Goal: Transaction & Acquisition: Book appointment/travel/reservation

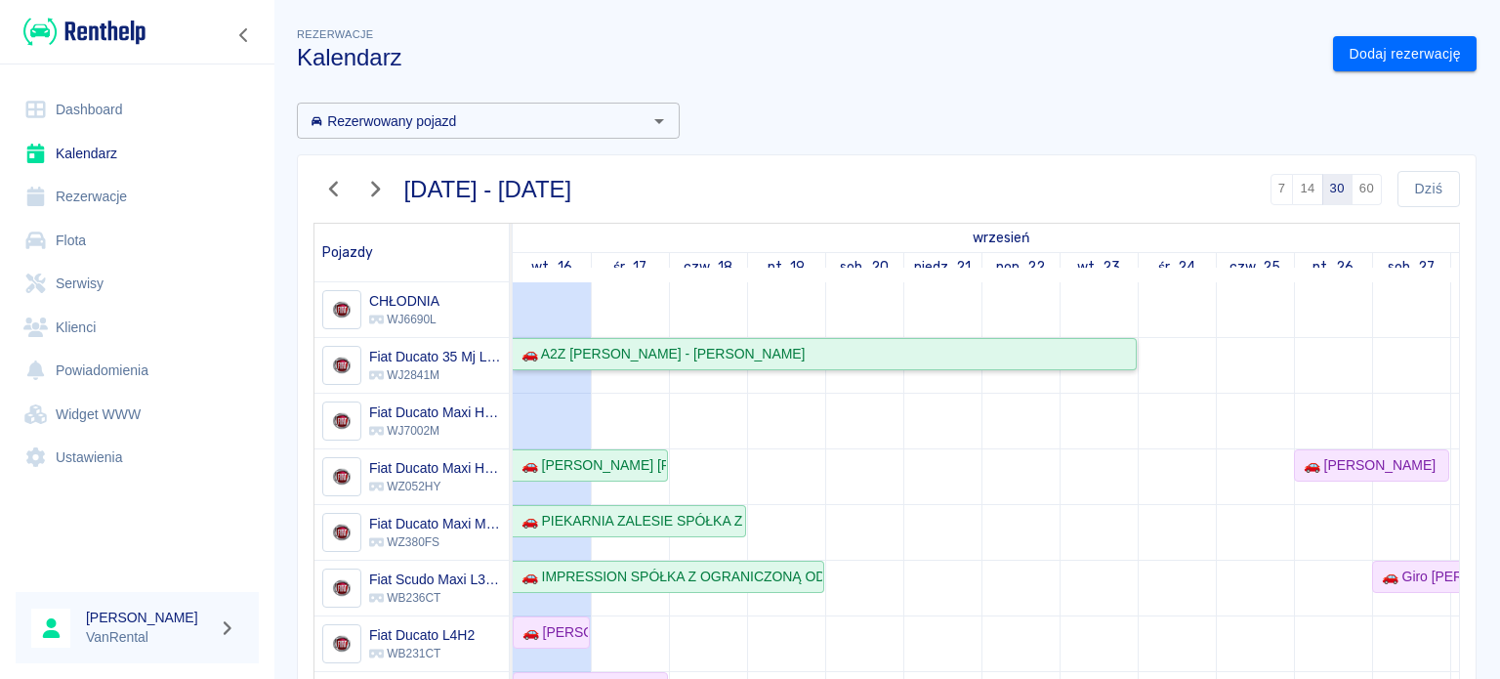
click at [715, 347] on div "🚗 A2Z [PERSON_NAME] - [PERSON_NAME]" at bounding box center [659, 354] width 291 height 21
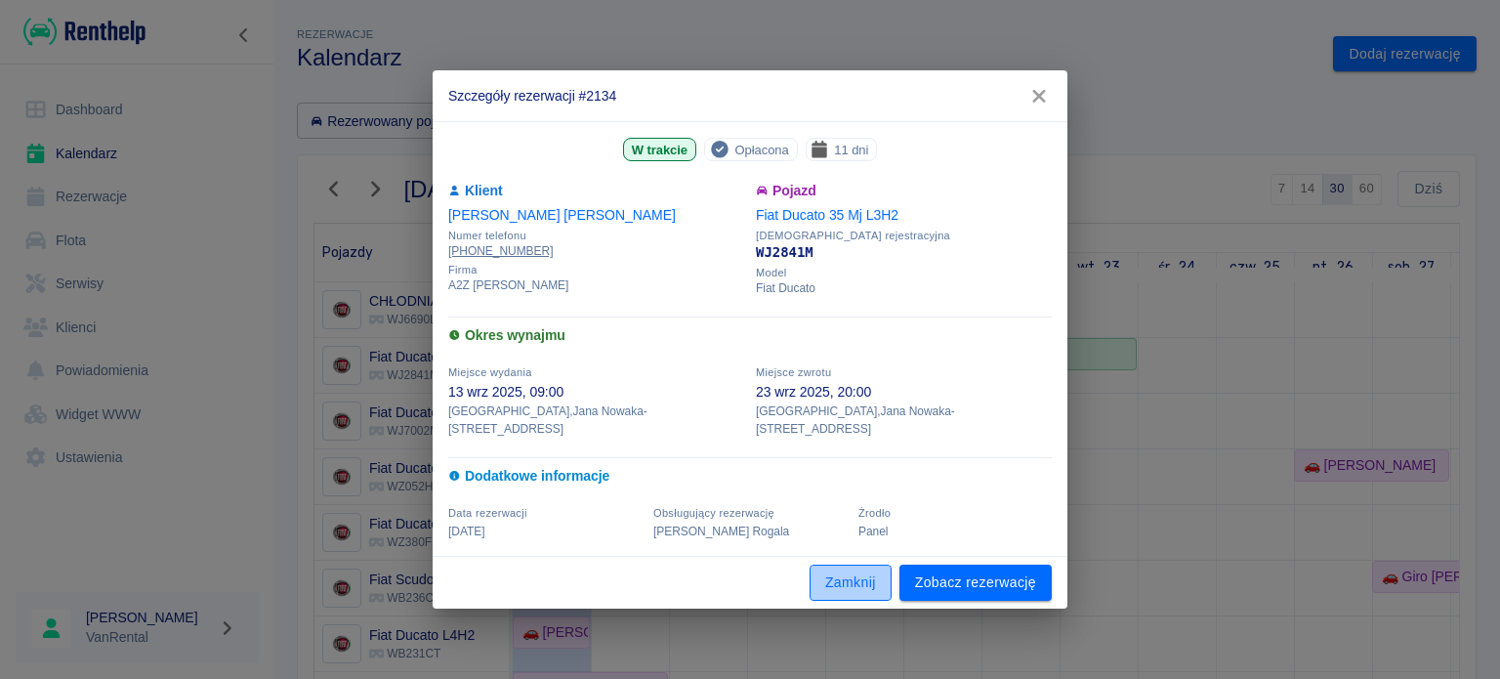
click at [868, 571] on button "Zamknij" at bounding box center [850, 582] width 82 height 36
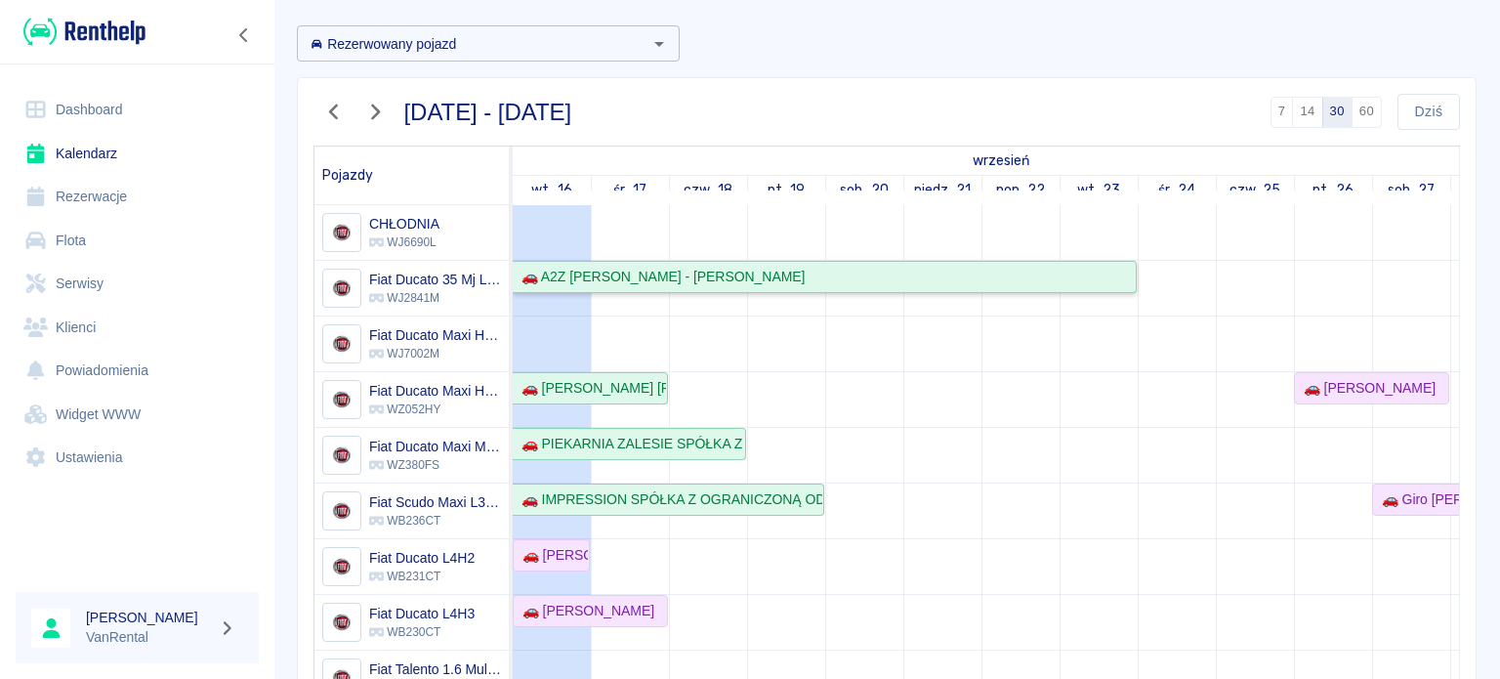
scroll to position [16, 0]
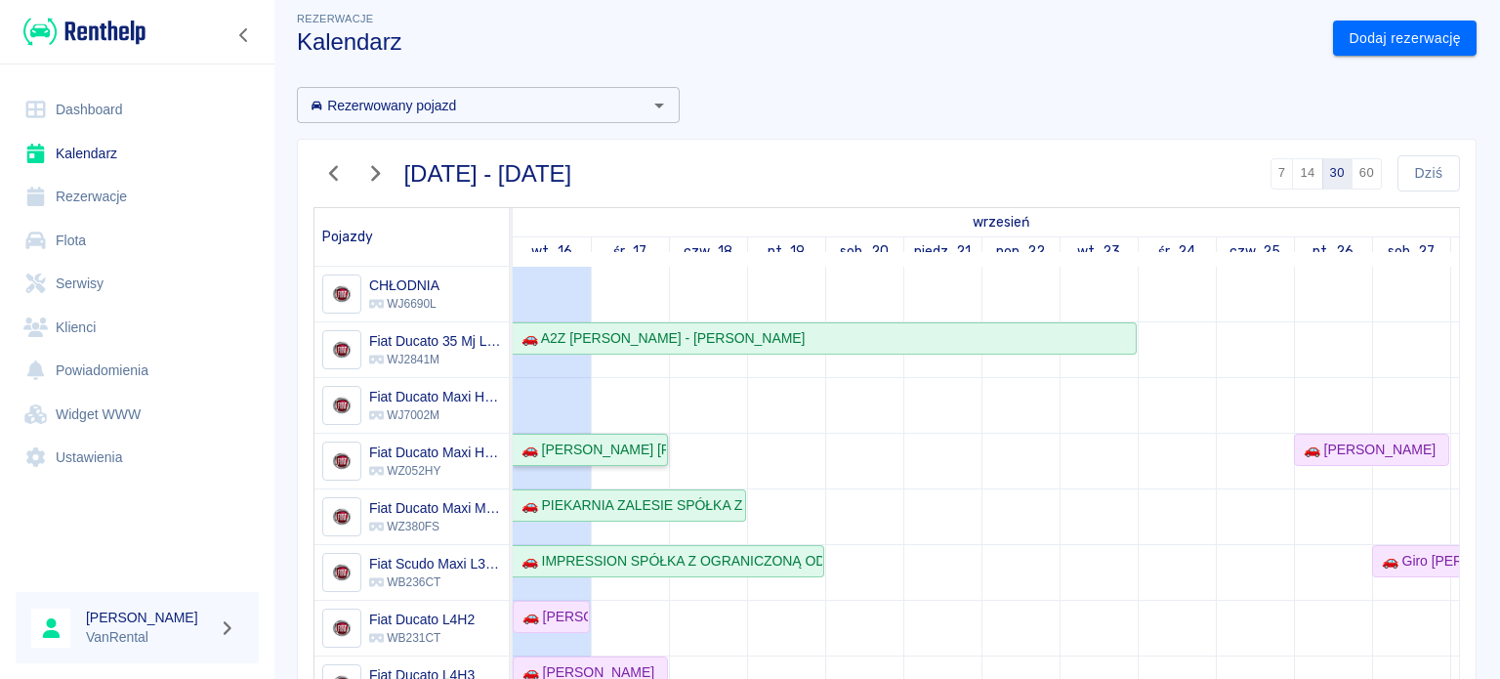
click at [628, 463] on link "🚗 [PERSON_NAME] [PERSON_NAME]-SERWIS - [PERSON_NAME]" at bounding box center [590, 450] width 155 height 32
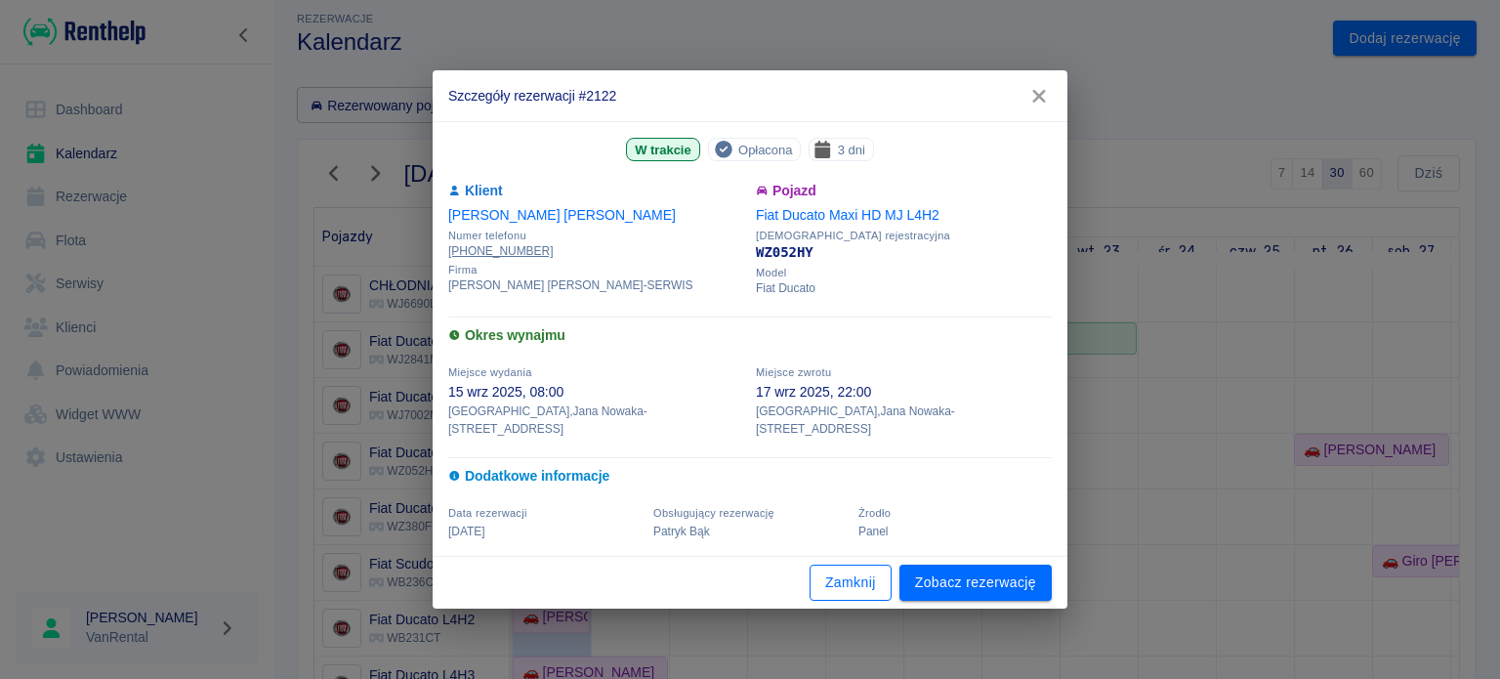
drag, startPoint x: 820, startPoint y: 577, endPoint x: 842, endPoint y: 574, distance: 21.7
click at [820, 578] on button "Zamknij" at bounding box center [850, 582] width 82 height 36
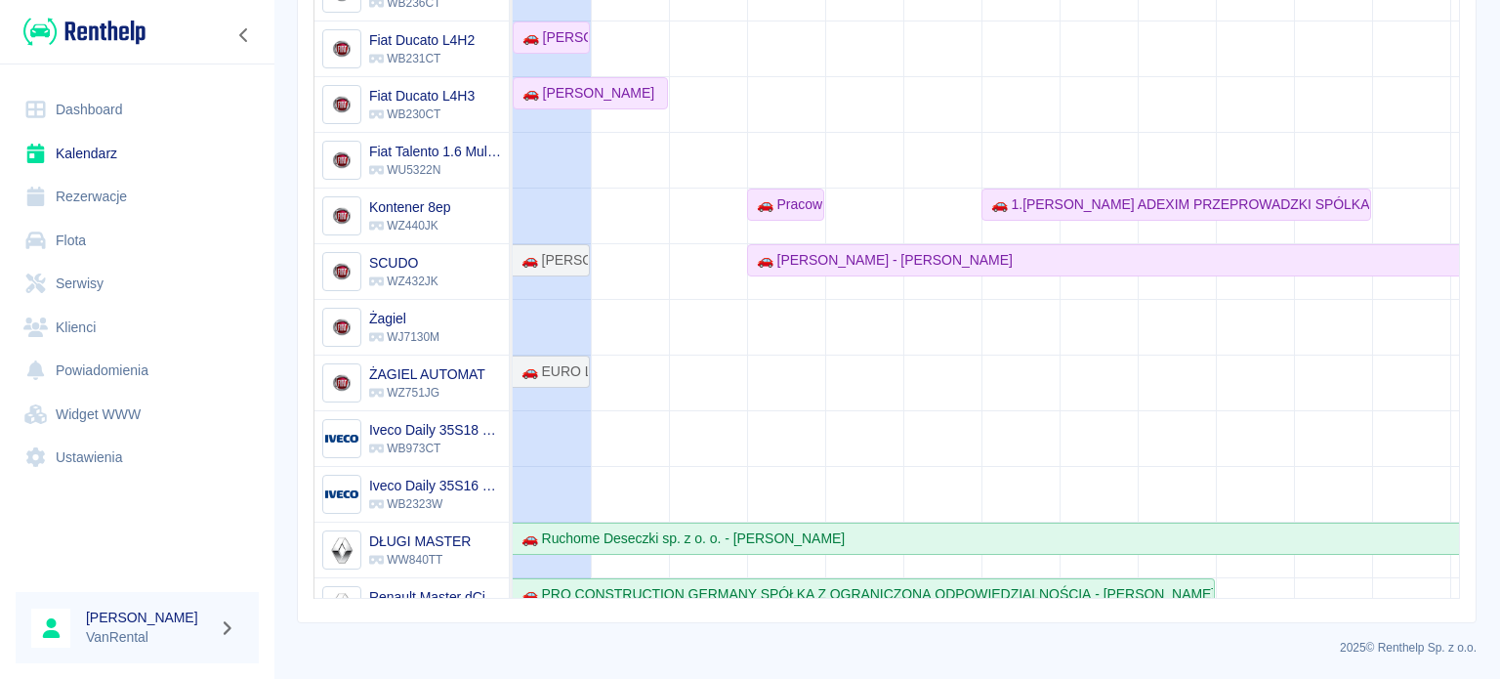
scroll to position [0, 0]
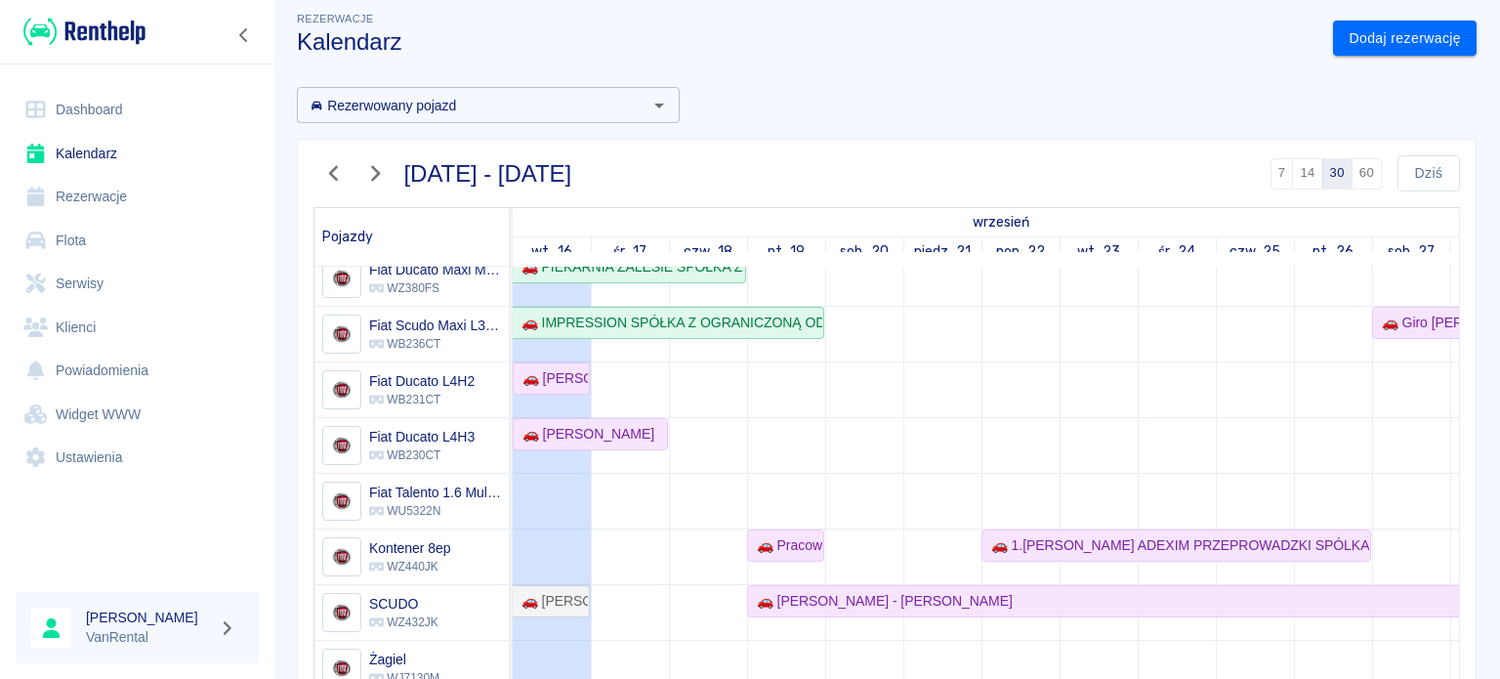
scroll to position [289, 0]
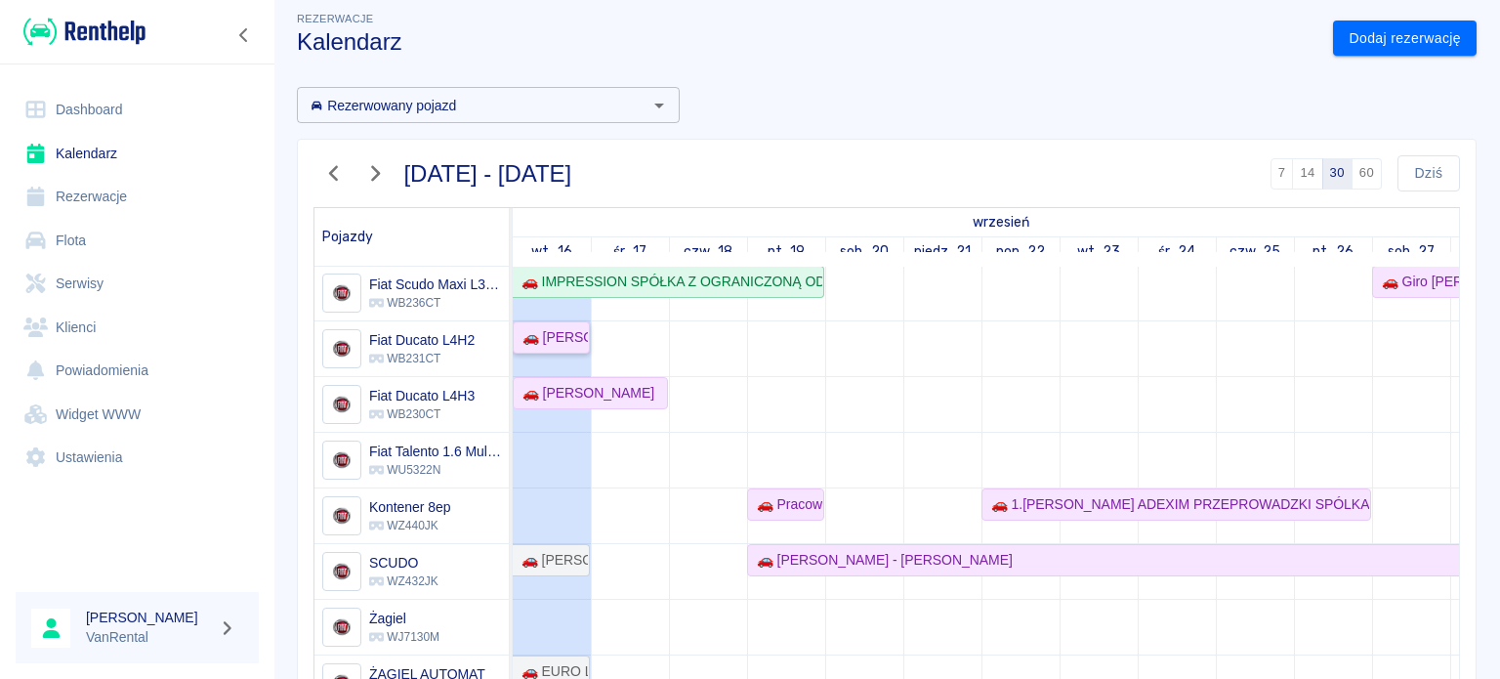
click at [558, 327] on div "🚗 [PERSON_NAME]" at bounding box center [551, 337] width 73 height 21
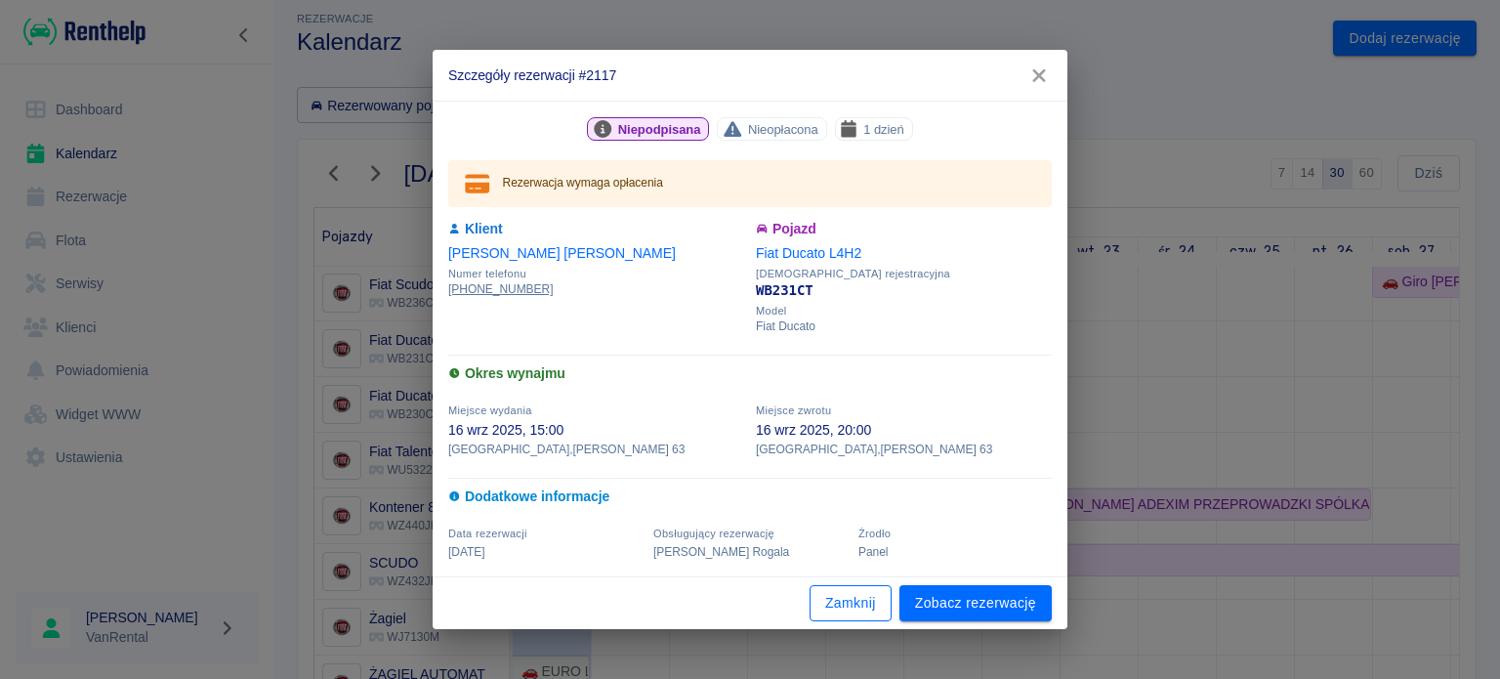
click at [835, 598] on button "Zamknij" at bounding box center [850, 603] width 82 height 36
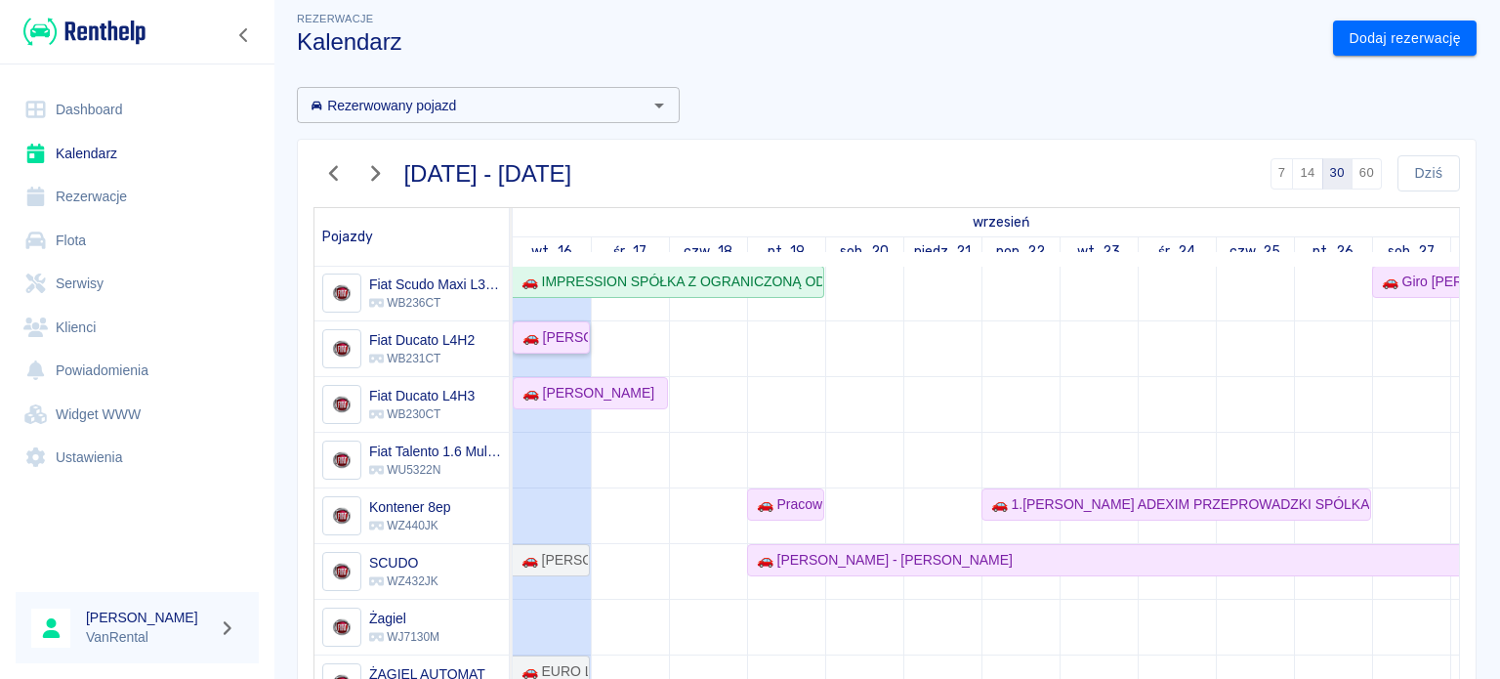
click at [581, 339] on link "🚗 [PERSON_NAME]" at bounding box center [551, 337] width 77 height 32
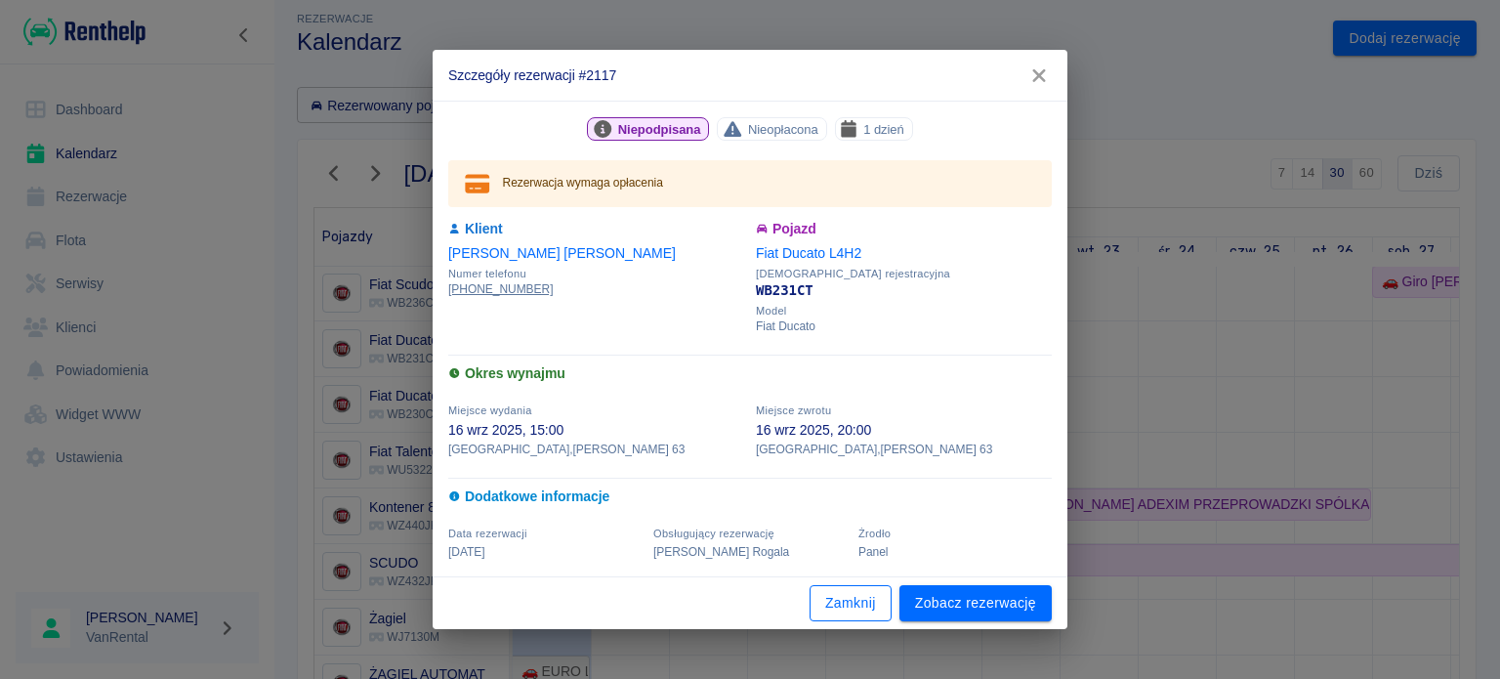
click at [865, 601] on button "Zamknij" at bounding box center [850, 603] width 82 height 36
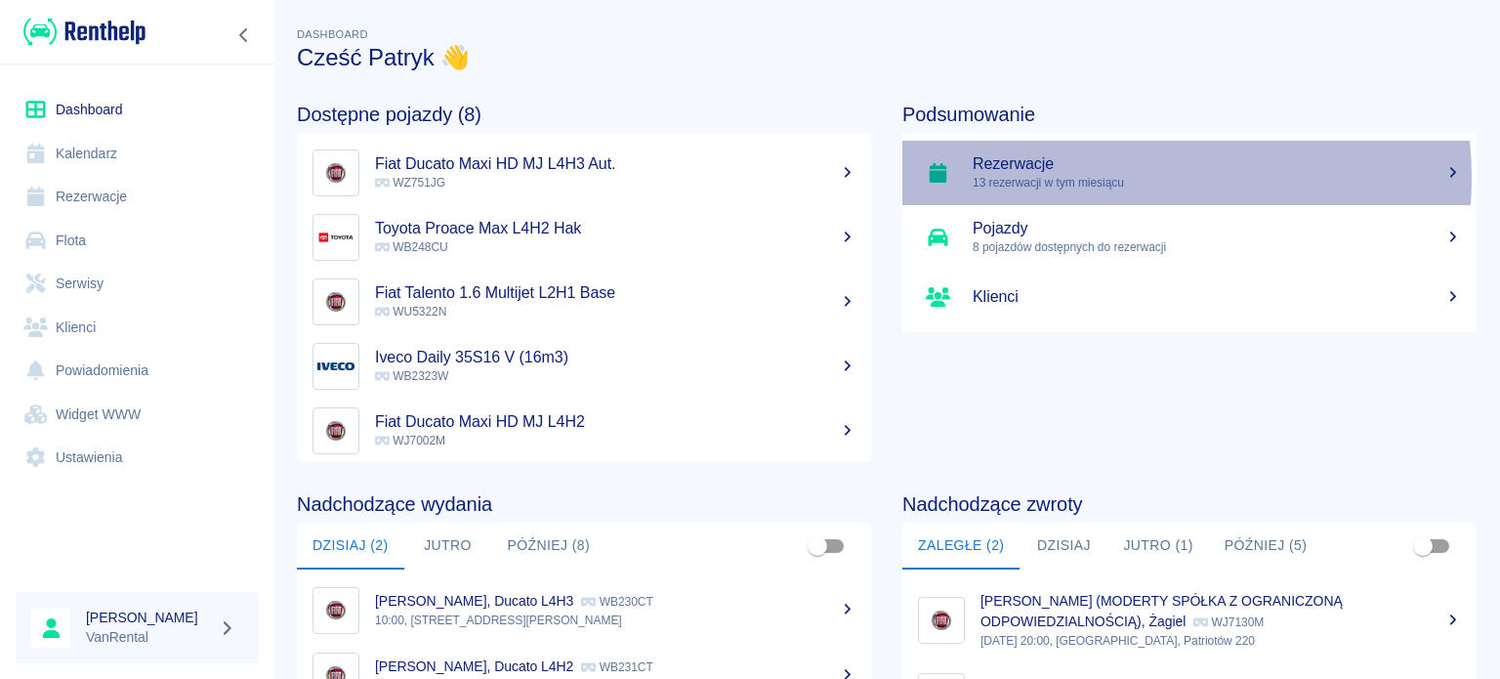
click at [1097, 178] on p "13 rezerwacji w tym miesiącu" at bounding box center [1216, 183] width 488 height 18
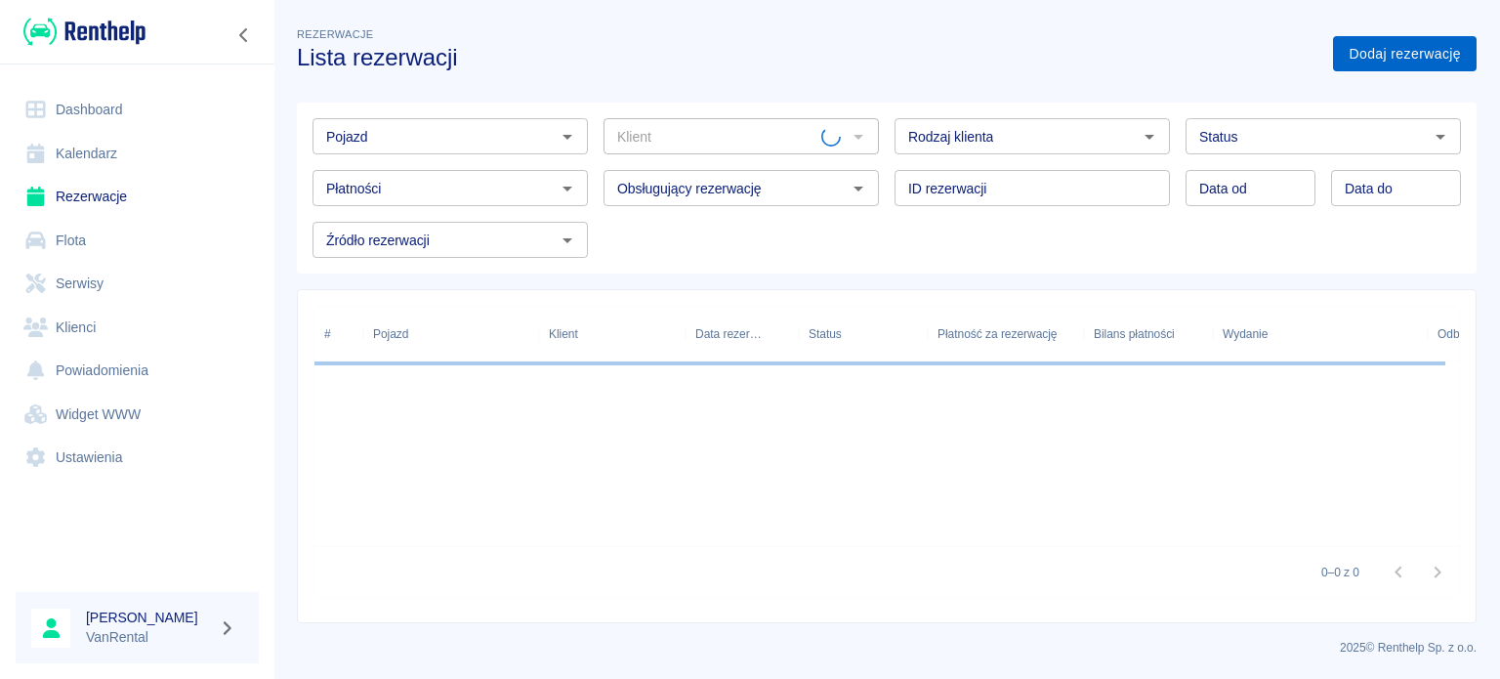
click at [1410, 51] on link "Dodaj rezerwację" at bounding box center [1405, 54] width 144 height 36
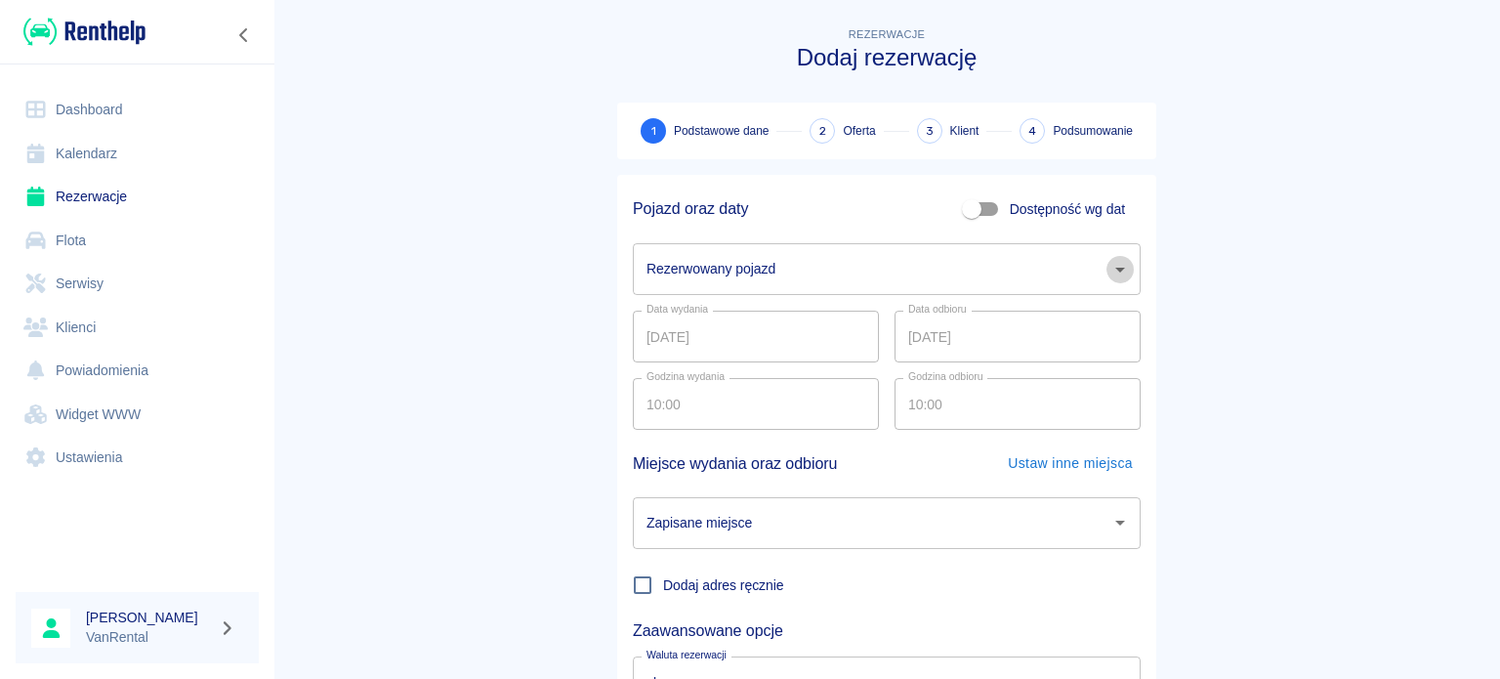
click at [1108, 269] on icon "Otwórz" at bounding box center [1119, 269] width 23 height 23
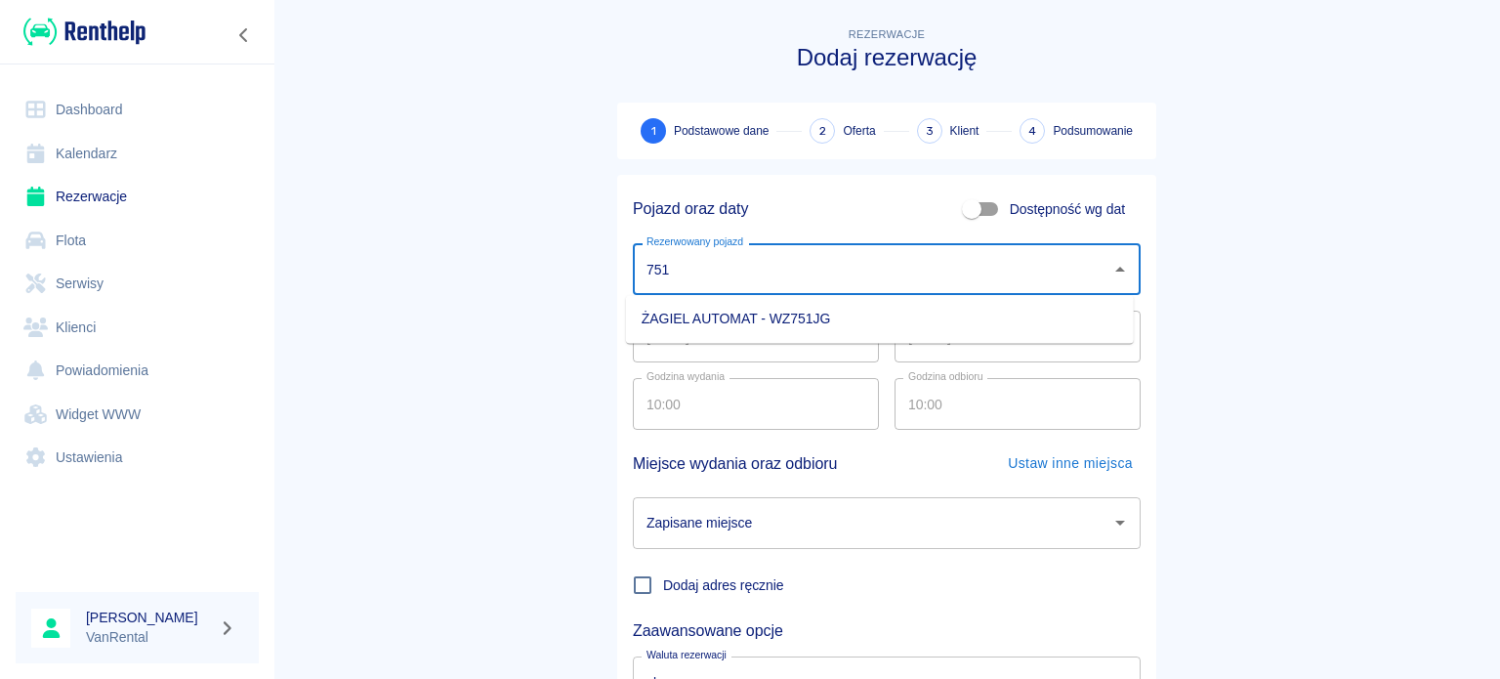
click at [902, 315] on li "ŻAGIEL AUTOMAT - WZ751JG" at bounding box center [880, 319] width 508 height 32
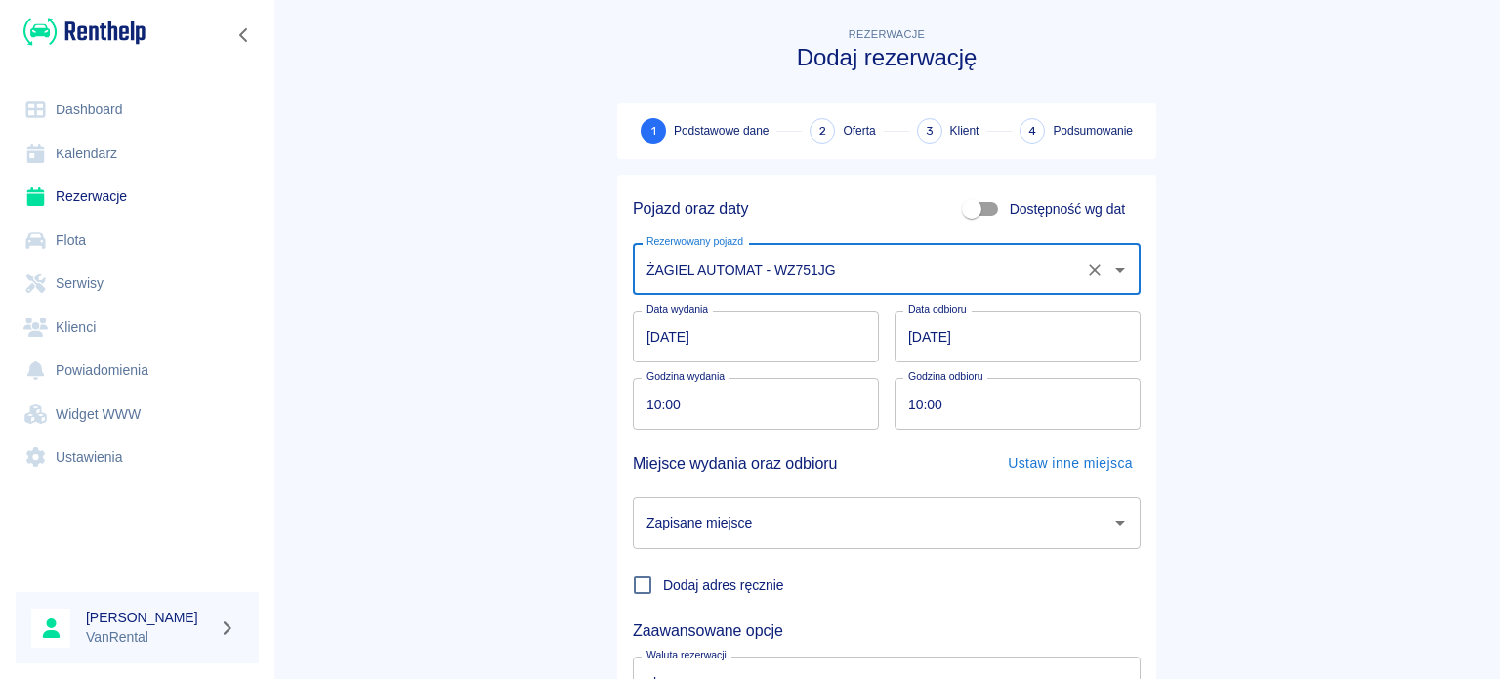
type input "ŻAGIEL AUTOMAT - WZ751JG"
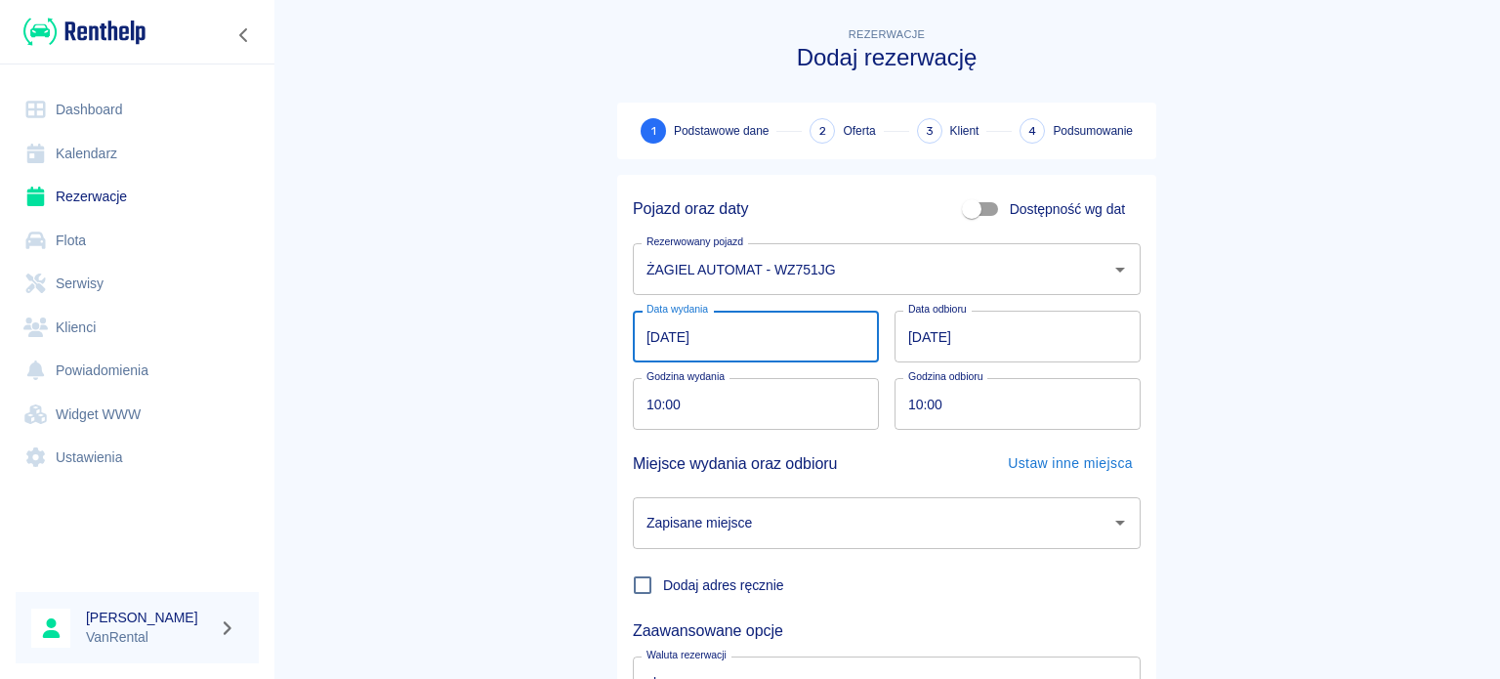
click at [655, 339] on input "[DATE]" at bounding box center [756, 336] width 246 height 52
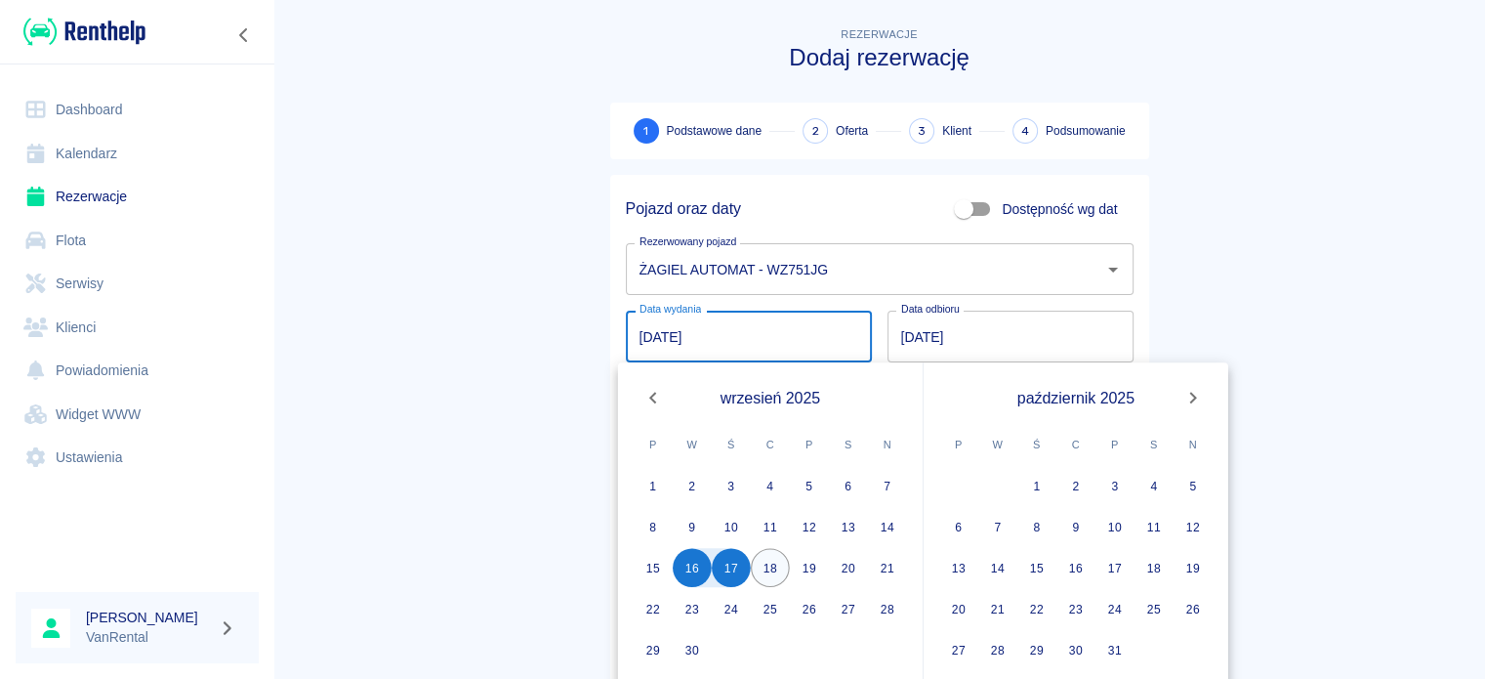
click at [763, 564] on button "18" at bounding box center [770, 567] width 39 height 39
type input "[DATE]"
type input "DD.MM.YYYY"
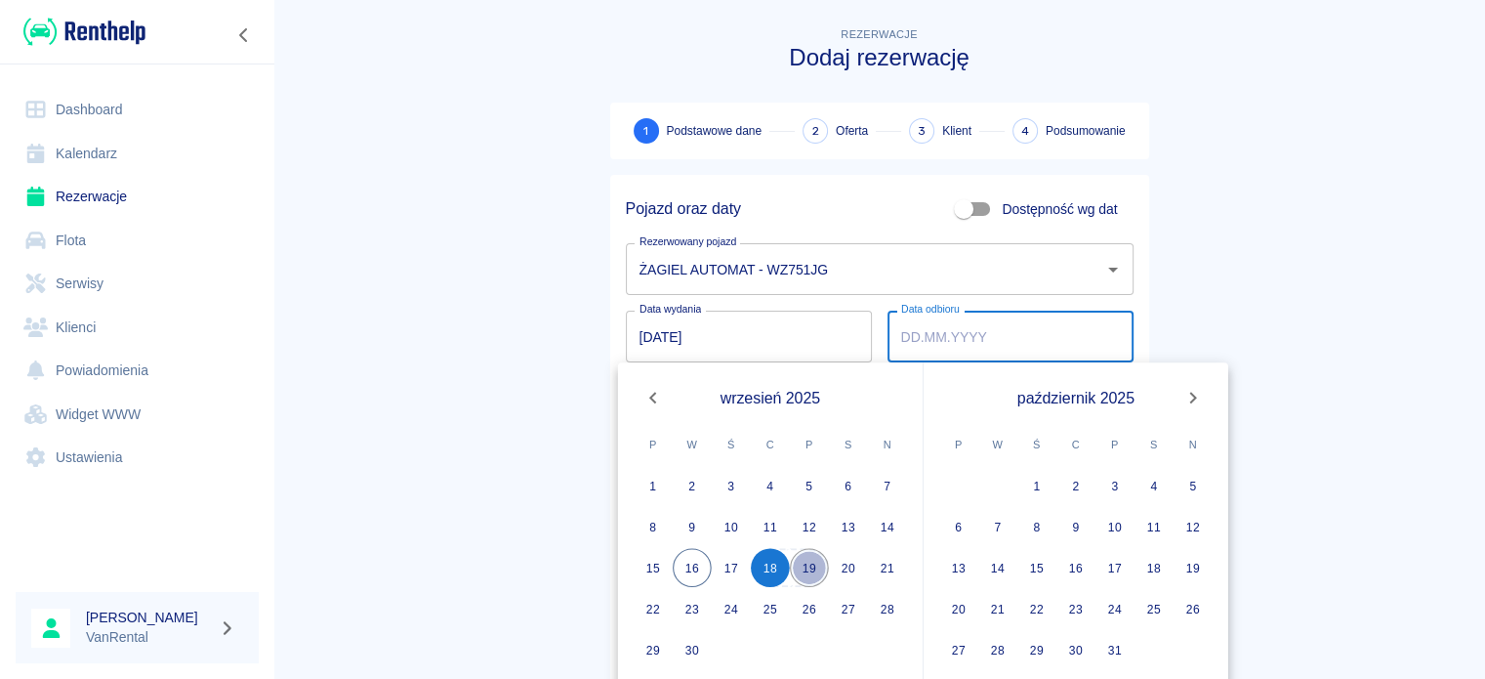
click at [805, 576] on button "19" at bounding box center [809, 567] width 39 height 39
type input "[DATE]"
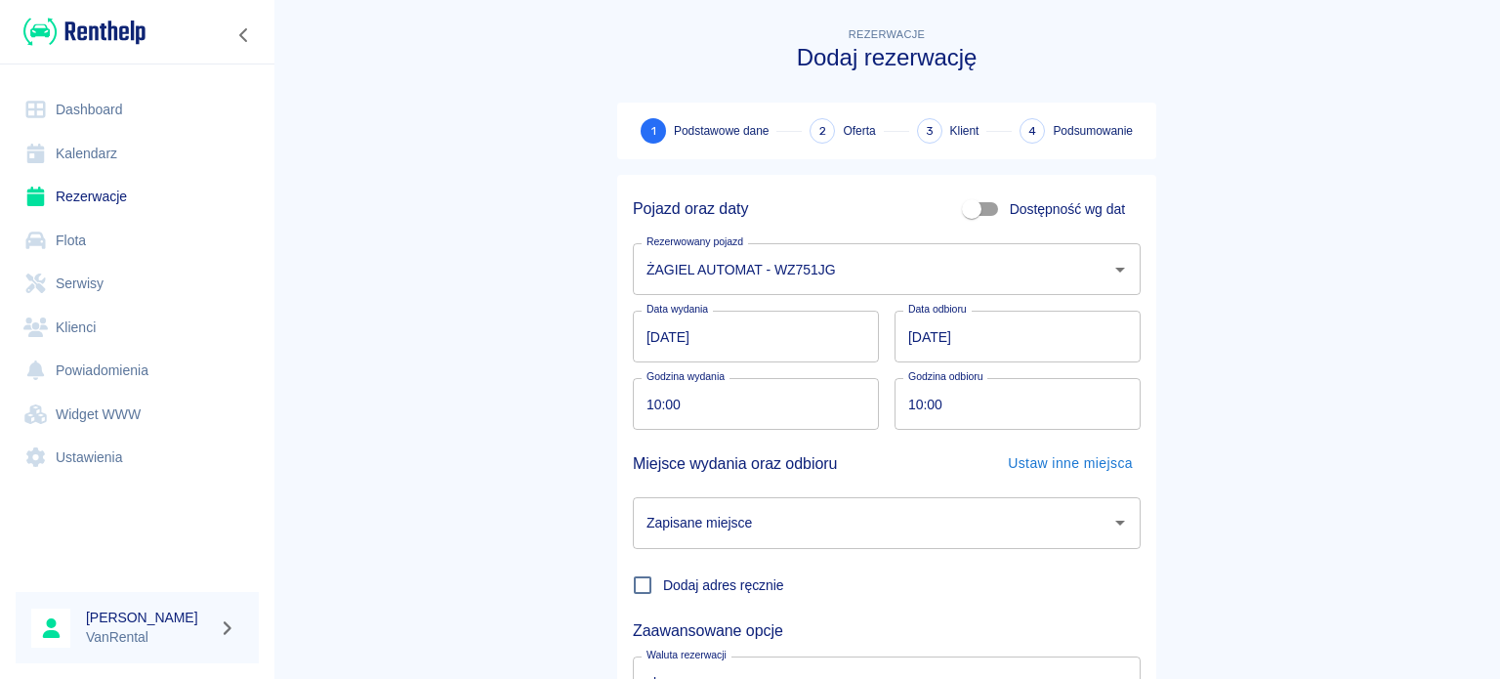
click at [644, 348] on input "[DATE]" at bounding box center [756, 336] width 246 height 52
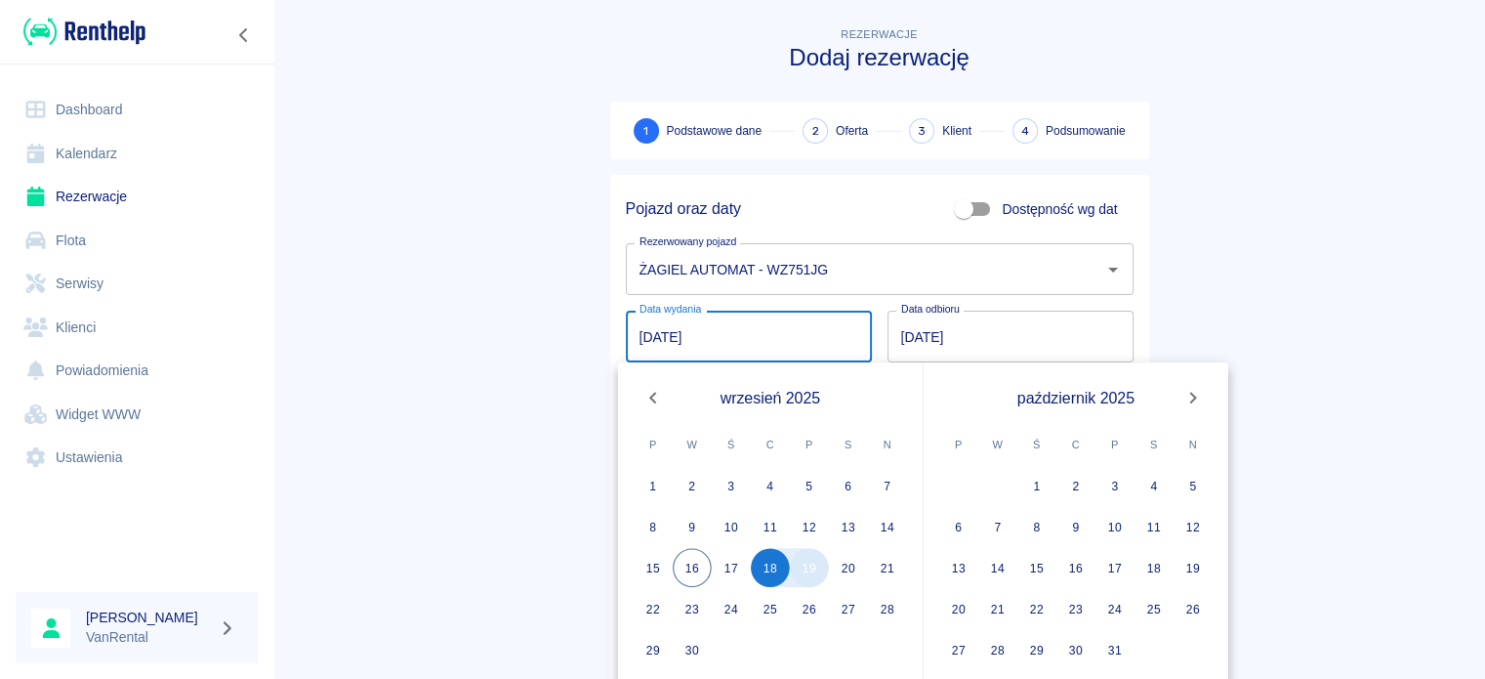
click at [810, 577] on button "19" at bounding box center [809, 567] width 39 height 39
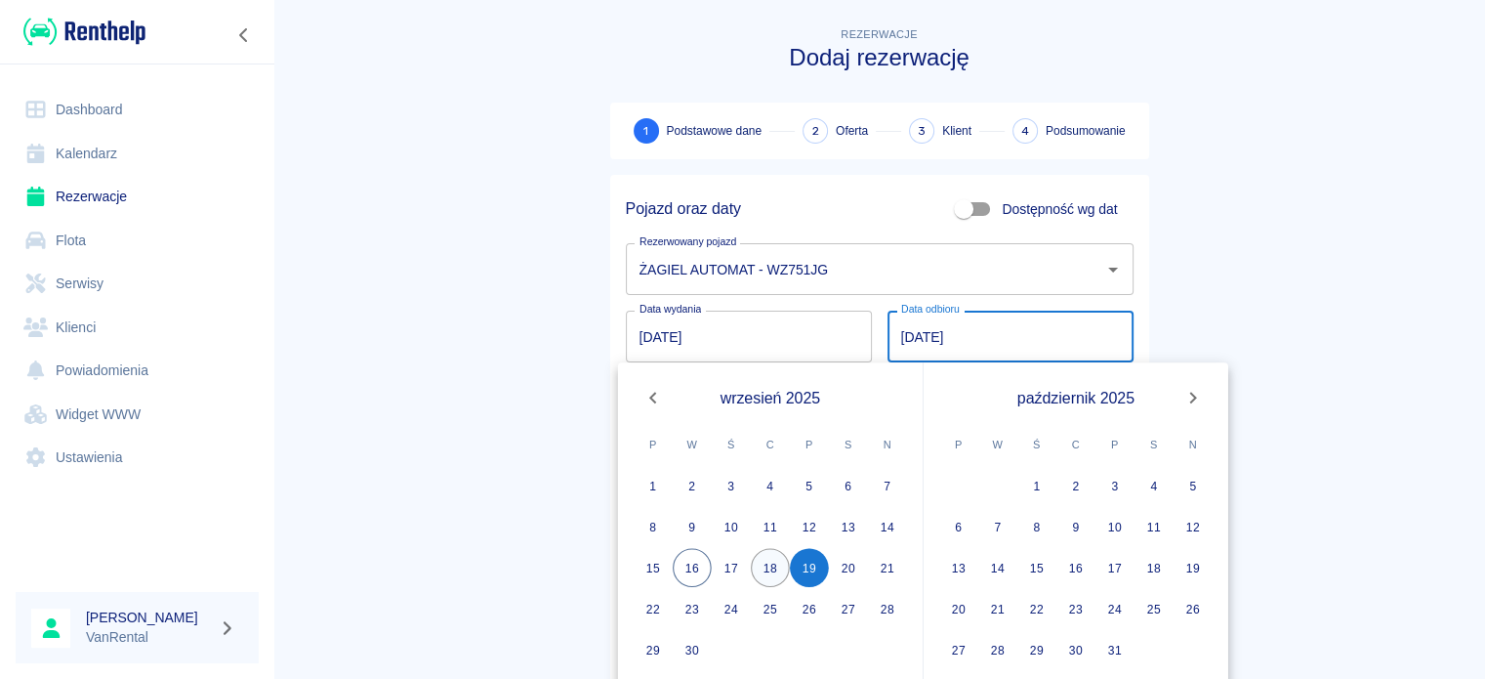
click at [769, 577] on button "18" at bounding box center [770, 567] width 39 height 39
type input "[DATE]"
click at [660, 643] on button "29" at bounding box center [653, 649] width 39 height 39
type input "[DATE]"
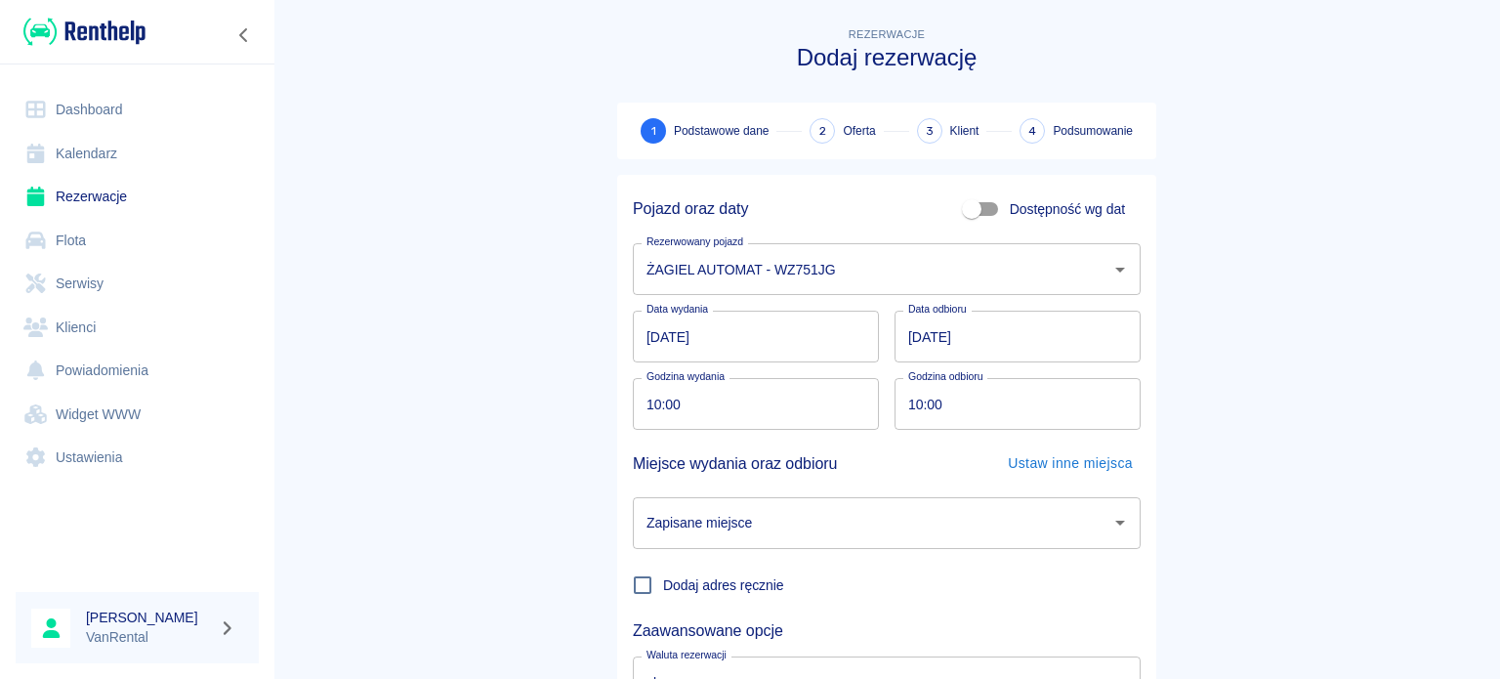
click at [643, 408] on input "10:00" at bounding box center [749, 404] width 232 height 52
type input "20:00"
click at [900, 405] on input "10:00" at bounding box center [1010, 404] width 232 height 52
type input "20:00"
click at [907, 513] on input "Zapisane miejsce" at bounding box center [871, 523] width 461 height 34
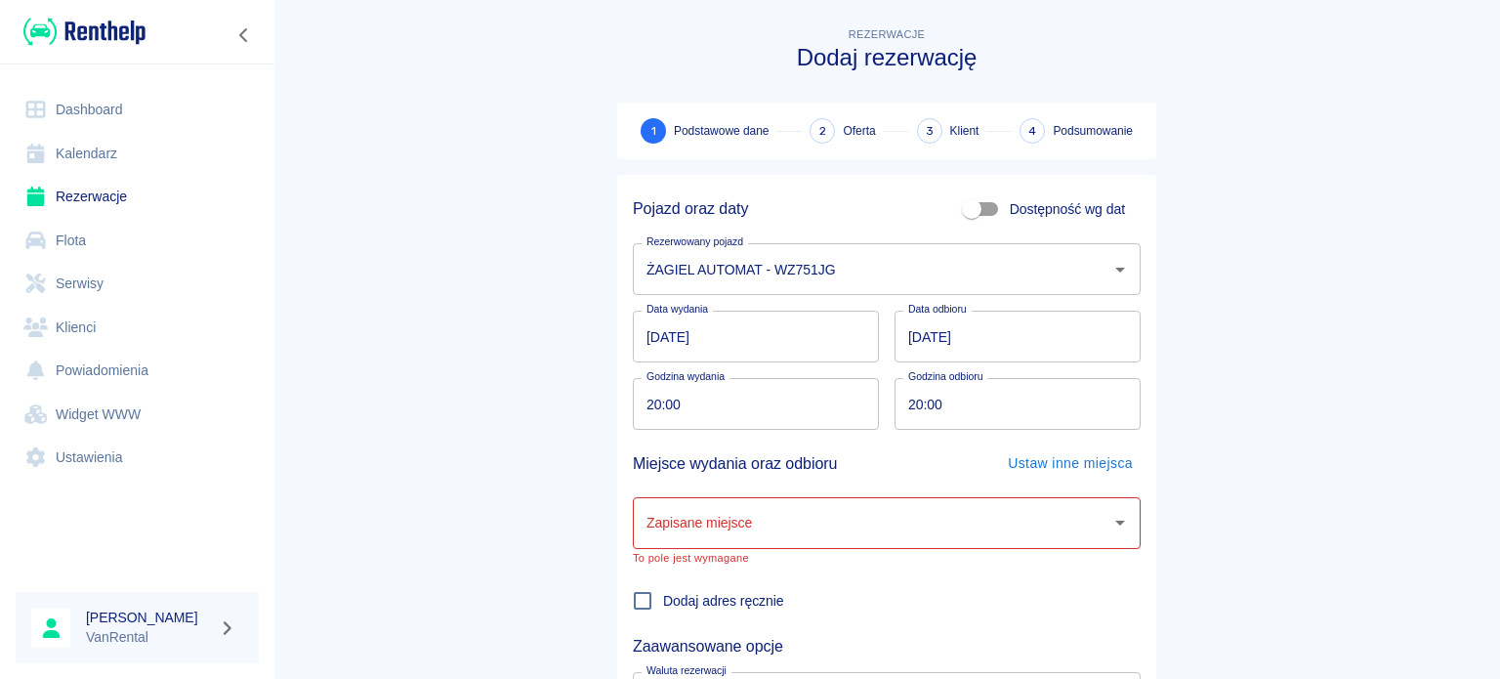
click at [471, 472] on main "Rezerwacje Dodaj rezerwację 1 Podstawowe dane 2 Oferta 3 Klient 4 Podsumowanie …" at bounding box center [886, 414] width 1226 height 783
click at [725, 608] on span "Dodaj adres ręcznie" at bounding box center [723, 601] width 121 height 21
click at [663, 608] on input "Dodaj adres ręcznie" at bounding box center [642, 600] width 41 height 41
checkbox input "true"
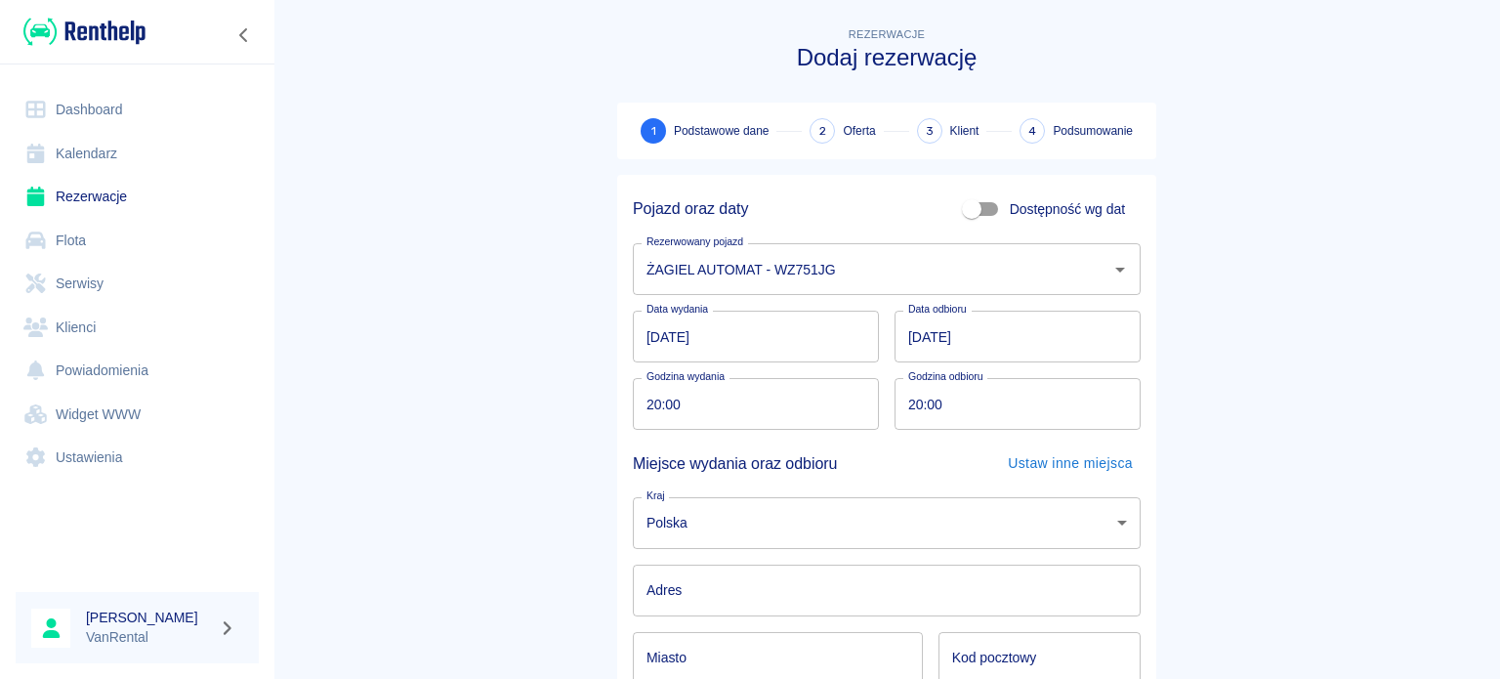
click at [709, 592] on input "Adres" at bounding box center [887, 590] width 508 height 52
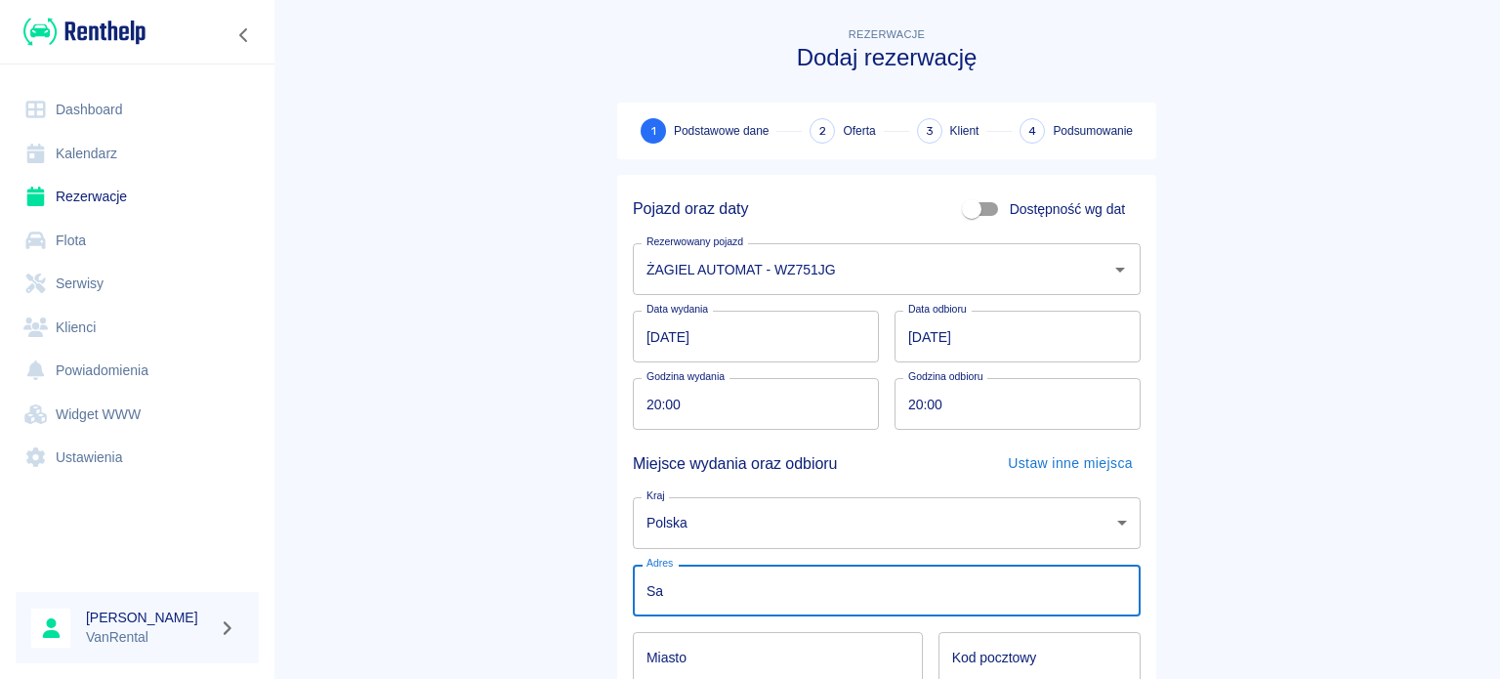
type input "Samochodowa 2/4"
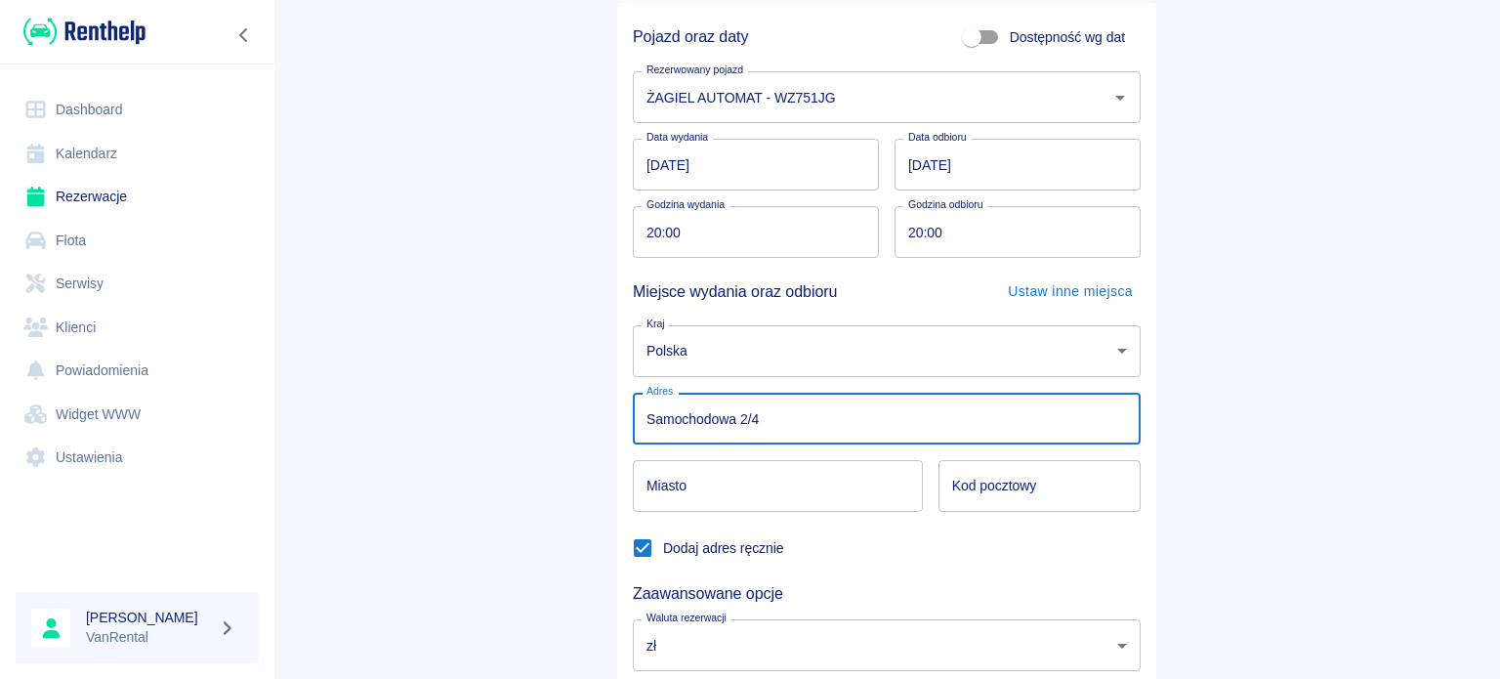
scroll to position [195, 0]
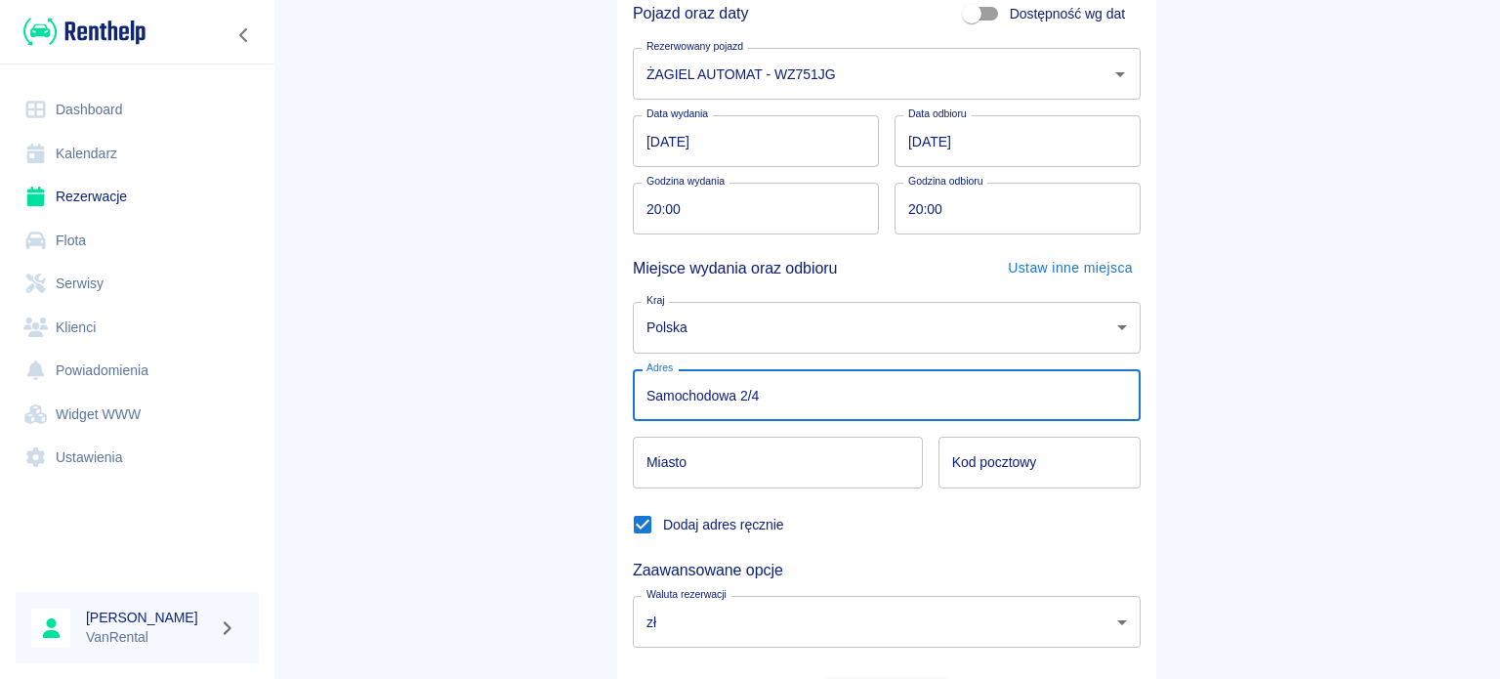
click at [765, 467] on input "Miasto" at bounding box center [778, 462] width 290 height 52
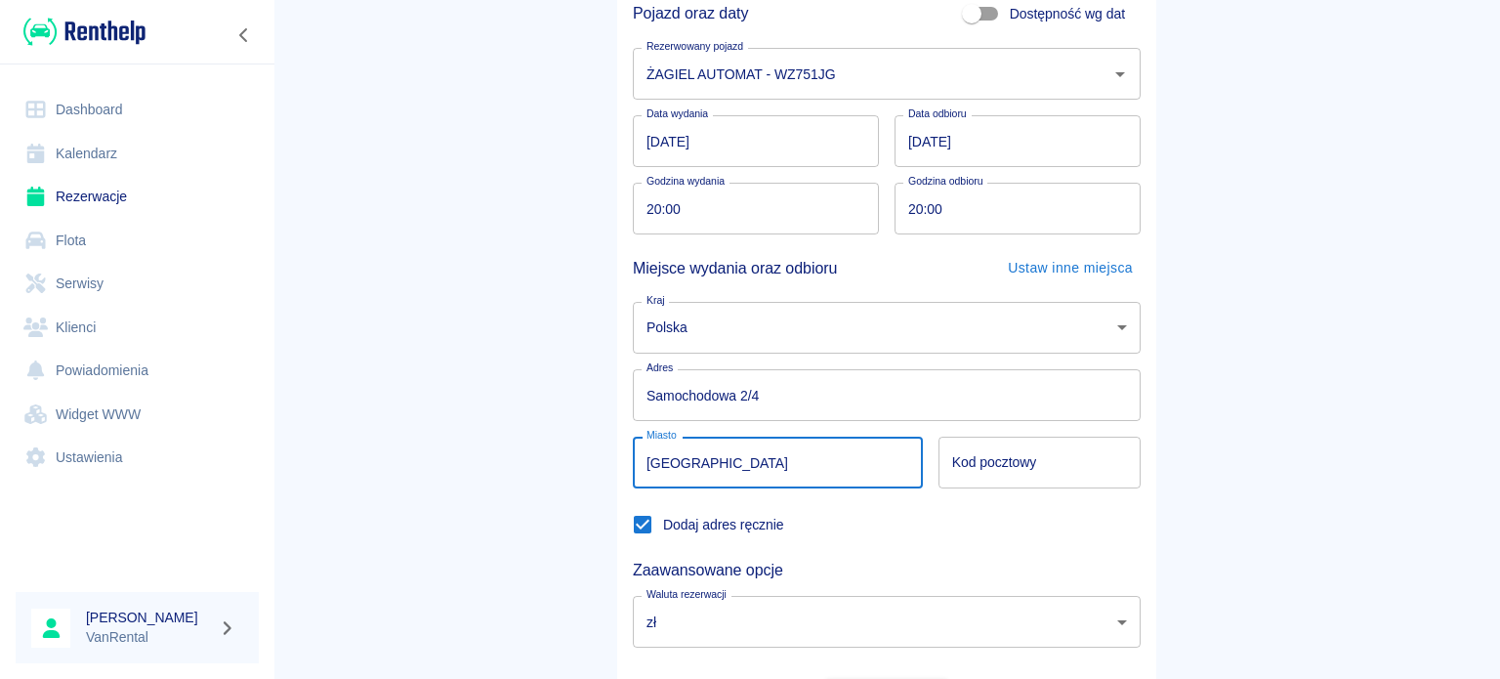
type input "[GEOGRAPHIC_DATA]"
drag, startPoint x: 865, startPoint y: 529, endPoint x: 911, endPoint y: 504, distance: 52.4
click at [867, 527] on div "Dodaj adres ręcznie" at bounding box center [878, 516] width 523 height 57
click at [1037, 457] on input "Kod pocztowy" at bounding box center [1039, 462] width 202 height 52
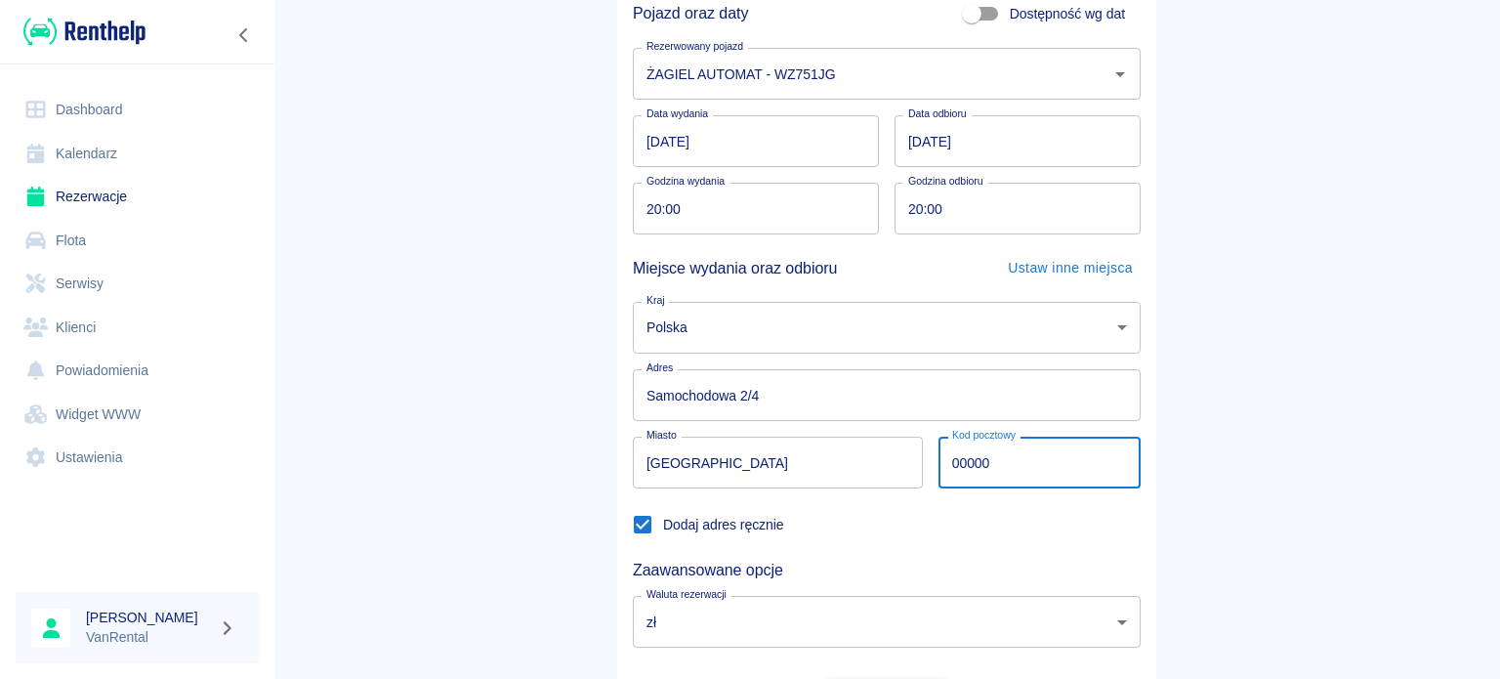
type input "00000"
click at [910, 542] on div "Dodaj adres ręcznie" at bounding box center [878, 516] width 523 height 57
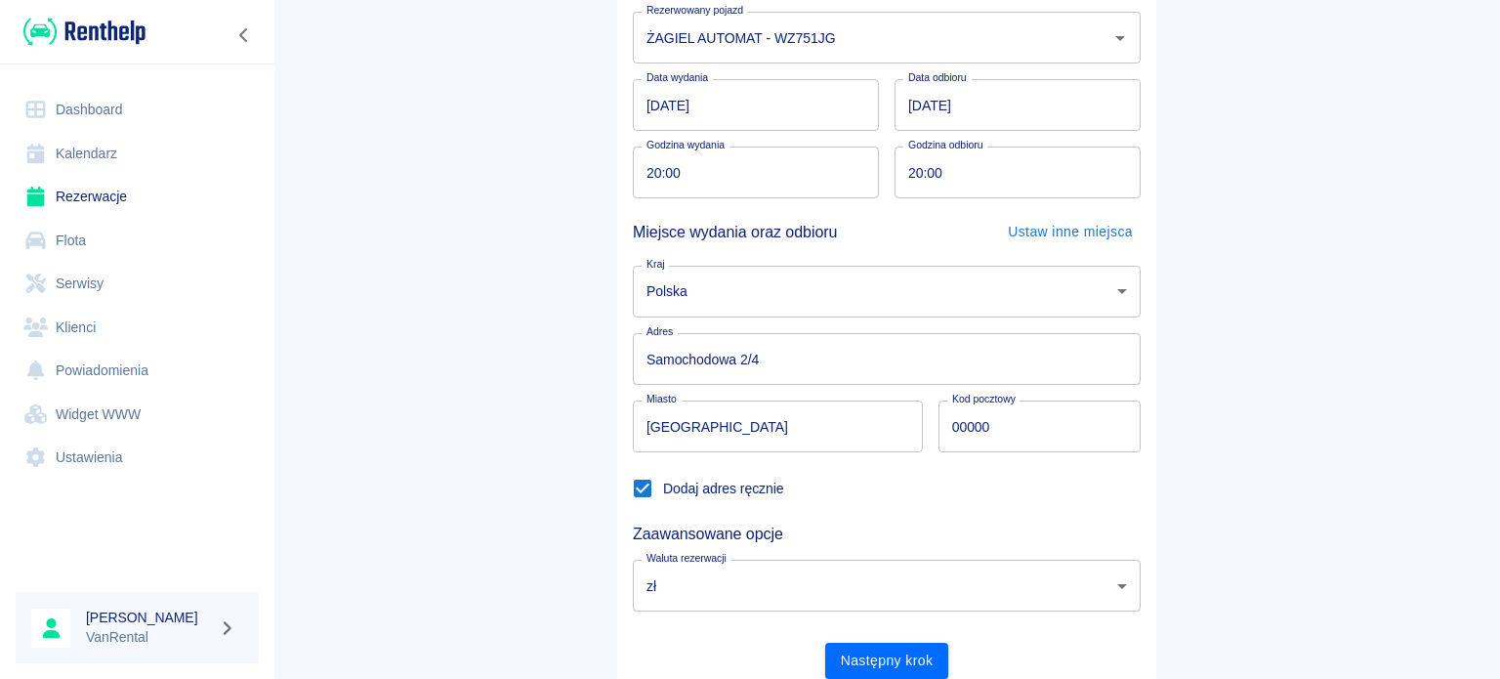
scroll to position [303, 0]
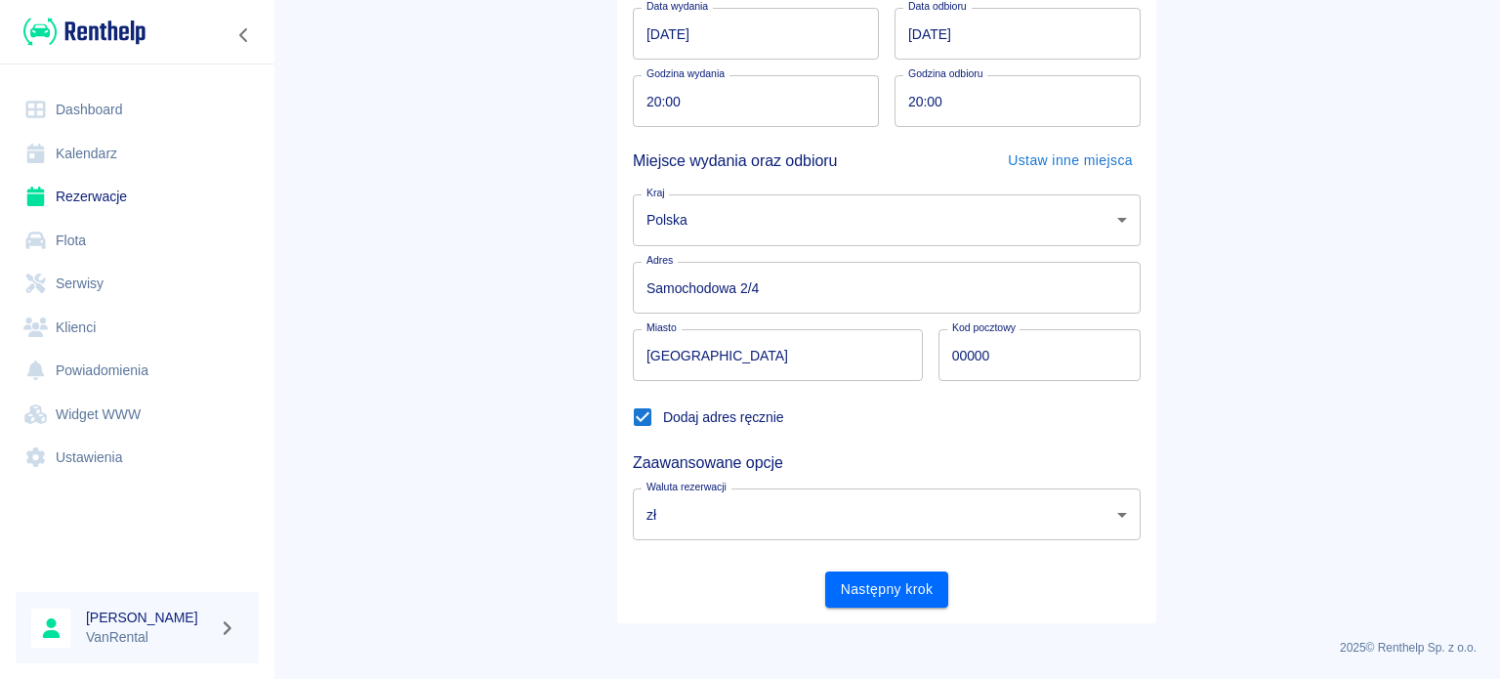
click at [906, 588] on button "Następny krok" at bounding box center [887, 589] width 124 height 36
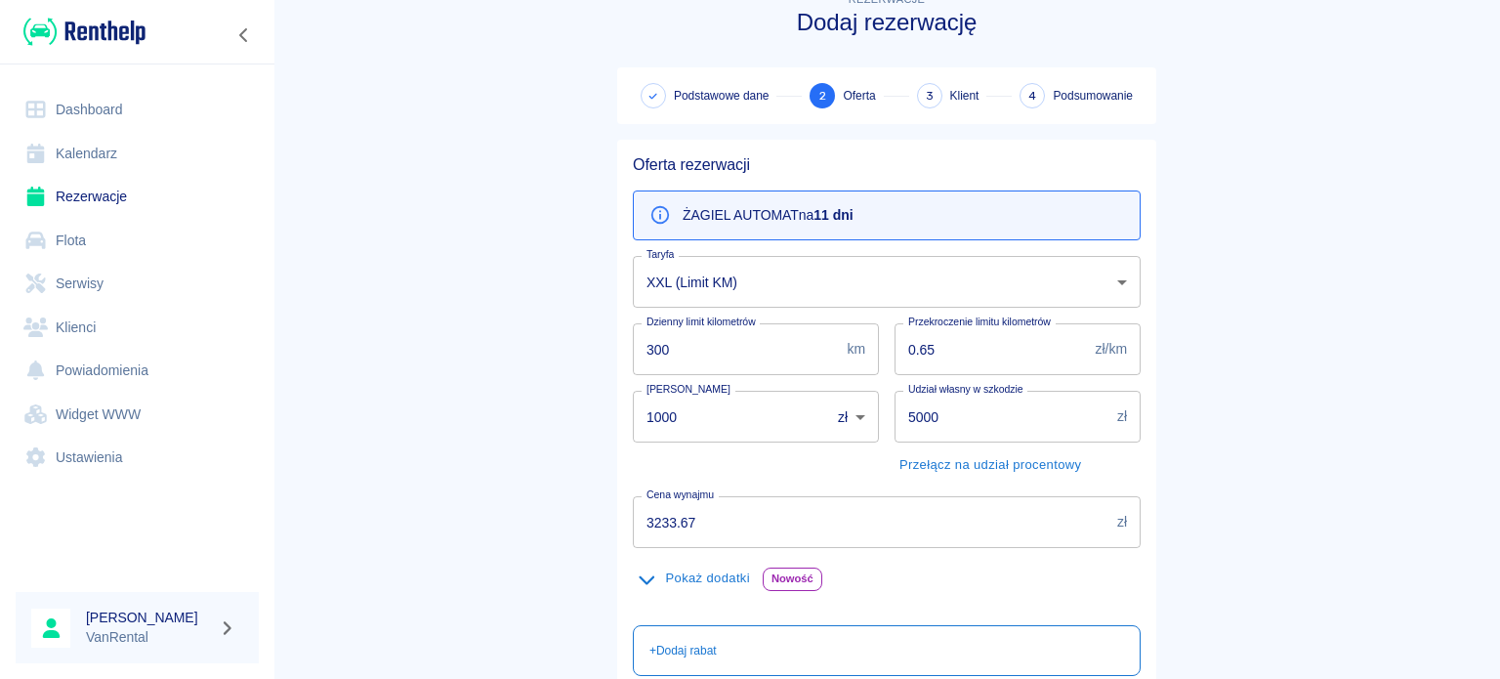
scroll to position [98, 0]
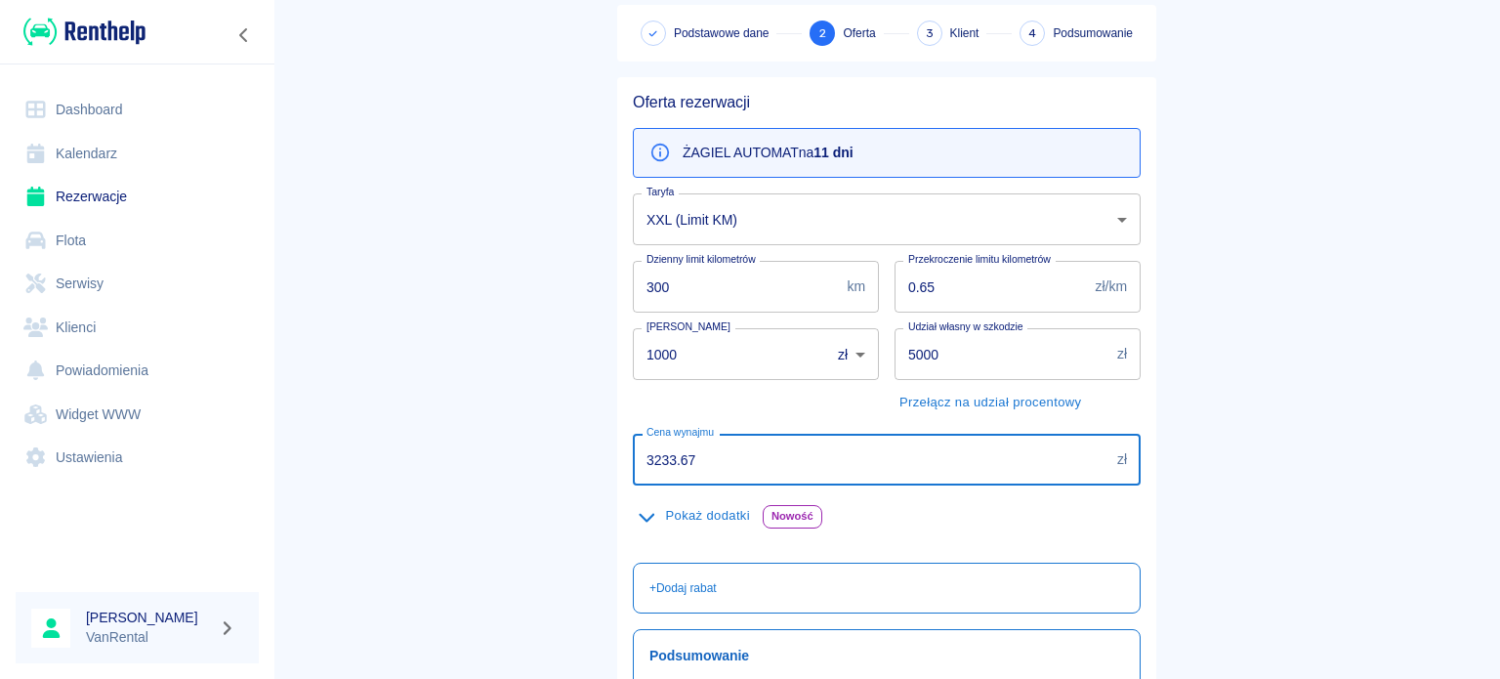
drag, startPoint x: 617, startPoint y: 450, endPoint x: 595, endPoint y: 448, distance: 22.5
click at [601, 448] on div "Oferta rezerwacji ŻAGIEL AUTOMAT na 11 dni Taryfa XXL (Limit KM) fe577baf-2366-…" at bounding box center [878, 478] width 555 height 833
type input "3368.97"
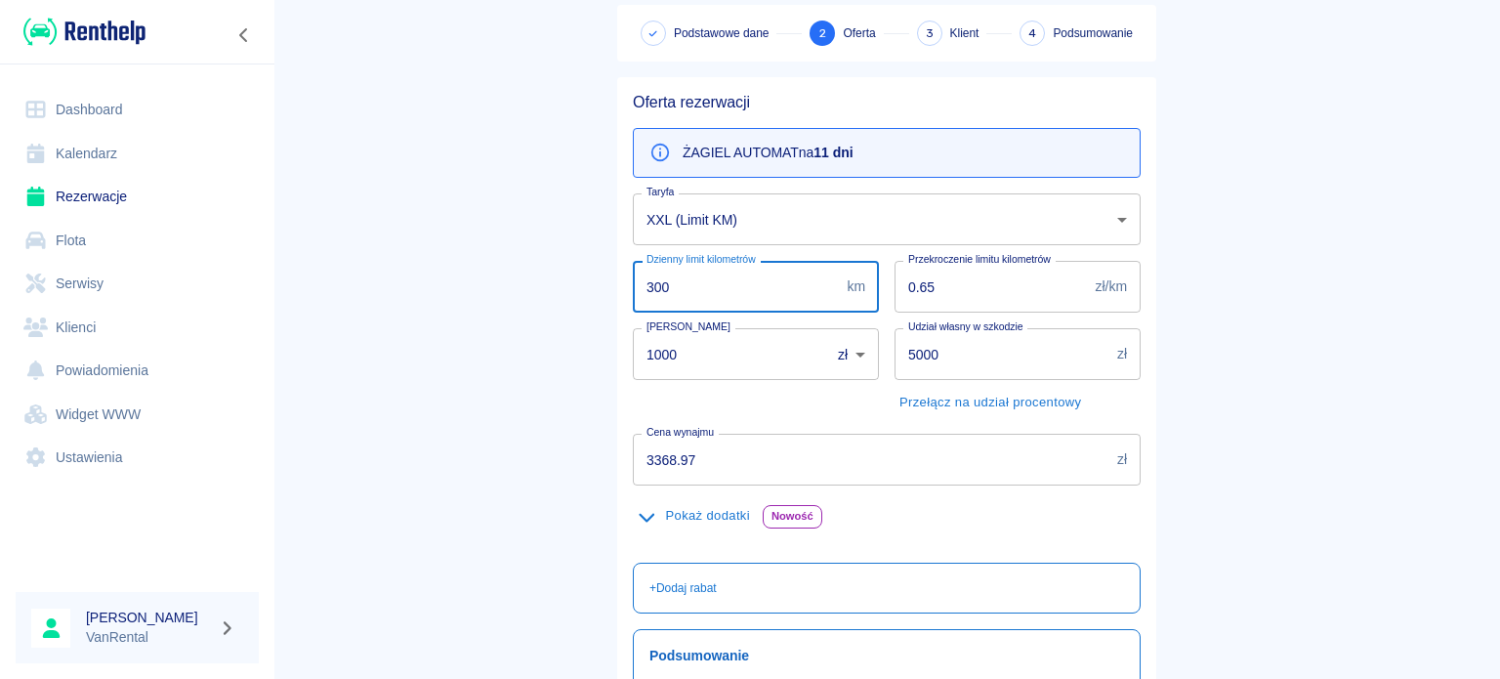
drag, startPoint x: 687, startPoint y: 281, endPoint x: 566, endPoint y: 278, distance: 121.1
click at [566, 278] on main "Rezerwacje Dodaj rezerwację Podstawowe dane 2 Oferta 3 Klient 4 Podsumowanie Of…" at bounding box center [886, 410] width 1226 height 969
type input "200"
click at [452, 289] on main "Rezerwacje Dodaj rezerwację Podstawowe dane 2 Oferta 3 Klient 4 Podsumowanie Of…" at bounding box center [886, 410] width 1226 height 969
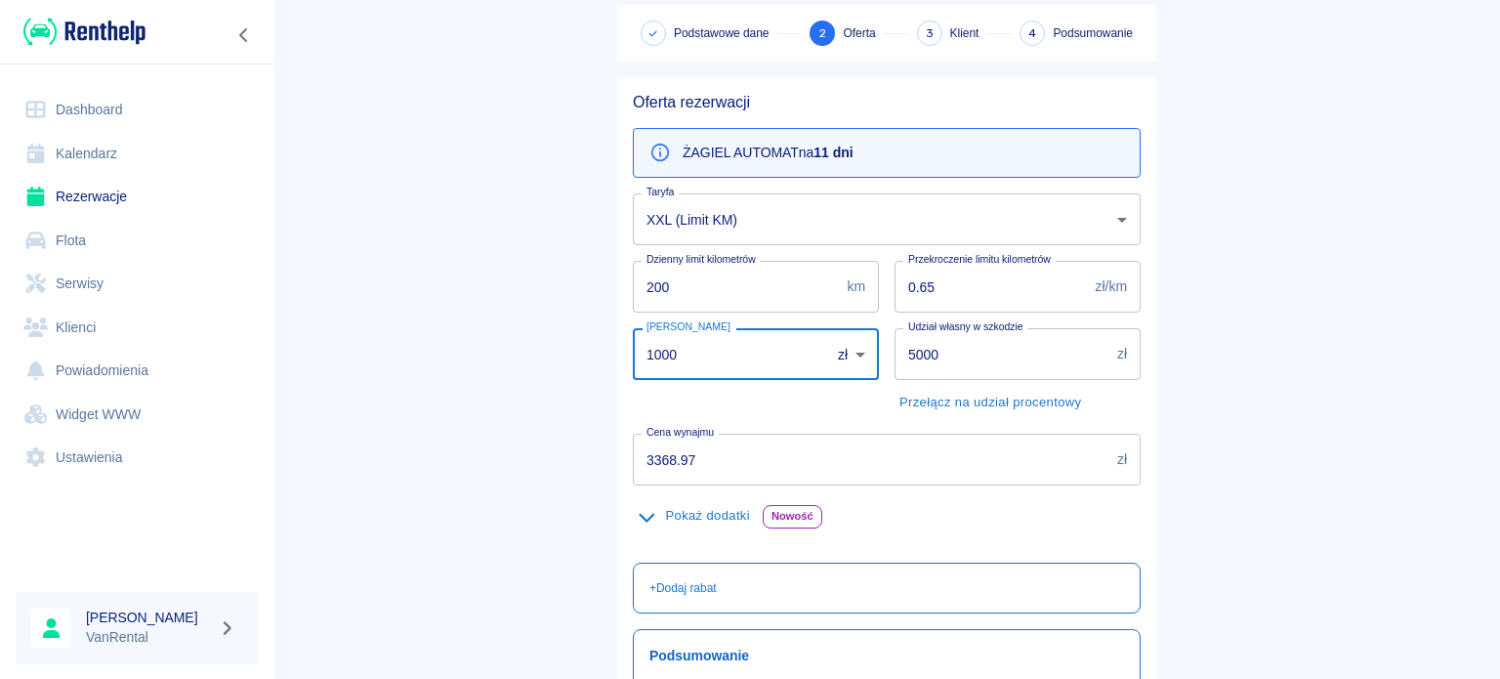
drag, startPoint x: 687, startPoint y: 350, endPoint x: 534, endPoint y: 335, distance: 154.0
click at [540, 334] on main "Rezerwacje Dodaj rezerwację Podstawowe dane 2 Oferta 3 Klient 4 Podsumowanie Of…" at bounding box center [886, 410] width 1226 height 969
type input "0"
click at [405, 351] on main "Rezerwacje Dodaj rezerwację Podstawowe dane 2 Oferta 3 Klient 4 Podsumowanie Of…" at bounding box center [886, 410] width 1226 height 969
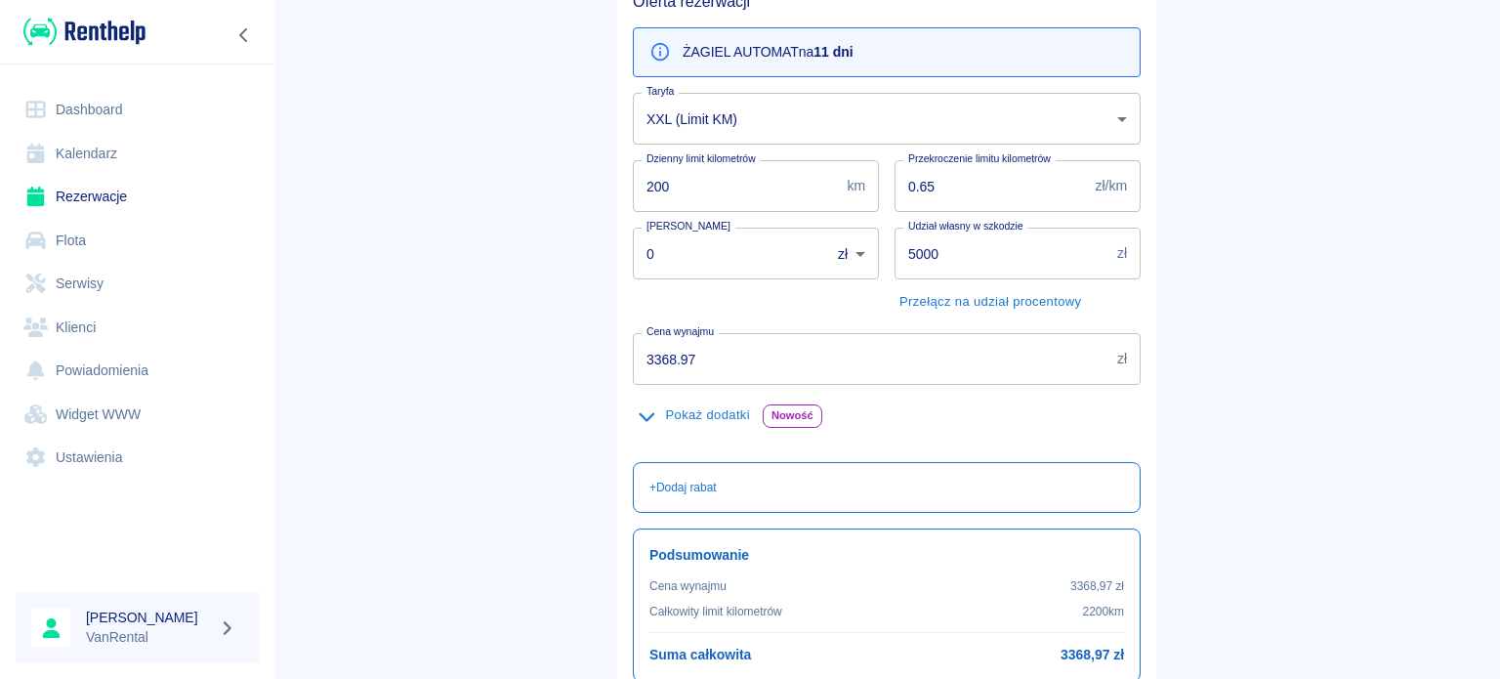
scroll to position [368, 0]
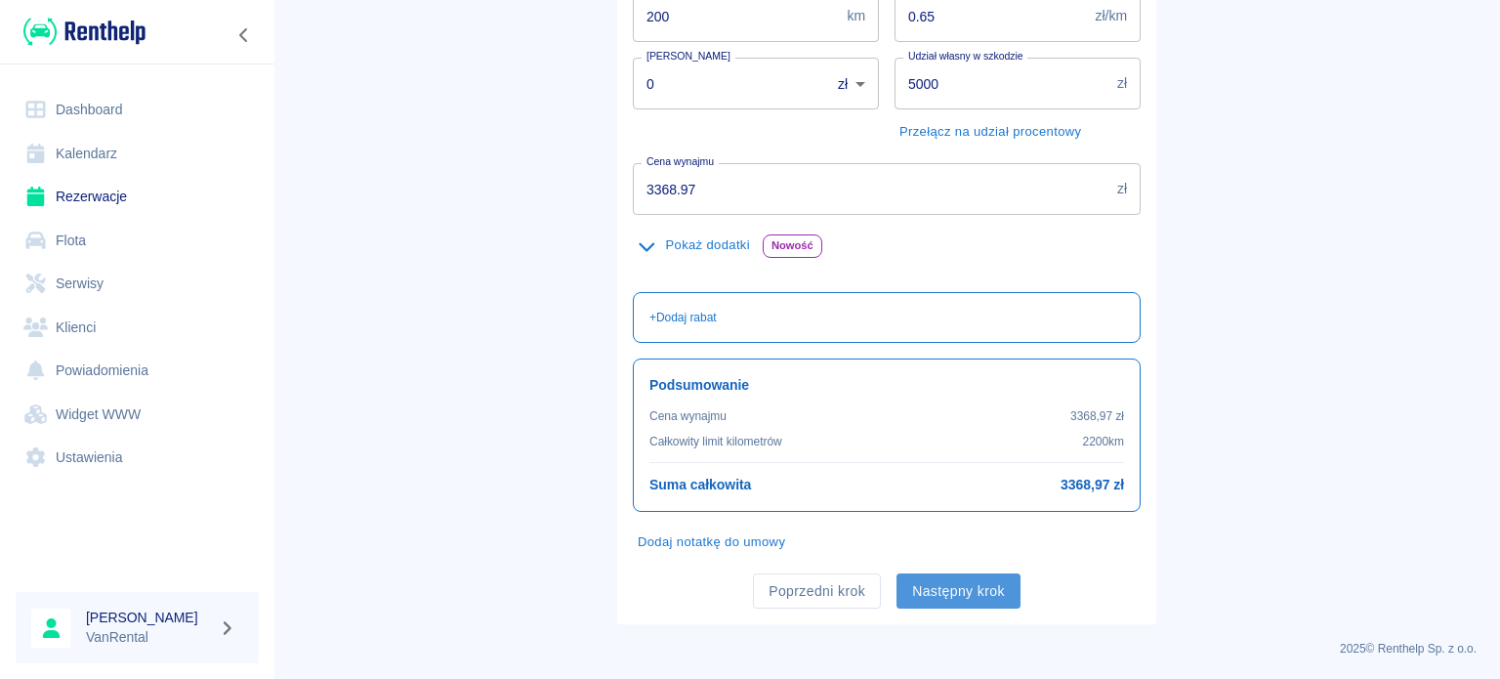
click at [977, 581] on button "Następny krok" at bounding box center [958, 591] width 124 height 36
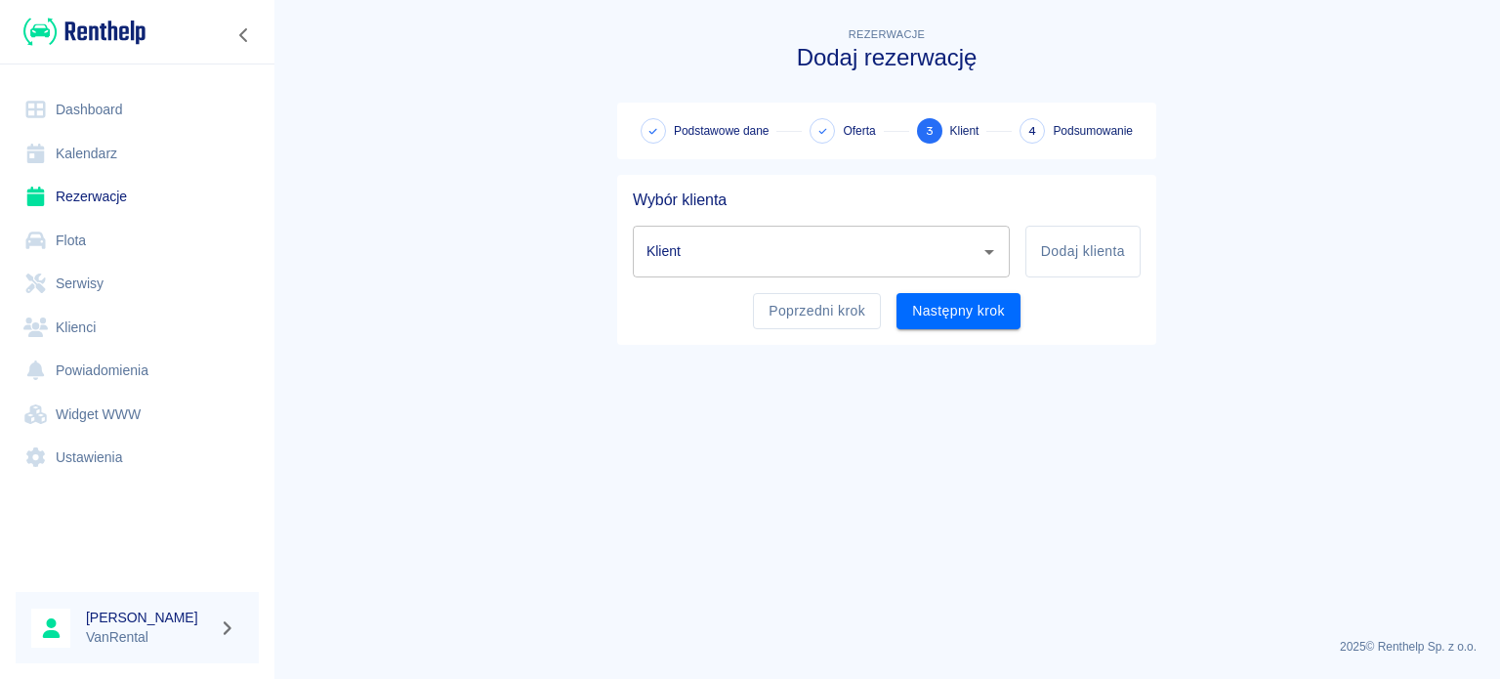
click at [849, 263] on input "Klient" at bounding box center [806, 251] width 330 height 34
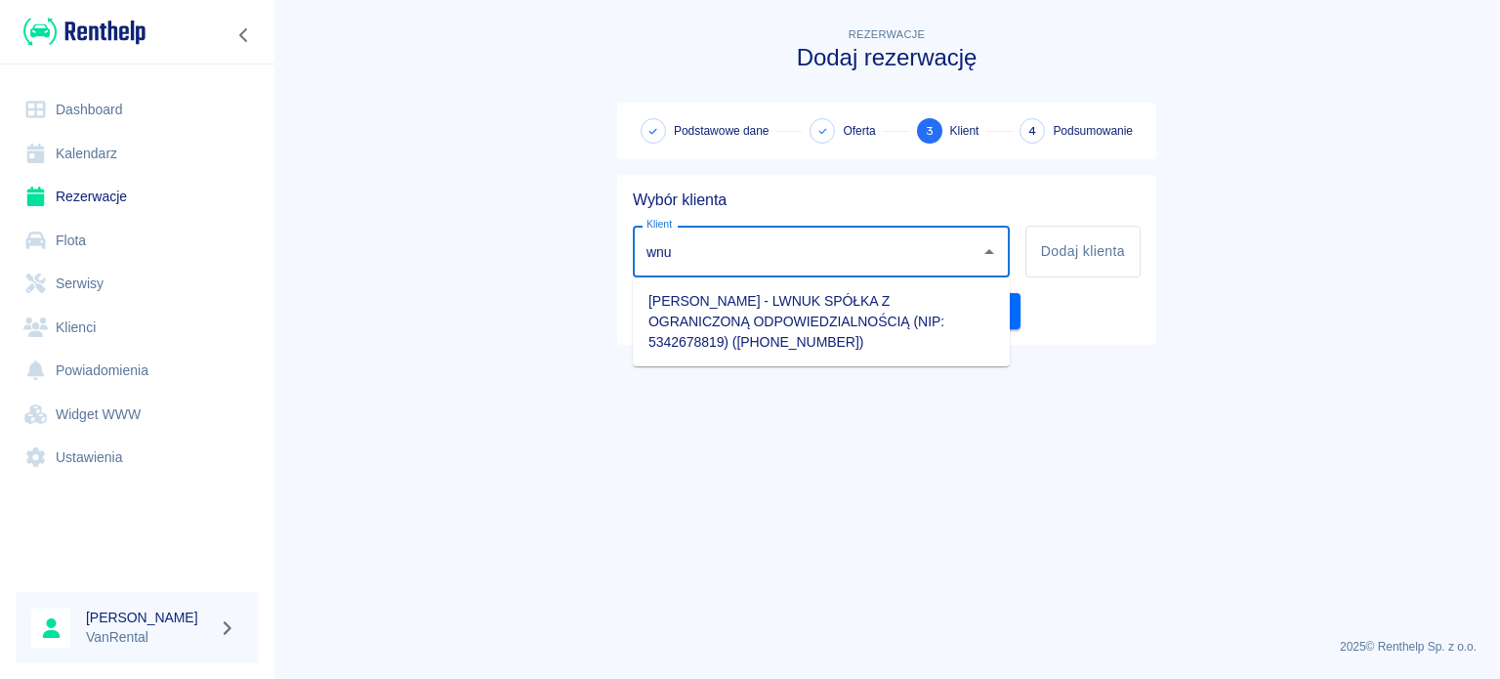
click at [793, 310] on li "[PERSON_NAME] - LWNUK SPÓŁKA Z OGRANICZONĄ ODPOWIEDZIALNOŚCIĄ (NIP: 5342678819)…" at bounding box center [821, 321] width 377 height 73
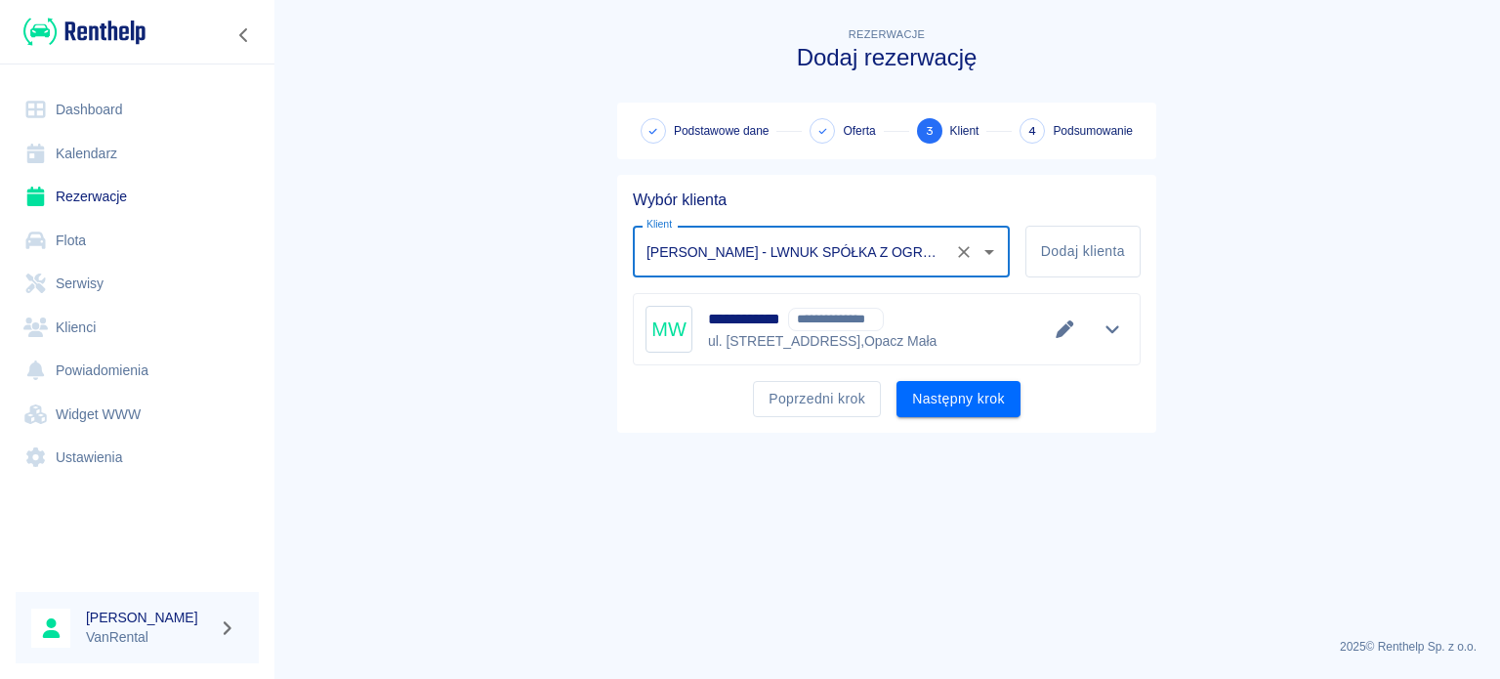
type input "[PERSON_NAME] - LWNUK SPÓŁKA Z OGRANICZONĄ ODPOWIEDZIALNOŚCIĄ (NIP: 5342678819)…"
click at [981, 394] on button "Następny krok" at bounding box center [958, 399] width 124 height 36
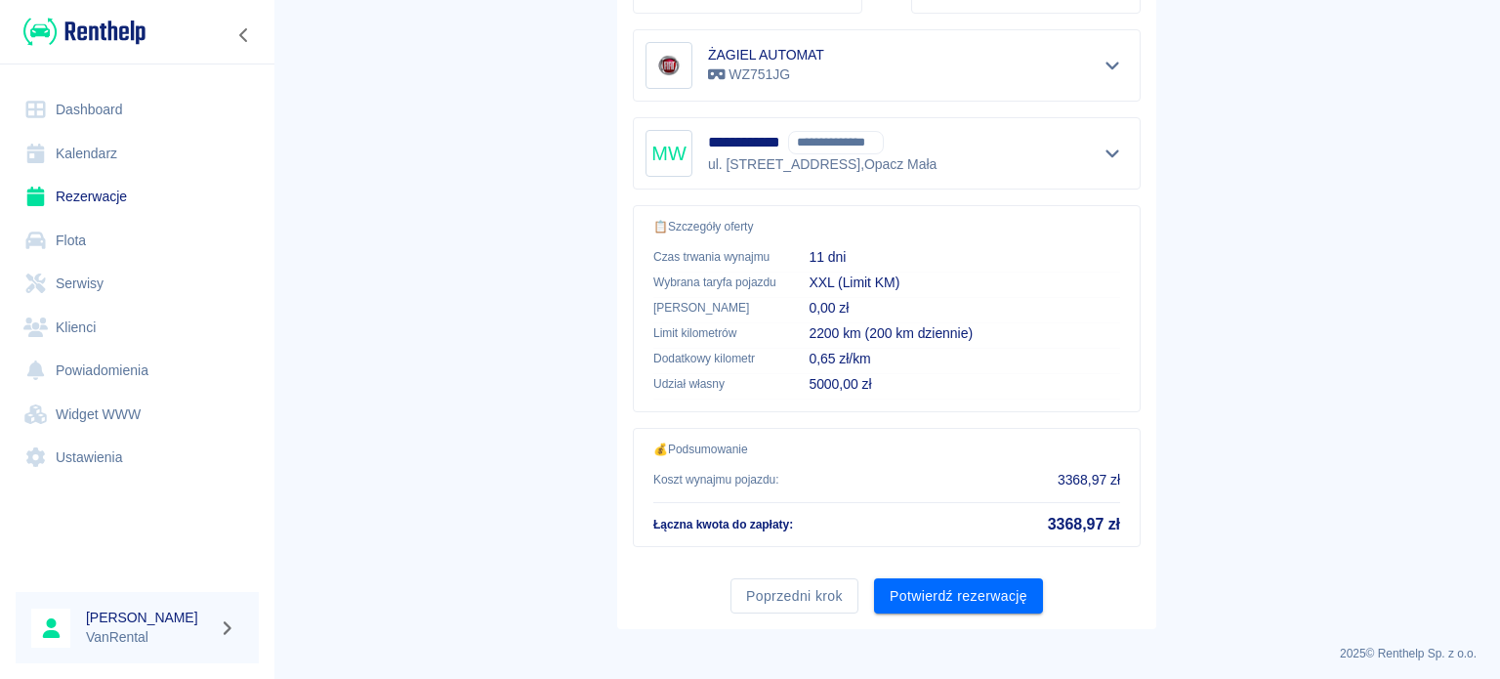
scroll to position [371, 0]
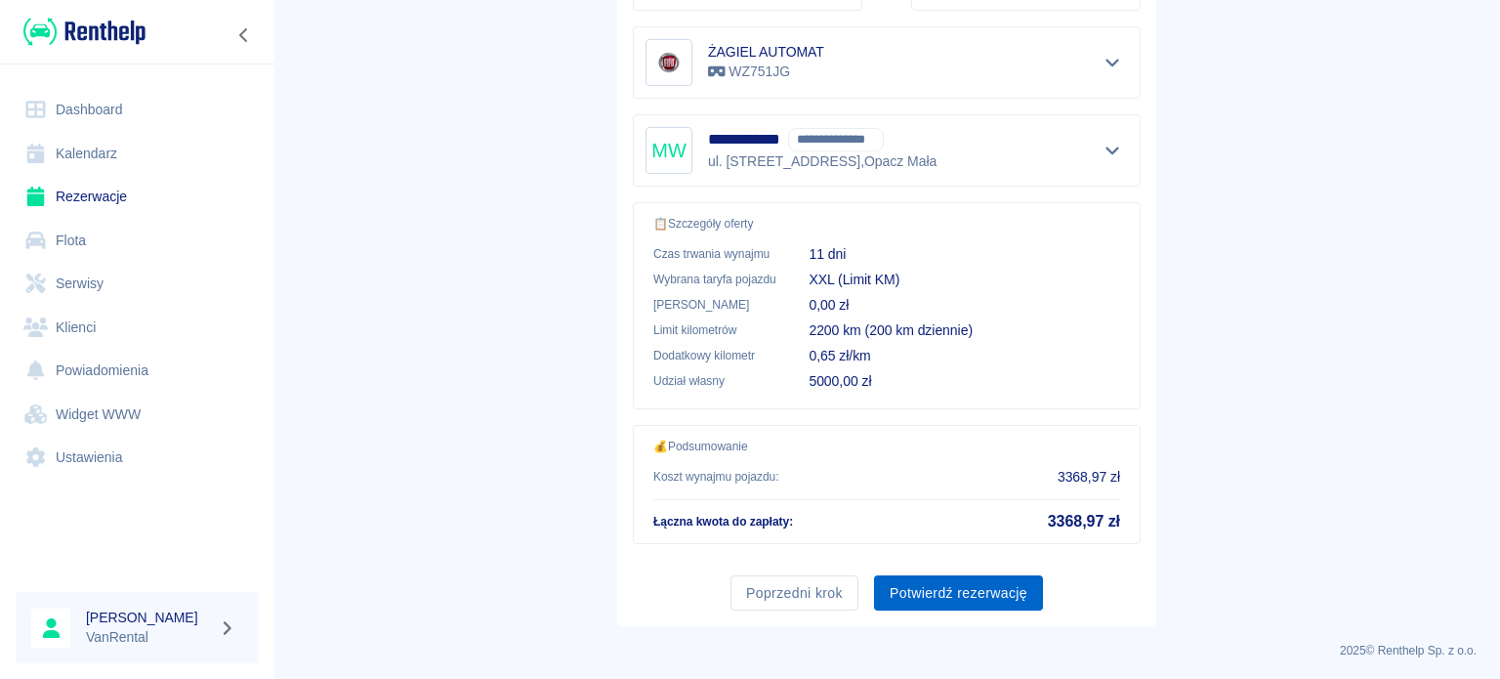
click at [991, 589] on button "Potwierdź rezerwację" at bounding box center [958, 593] width 169 height 36
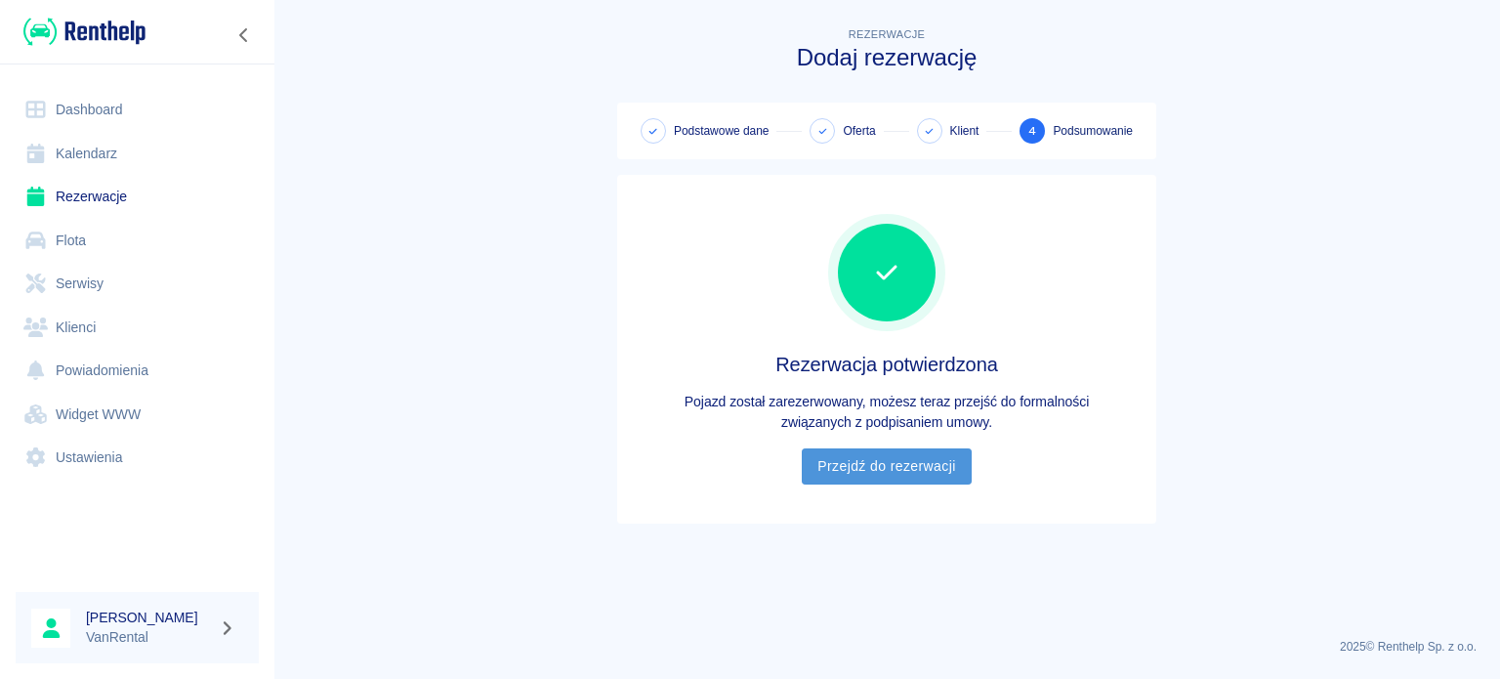
click at [918, 471] on link "Przejdź do rezerwacji" at bounding box center [886, 466] width 169 height 36
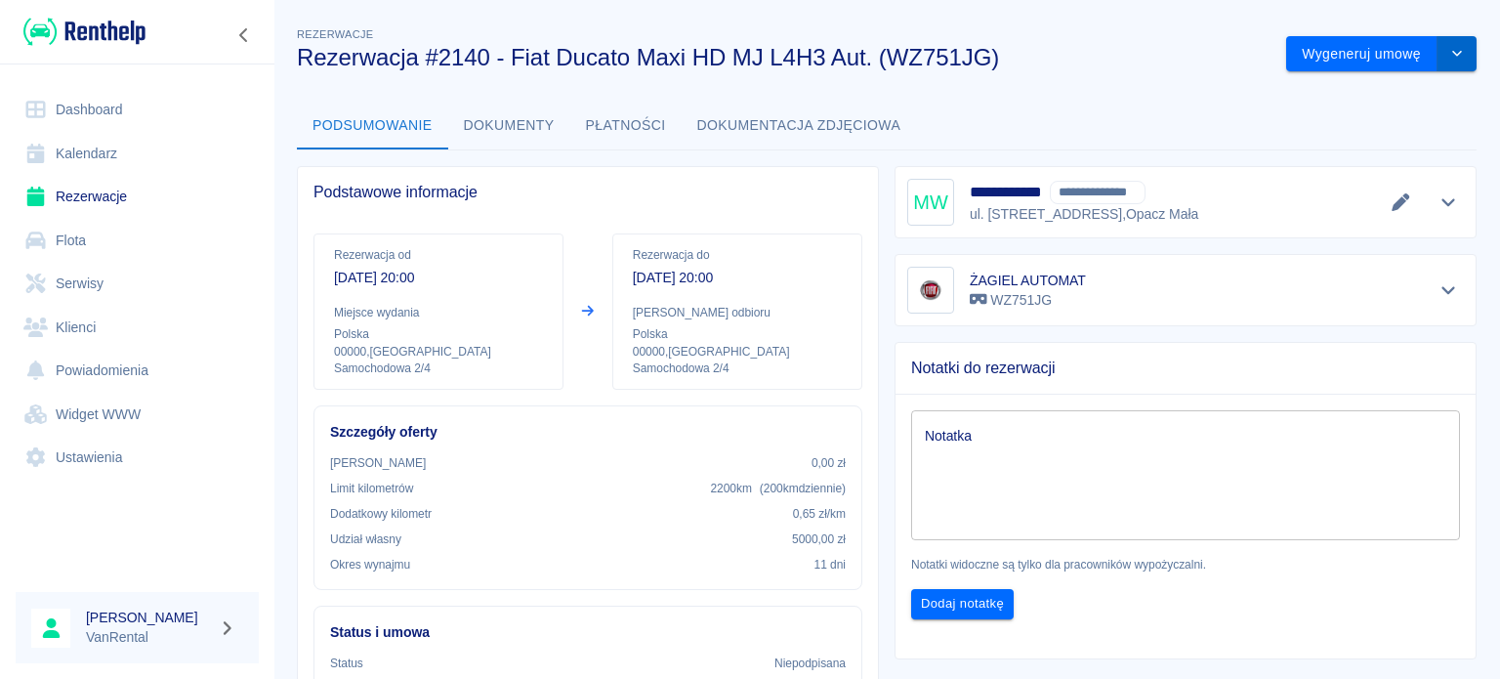
click at [1437, 61] on button "drop-down" at bounding box center [1456, 54] width 39 height 36
click at [1437, 60] on button "drop-down" at bounding box center [1456, 54] width 39 height 36
click at [1437, 68] on button "drop-down" at bounding box center [1456, 54] width 39 height 36
click at [1386, 103] on li "Modyfikuj rezerwację" at bounding box center [1366, 95] width 158 height 32
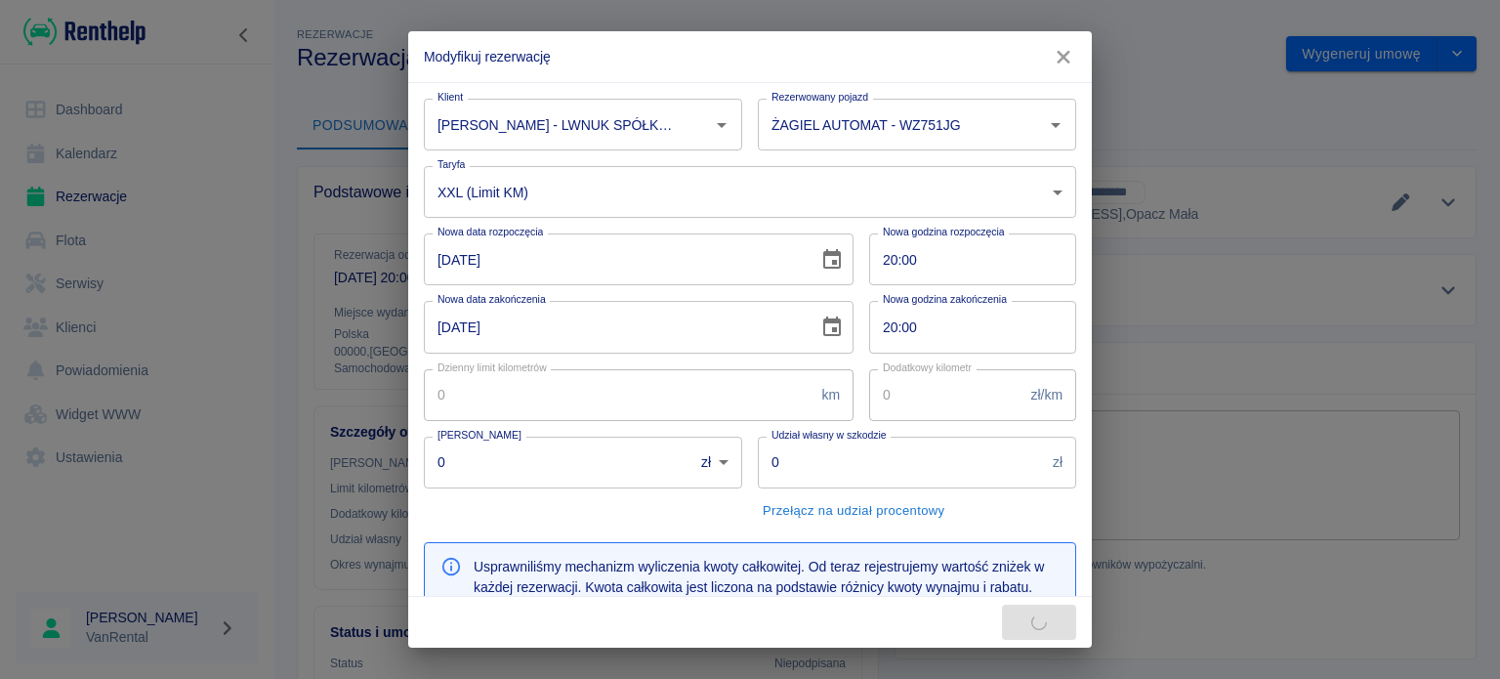
type input "300"
type input "0.65"
type input "5000"
type input "3233.67"
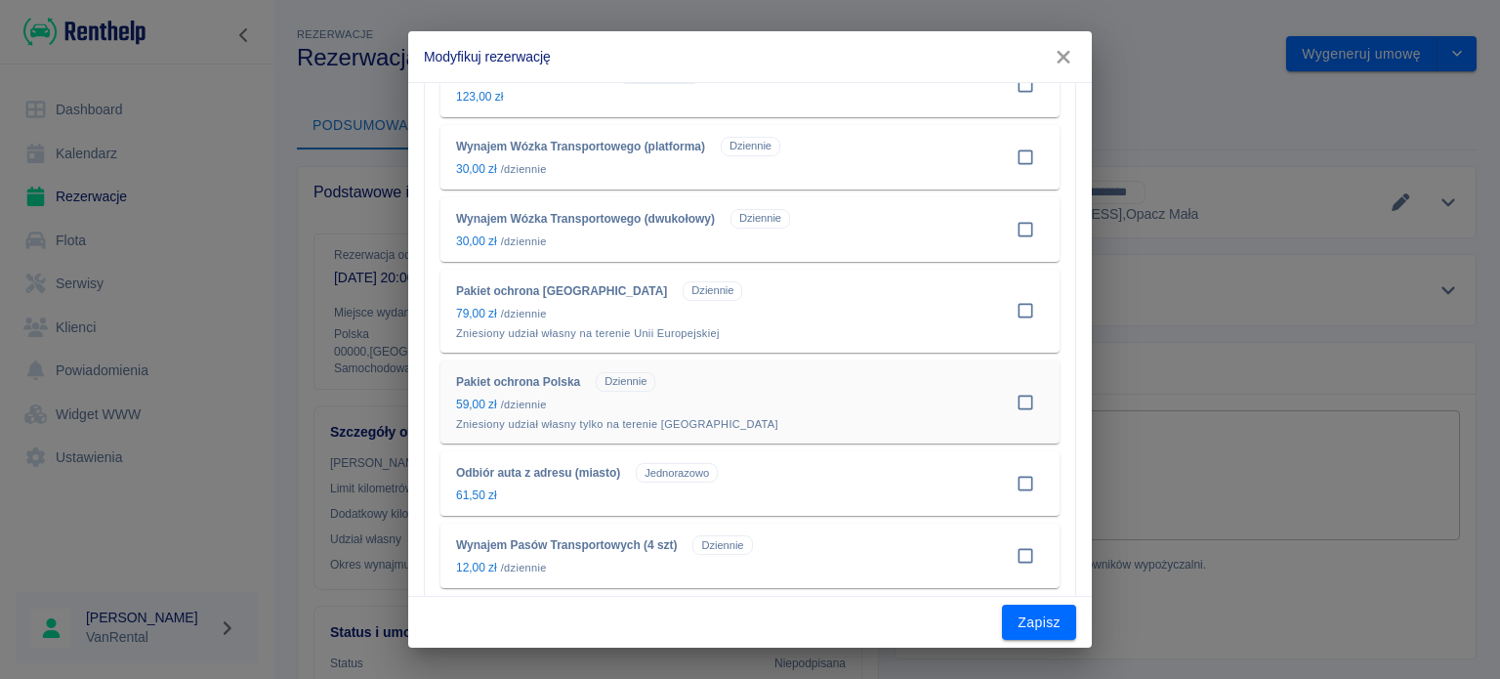
scroll to position [1074, 0]
click at [1009, 490] on input "checkbox" at bounding box center [1025, 487] width 37 height 37
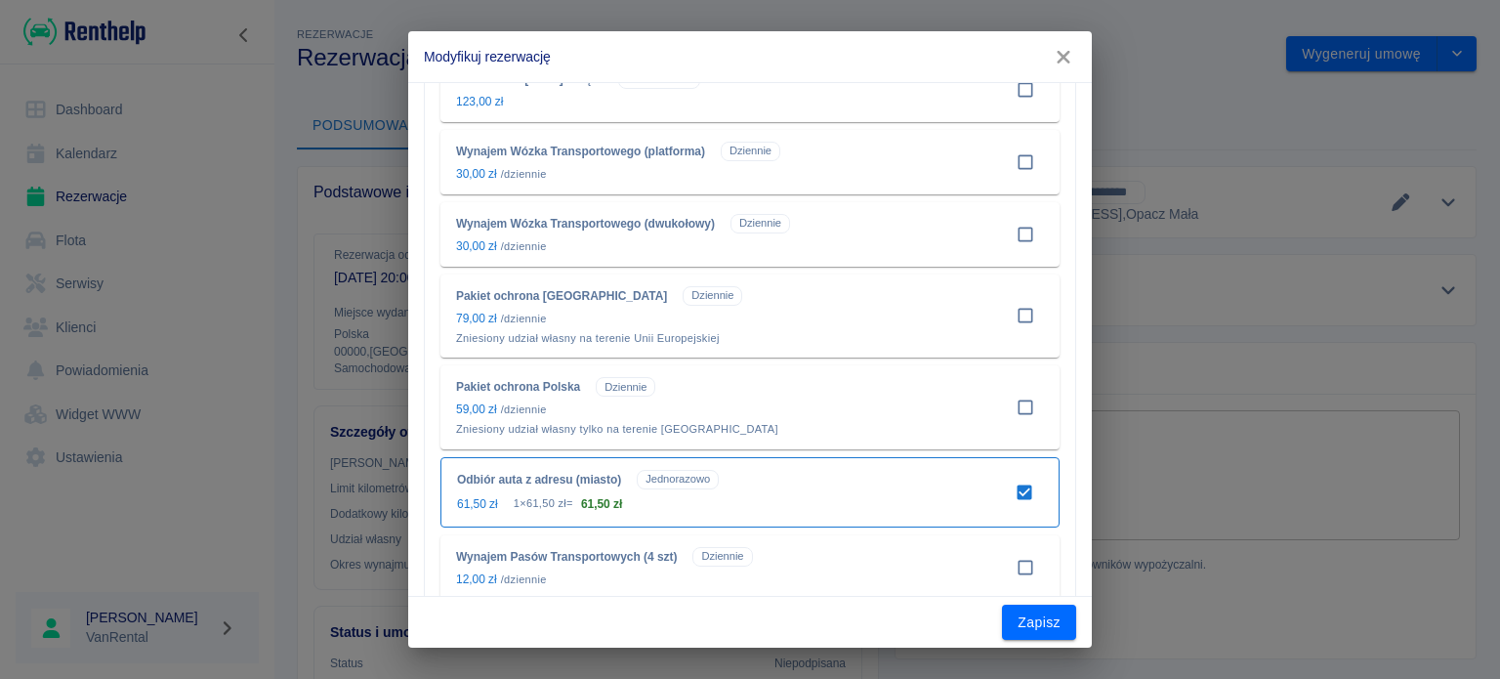
scroll to position [1075, 0]
click at [1048, 620] on button "Zapisz" at bounding box center [1039, 622] width 74 height 36
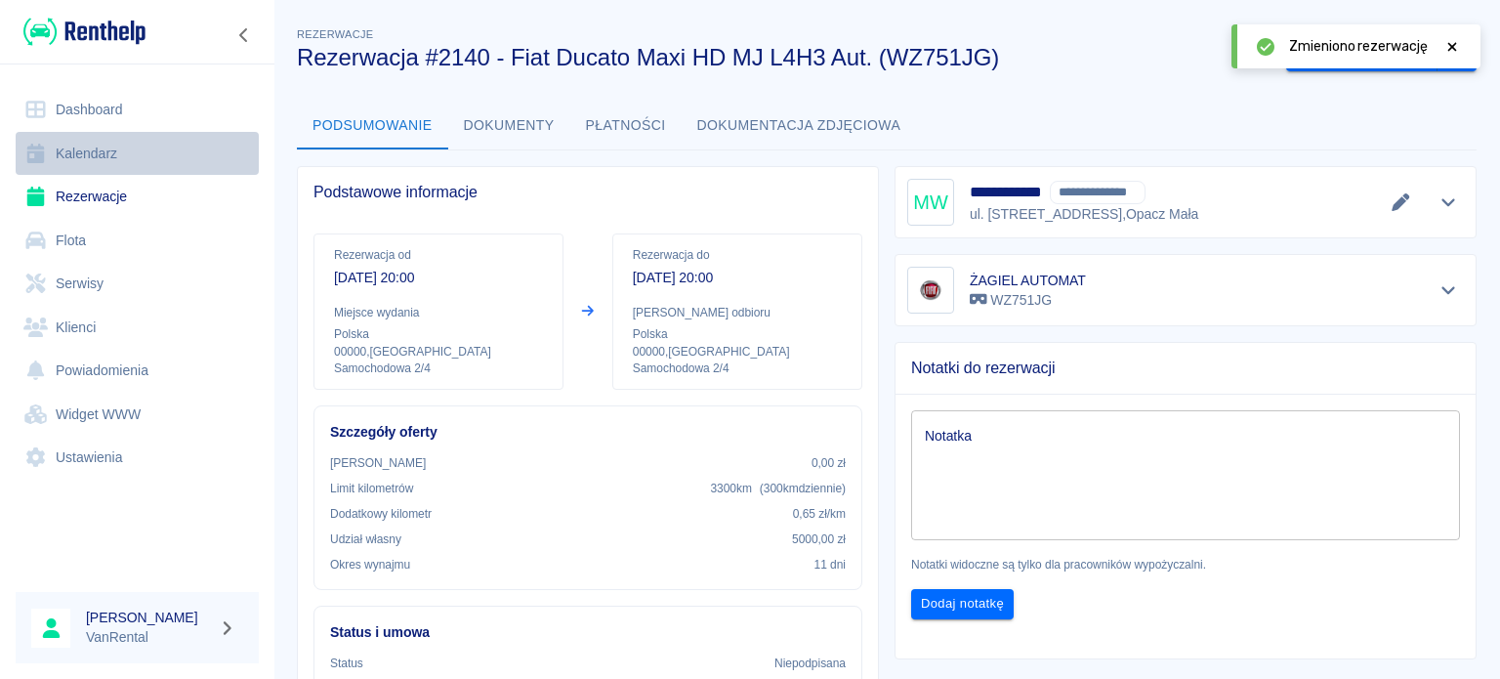
click at [166, 151] on link "Kalendarz" at bounding box center [137, 154] width 243 height 44
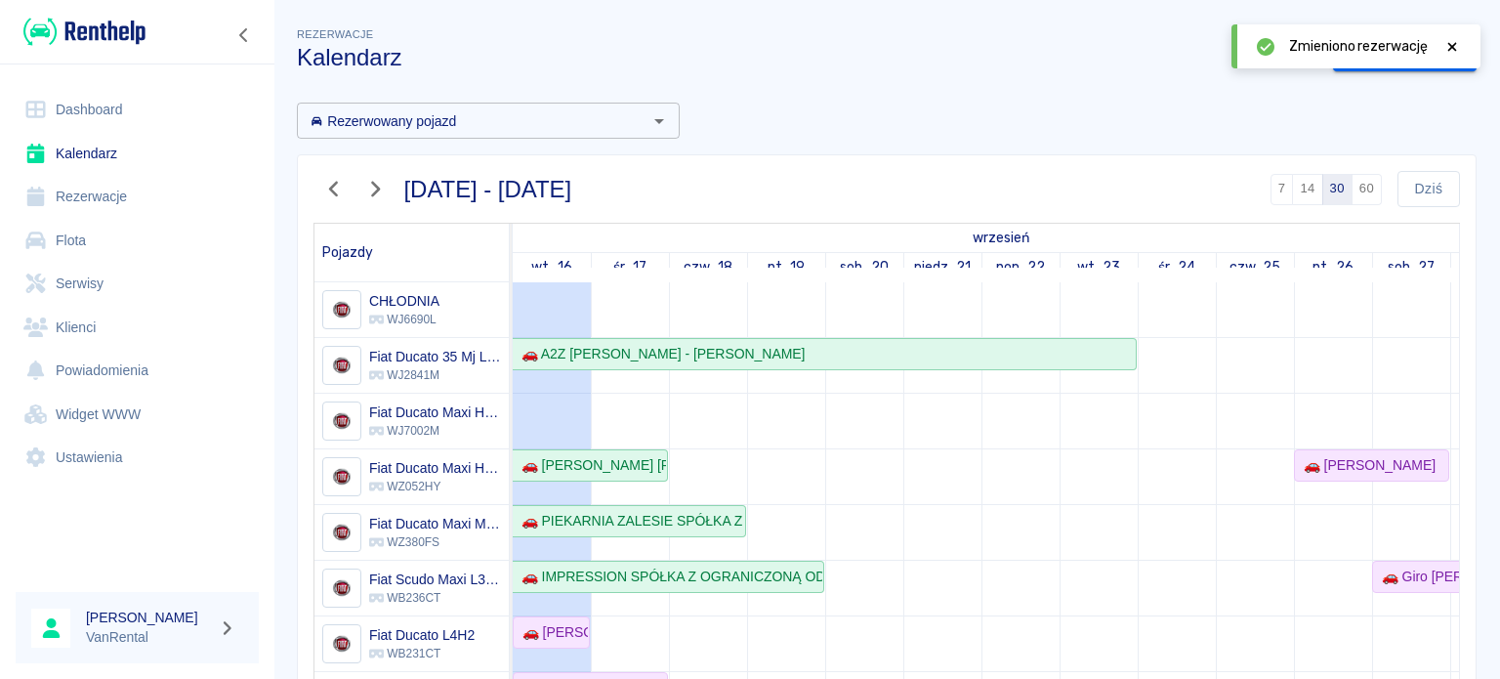
click at [1460, 45] on icon at bounding box center [1452, 47] width 18 height 14
click at [1333, 69] on link "Dodaj rezerwację" at bounding box center [1405, 54] width 144 height 36
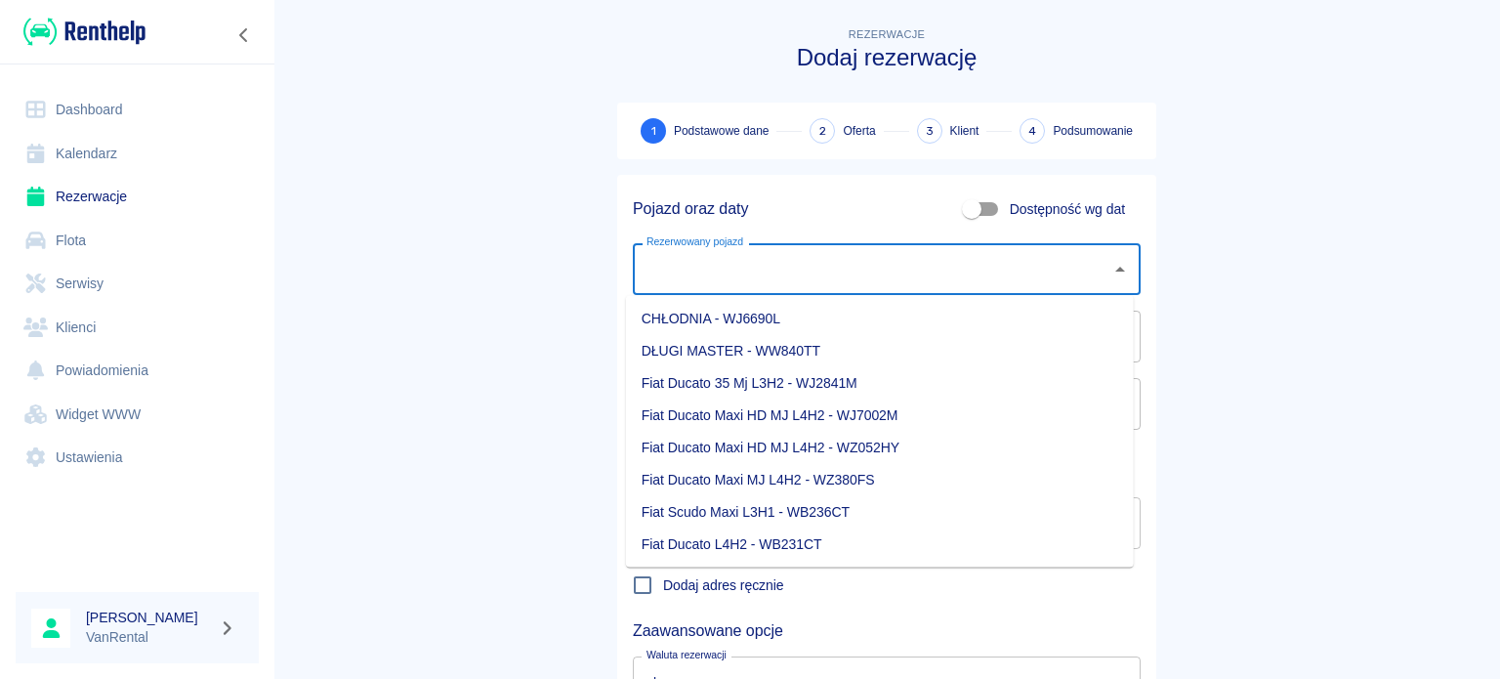
click at [729, 266] on input "Rezerwowany pojazd" at bounding box center [871, 269] width 461 height 34
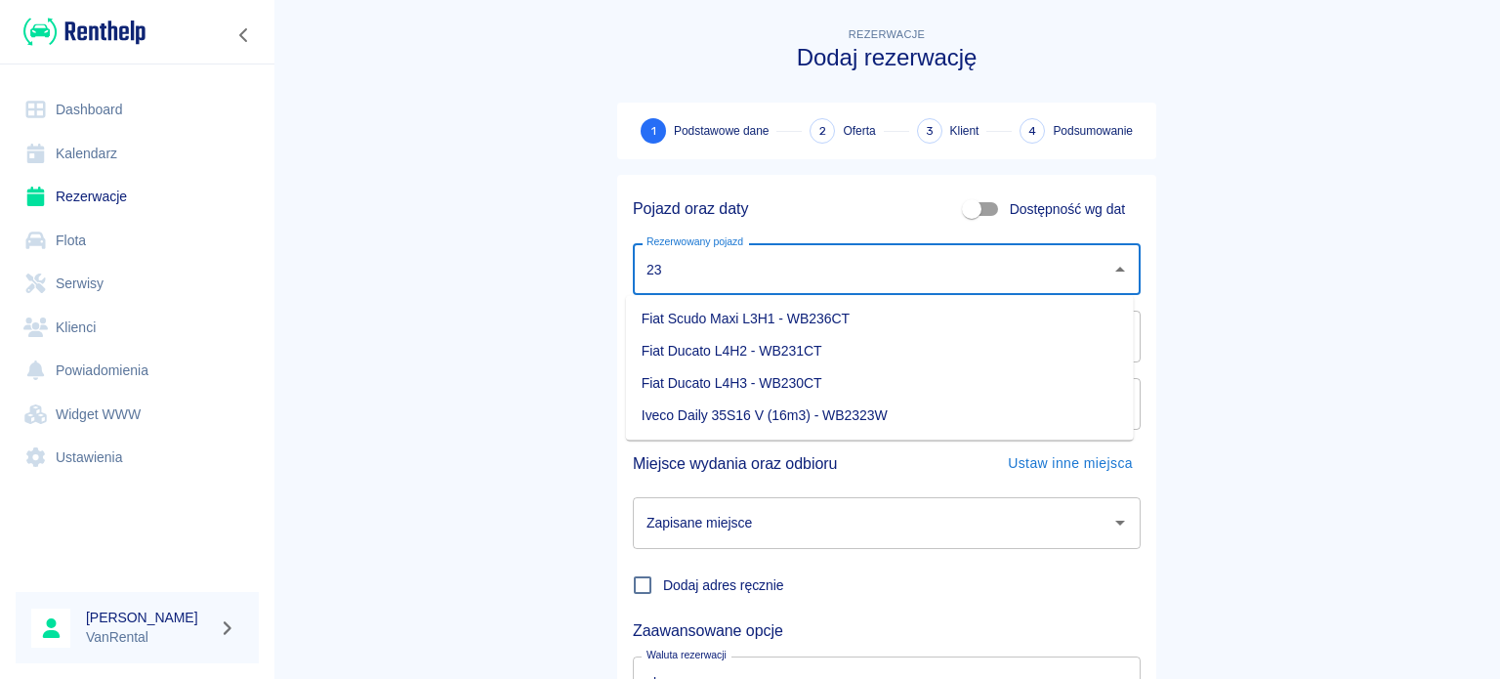
click at [752, 388] on li "Fiat Ducato L4H3 - WB230CT" at bounding box center [880, 383] width 508 height 32
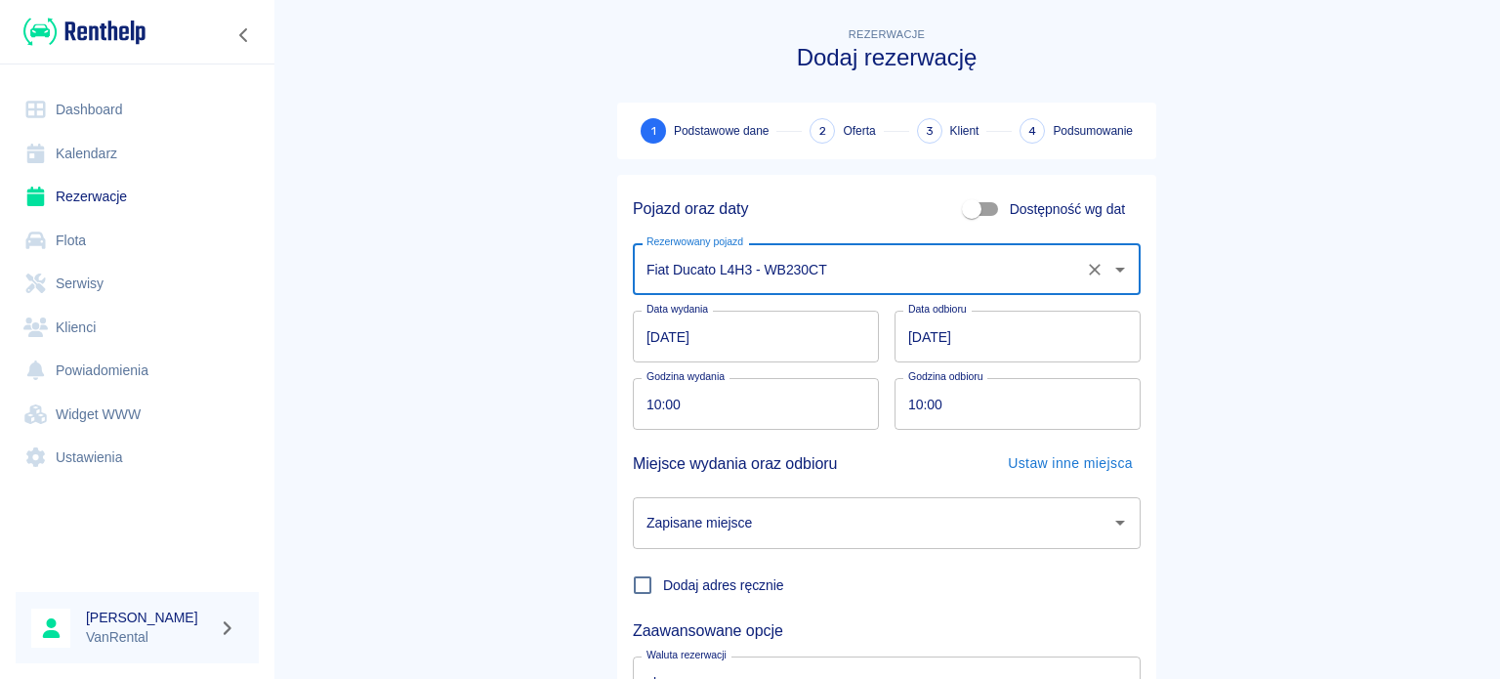
type input "Fiat Ducato L4H3 - WB230CT"
click at [633, 343] on input "[DATE]" at bounding box center [756, 336] width 246 height 52
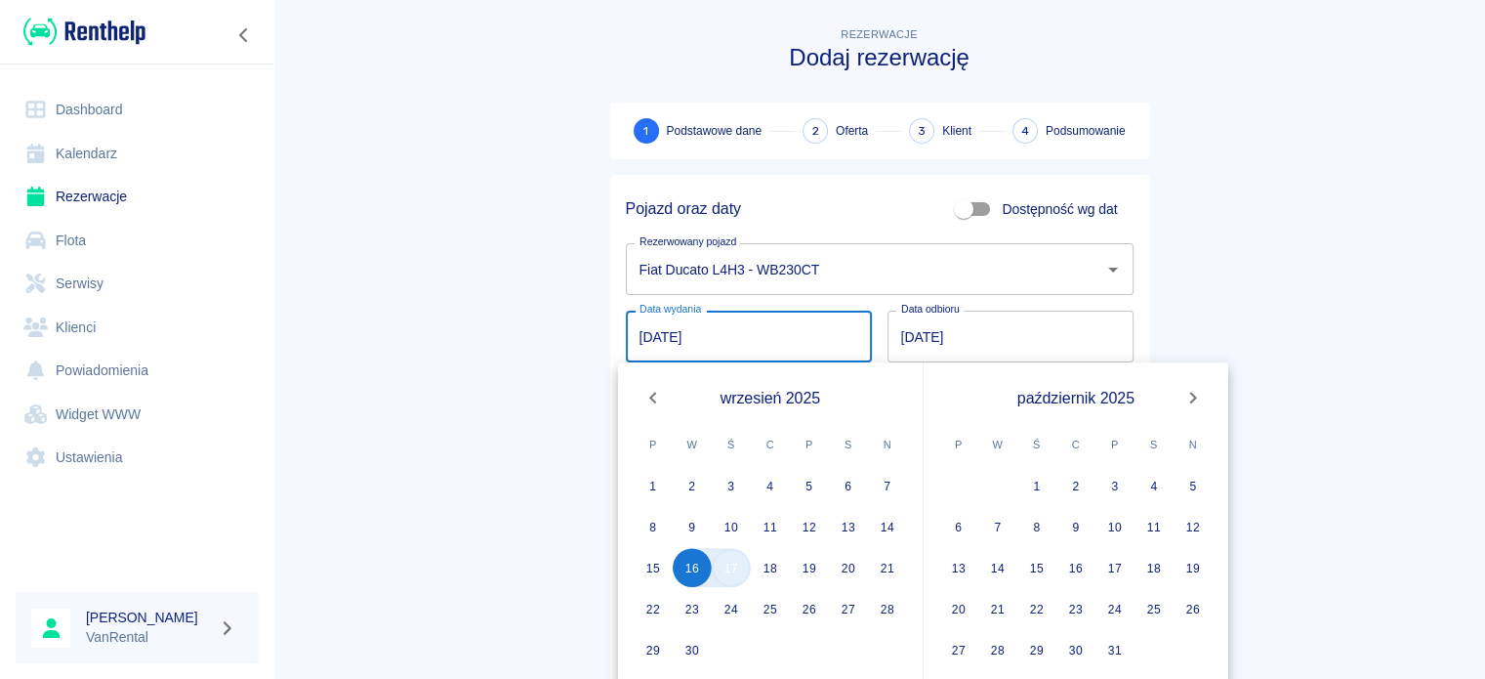
click at [746, 566] on button "17" at bounding box center [731, 567] width 39 height 39
type input "[DATE]"
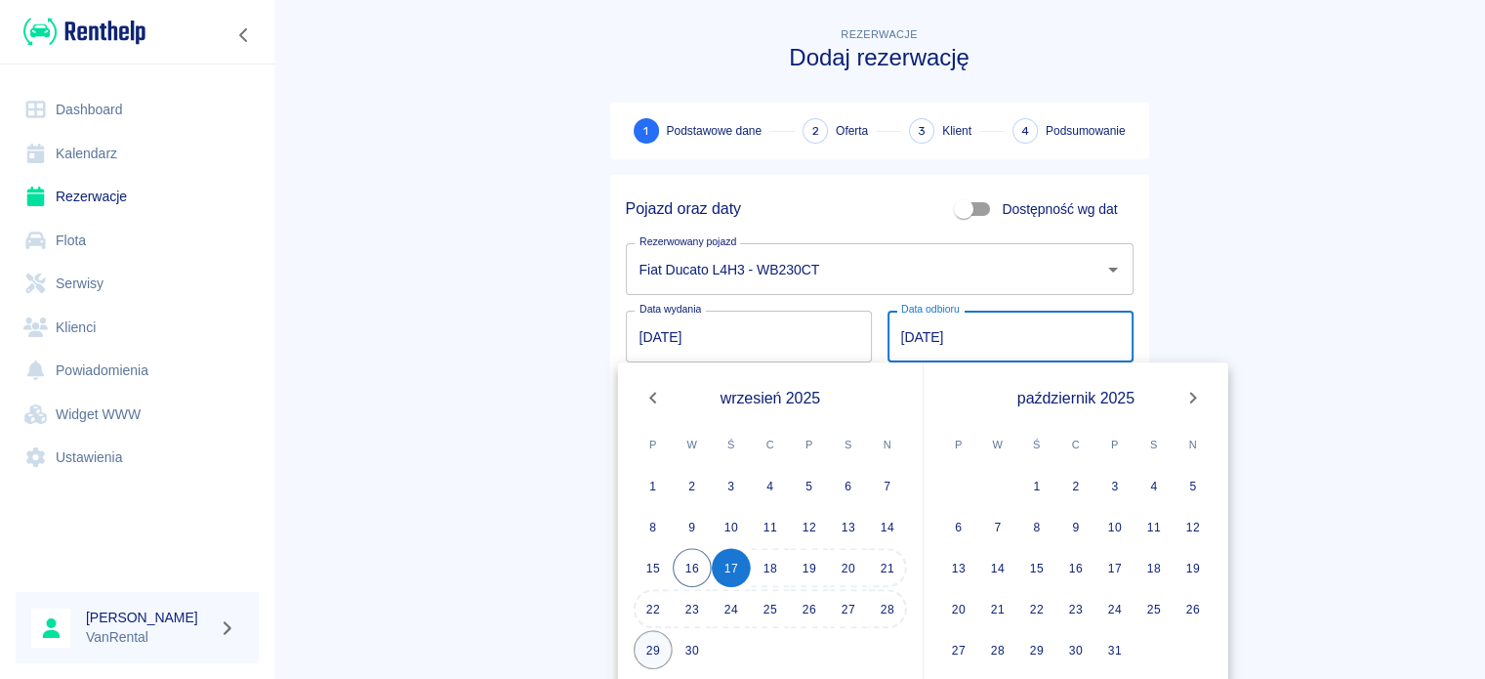
click at [664, 638] on button "29" at bounding box center [653, 649] width 39 height 39
type input "[DATE]"
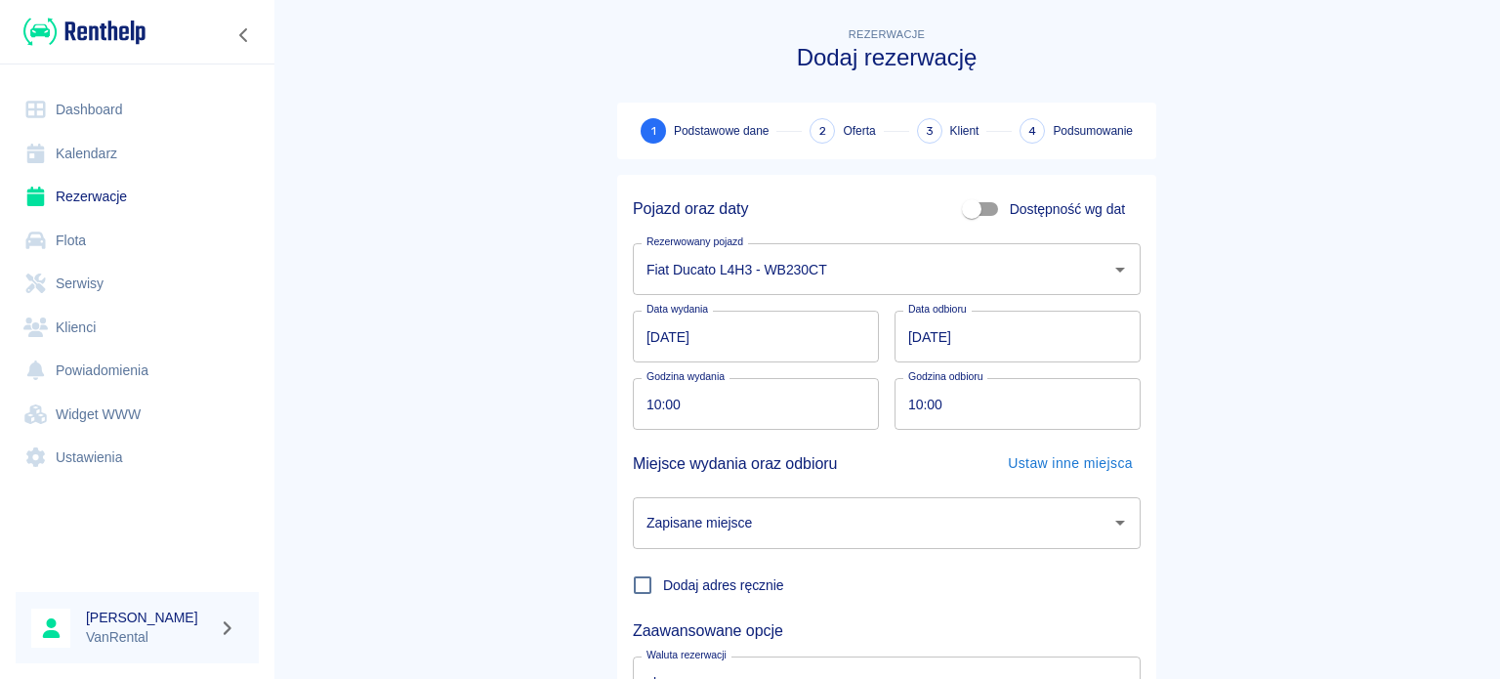
click at [639, 397] on input "10:00" at bounding box center [749, 404] width 232 height 52
type input "20:00"
click at [906, 403] on input "10:00" at bounding box center [1010, 404] width 232 height 52
type input "20:00"
click at [788, 517] on input "Zapisane miejsce" at bounding box center [871, 523] width 461 height 34
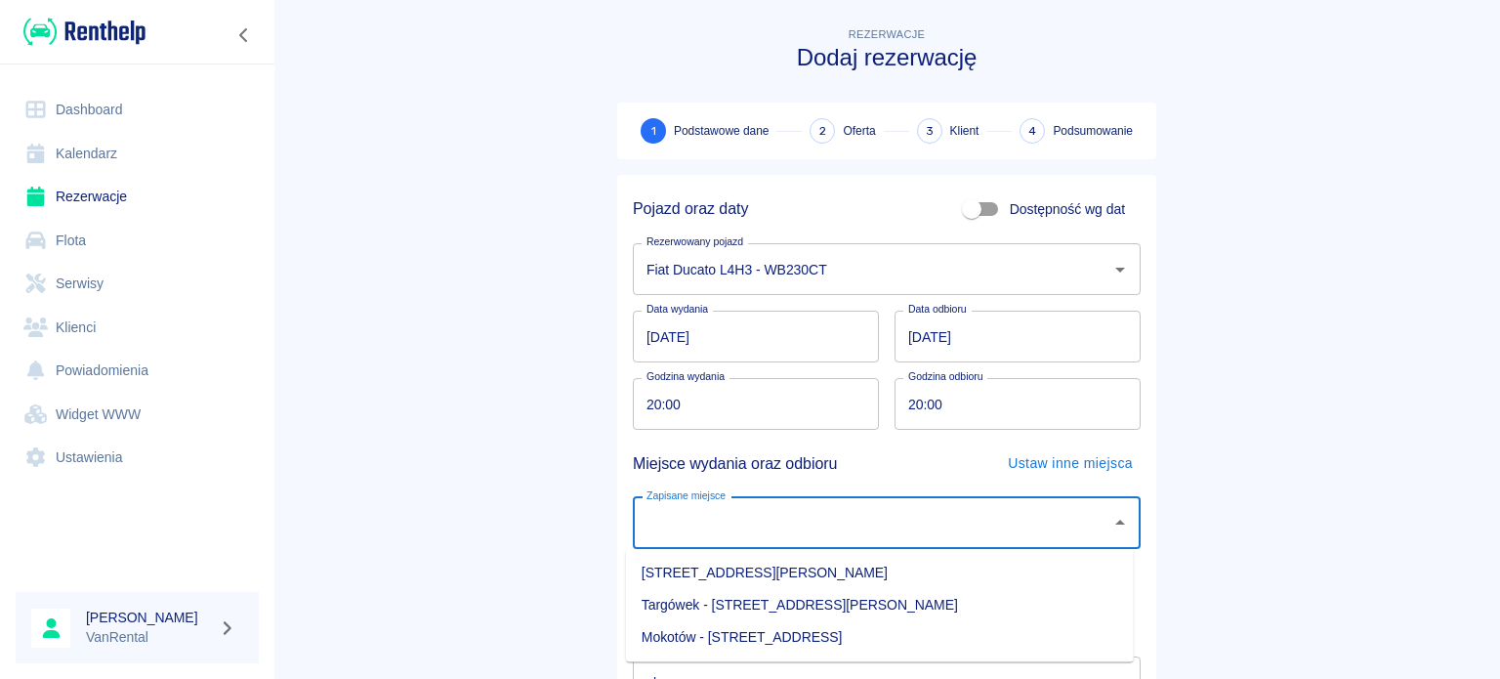
drag, startPoint x: 488, startPoint y: 535, endPoint x: 754, endPoint y: 608, distance: 275.5
click at [489, 535] on main "Rezerwacje Dodaj rezerwację 1 Podstawowe dane 2 Oferta 3 Klient 4 Podsumowanie …" at bounding box center [886, 406] width 1226 height 767
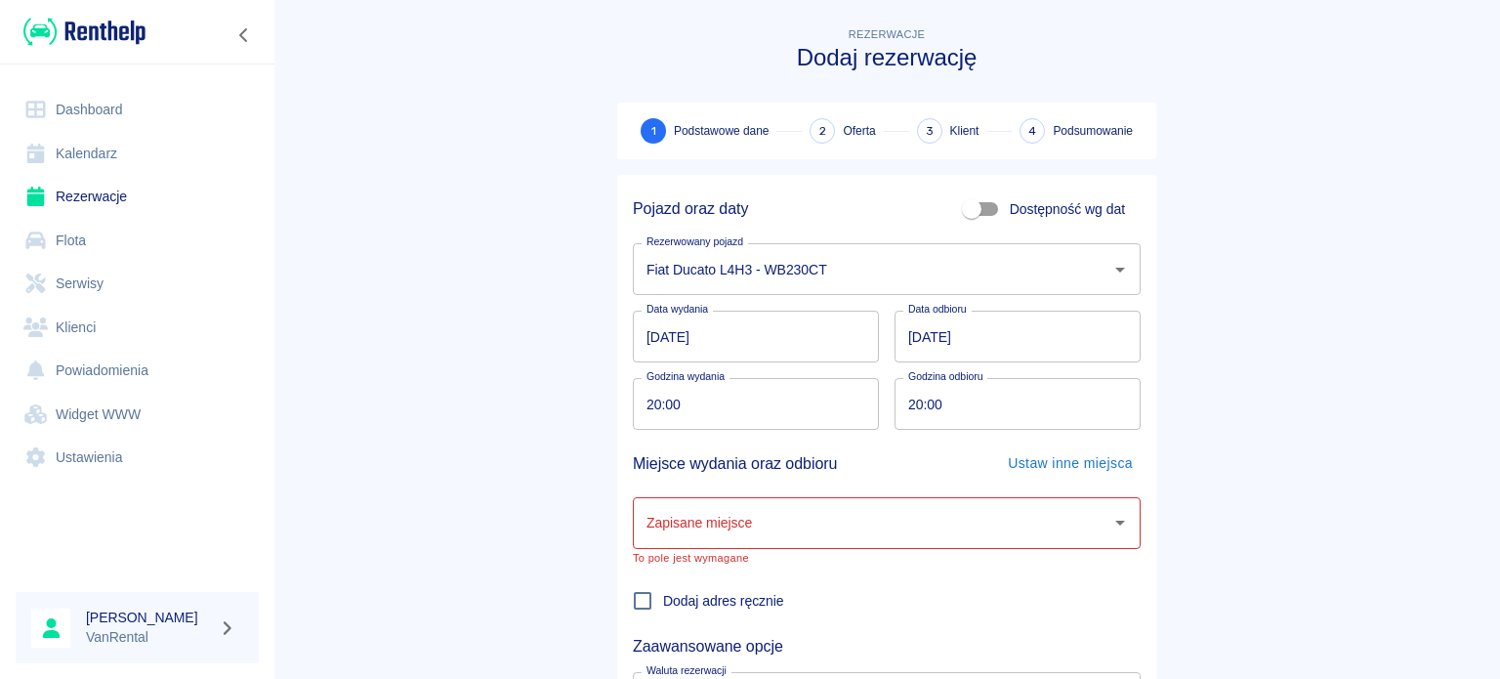
click at [705, 597] on span "Dodaj adres ręcznie" at bounding box center [723, 601] width 121 height 21
click at [663, 597] on input "Dodaj adres ręcznie" at bounding box center [642, 600] width 41 height 41
checkbox input "true"
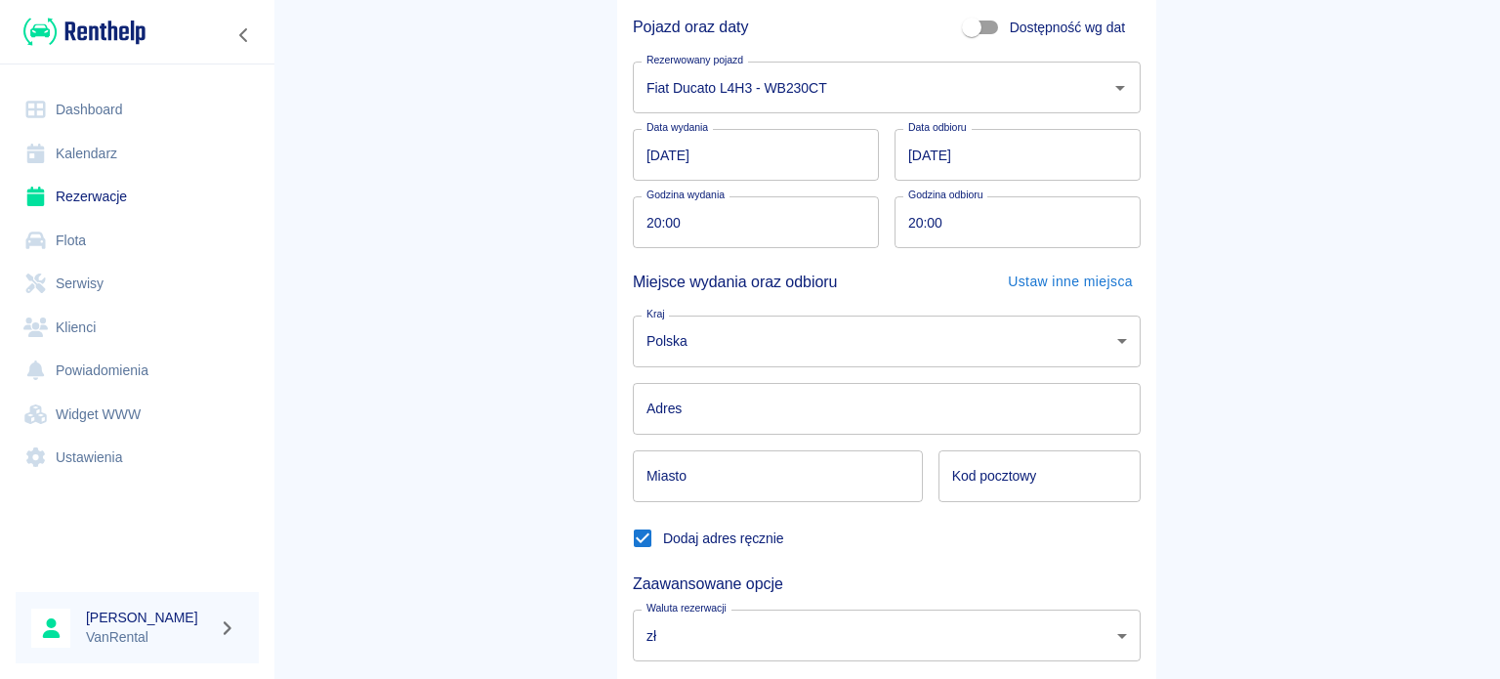
scroll to position [195, 0]
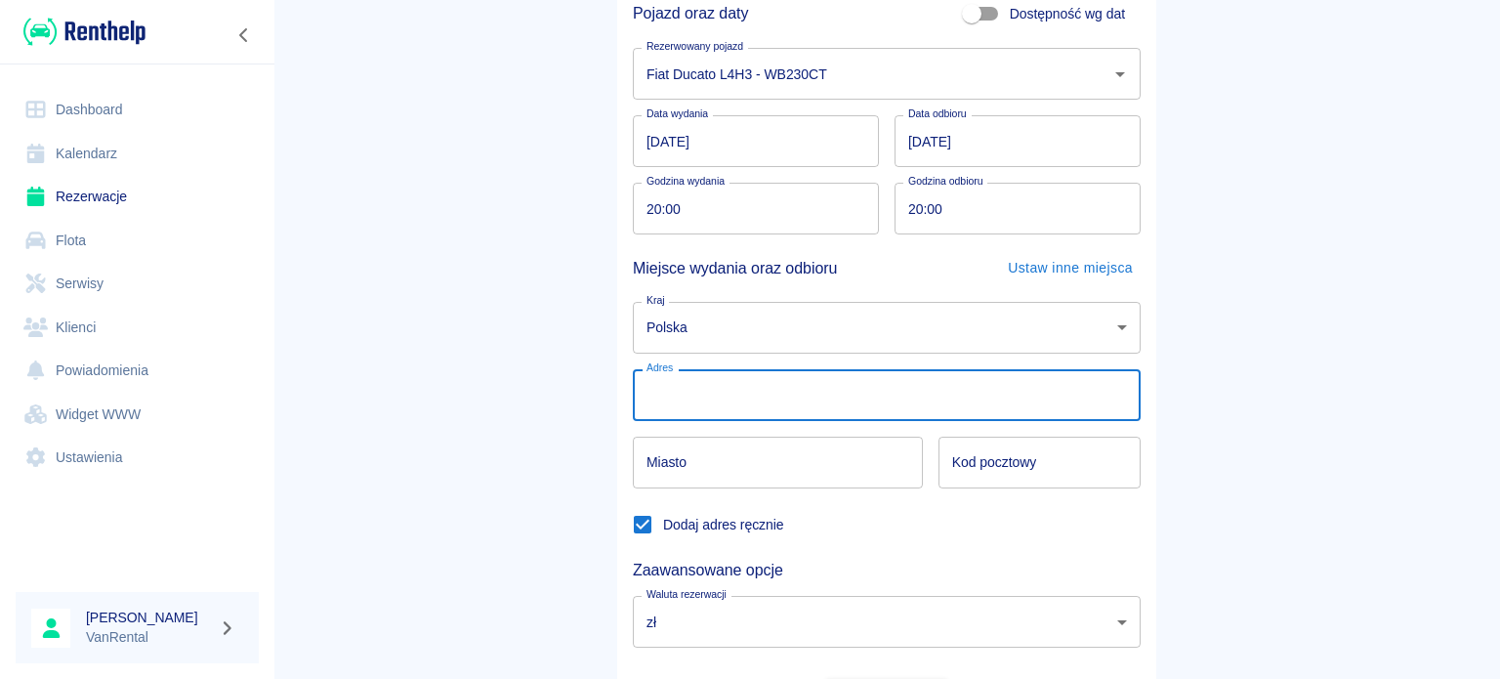
click at [865, 414] on input "Adres" at bounding box center [887, 395] width 508 height 52
type input "Samochodowa 2/4"
click at [799, 455] on input "Miasto" at bounding box center [778, 462] width 290 height 52
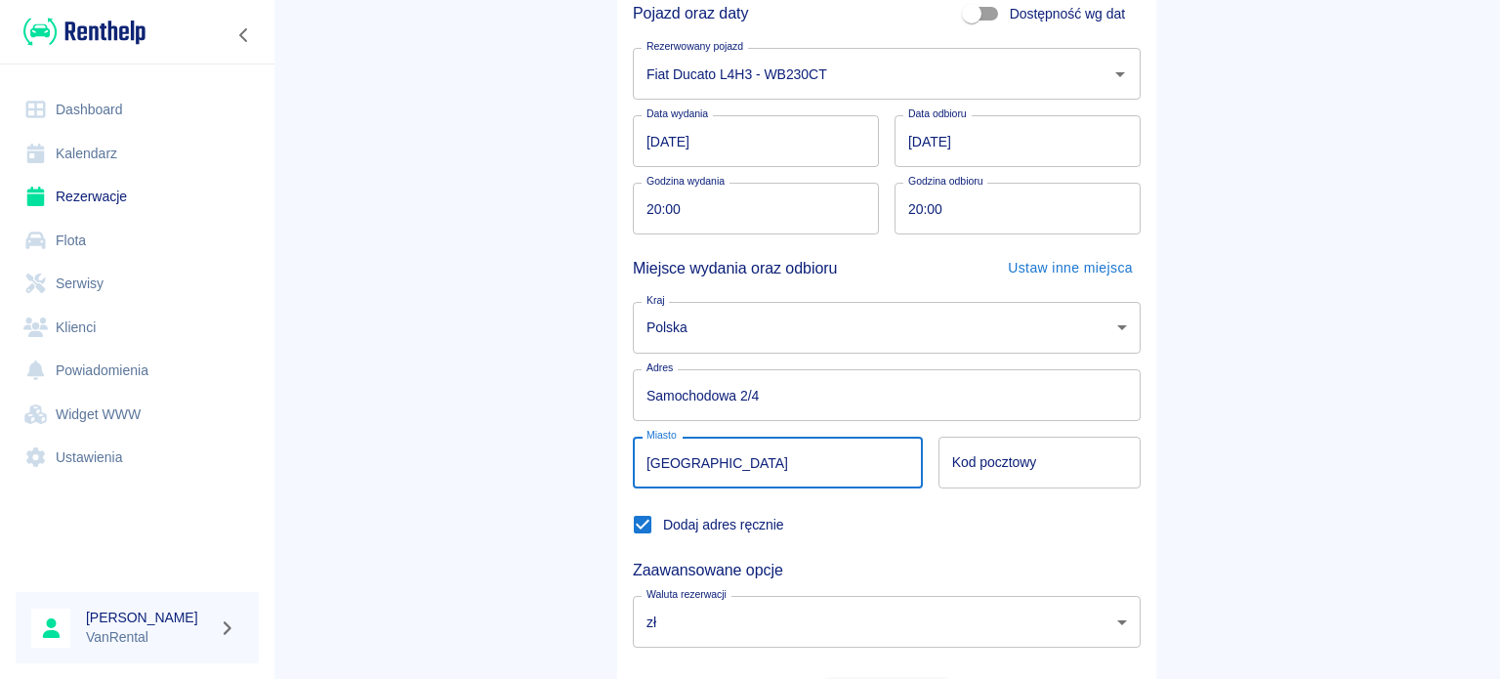
type input "[GEOGRAPHIC_DATA]"
click at [846, 551] on div "Zaawansowane opcje" at bounding box center [878, 562] width 523 height 35
click at [982, 480] on input "Kod pocztowy" at bounding box center [1039, 462] width 202 height 52
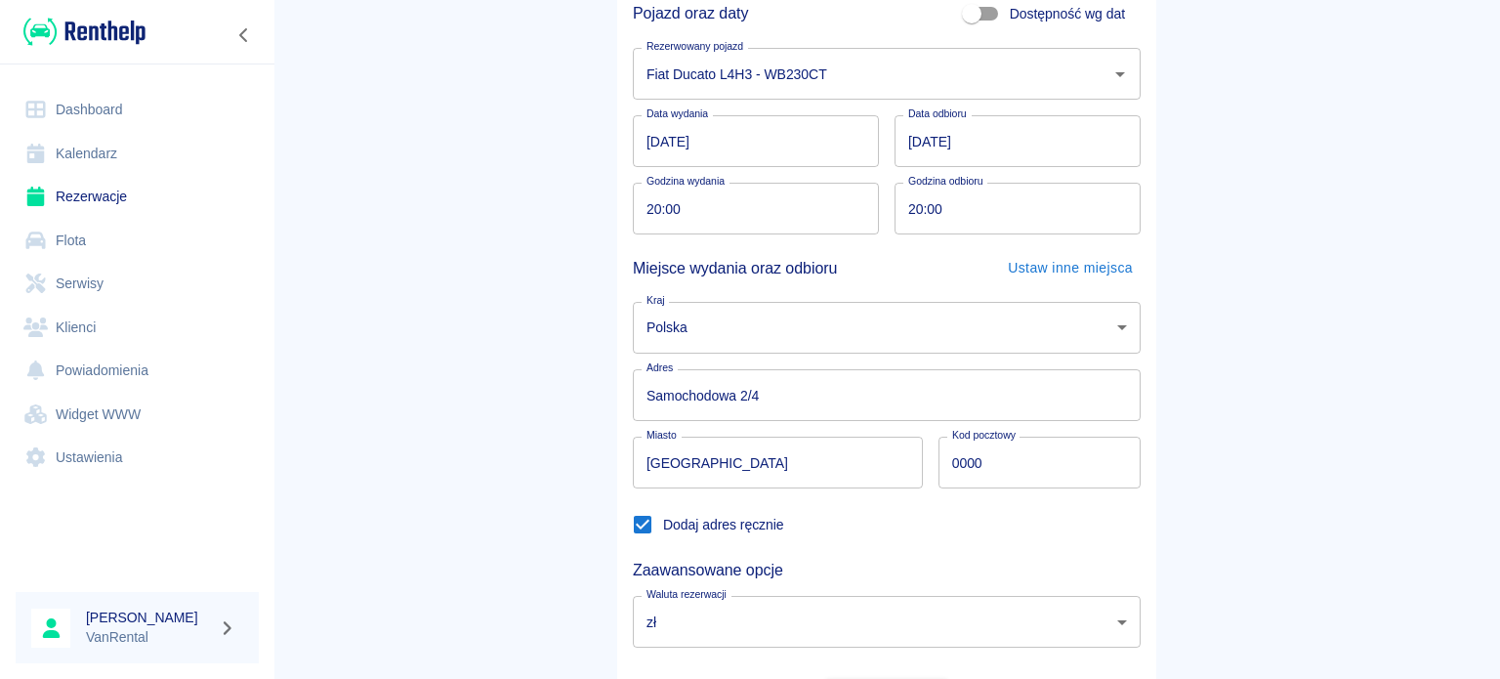
click at [911, 545] on div "Zaawansowane opcje" at bounding box center [878, 562] width 523 height 35
click at [995, 467] on input "0000" at bounding box center [1039, 462] width 202 height 52
type input "00000"
click at [766, 545] on div "Zaawansowane opcje" at bounding box center [878, 562] width 523 height 35
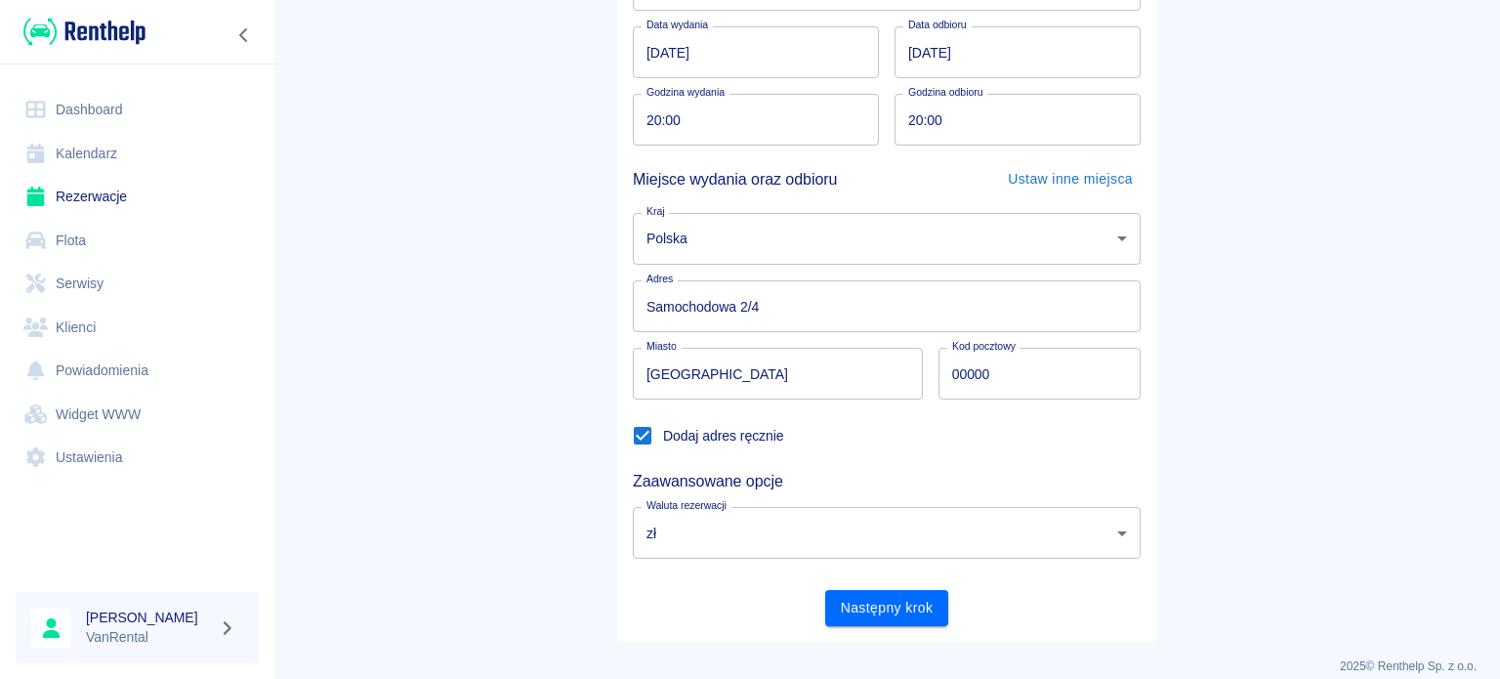
scroll to position [303, 0]
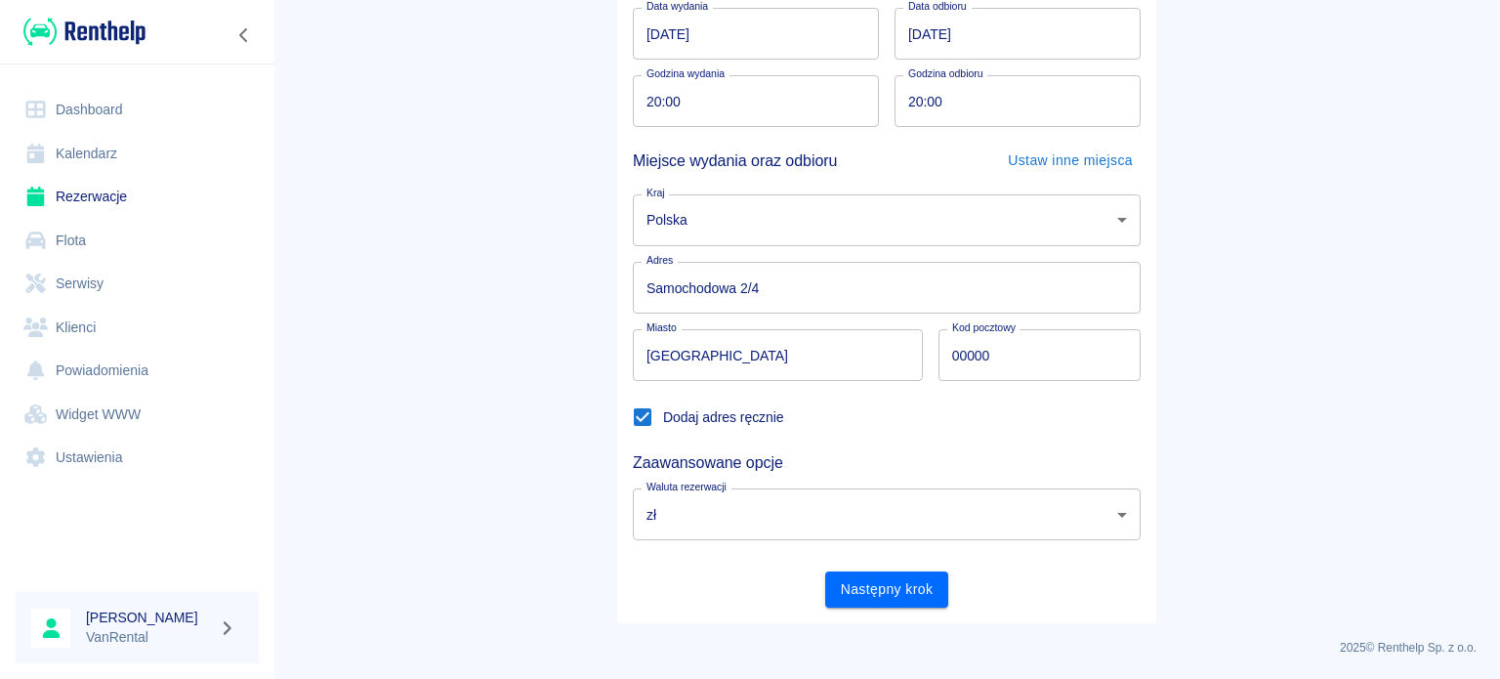
click at [894, 588] on button "Następny krok" at bounding box center [887, 589] width 124 height 36
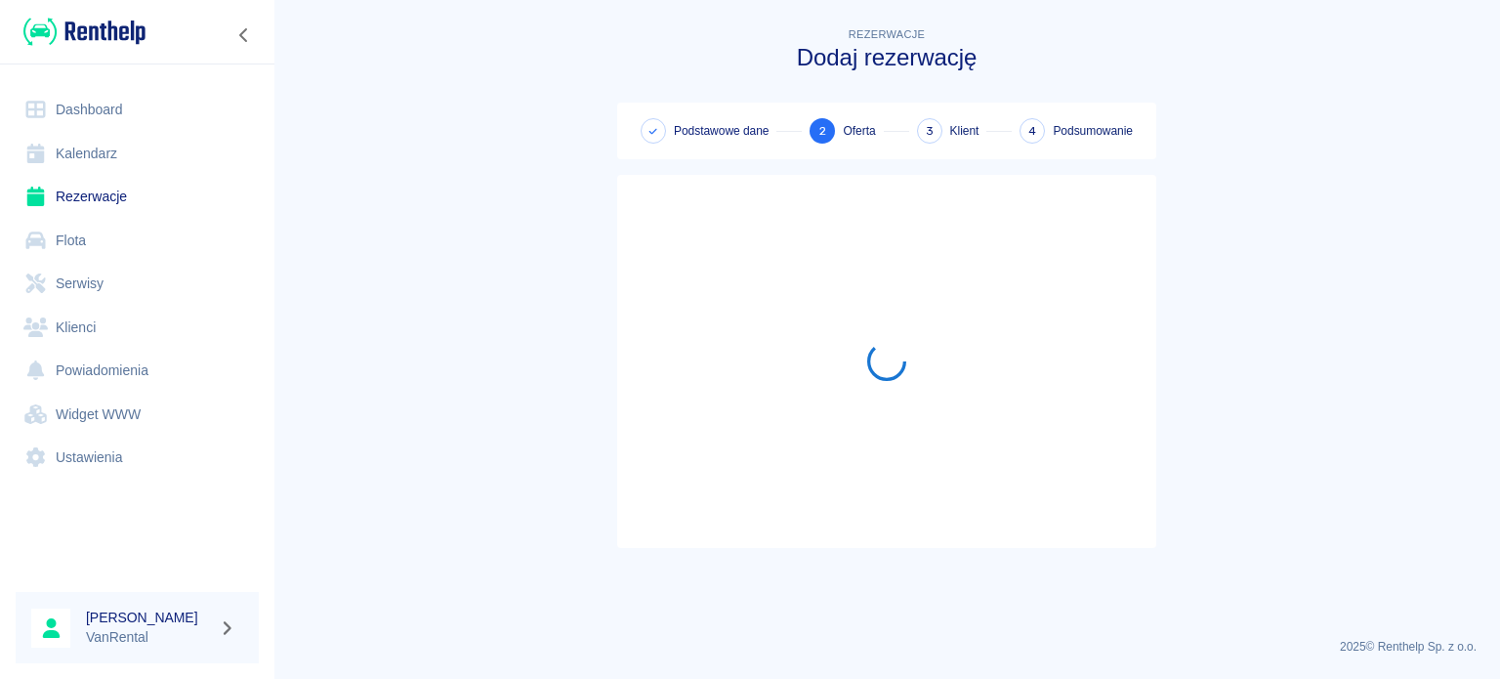
scroll to position [0, 0]
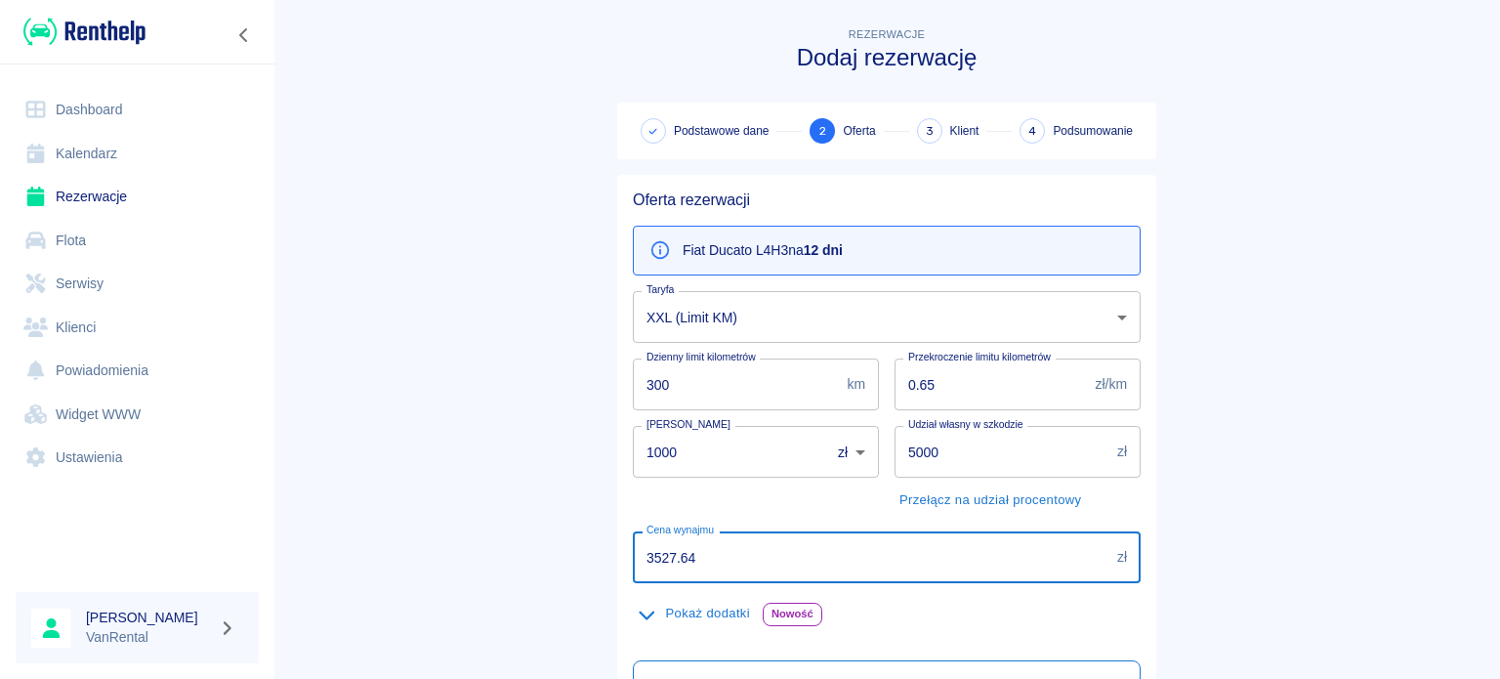
drag, startPoint x: 648, startPoint y: 569, endPoint x: 585, endPoint y: 569, distance: 63.5
click at [585, 569] on main "Rezerwacje Dodaj rezerwację Podstawowe dane 2 Oferta 3 Klient 4 Podsumowanie Of…" at bounding box center [886, 507] width 1226 height 969
type input "3675.24"
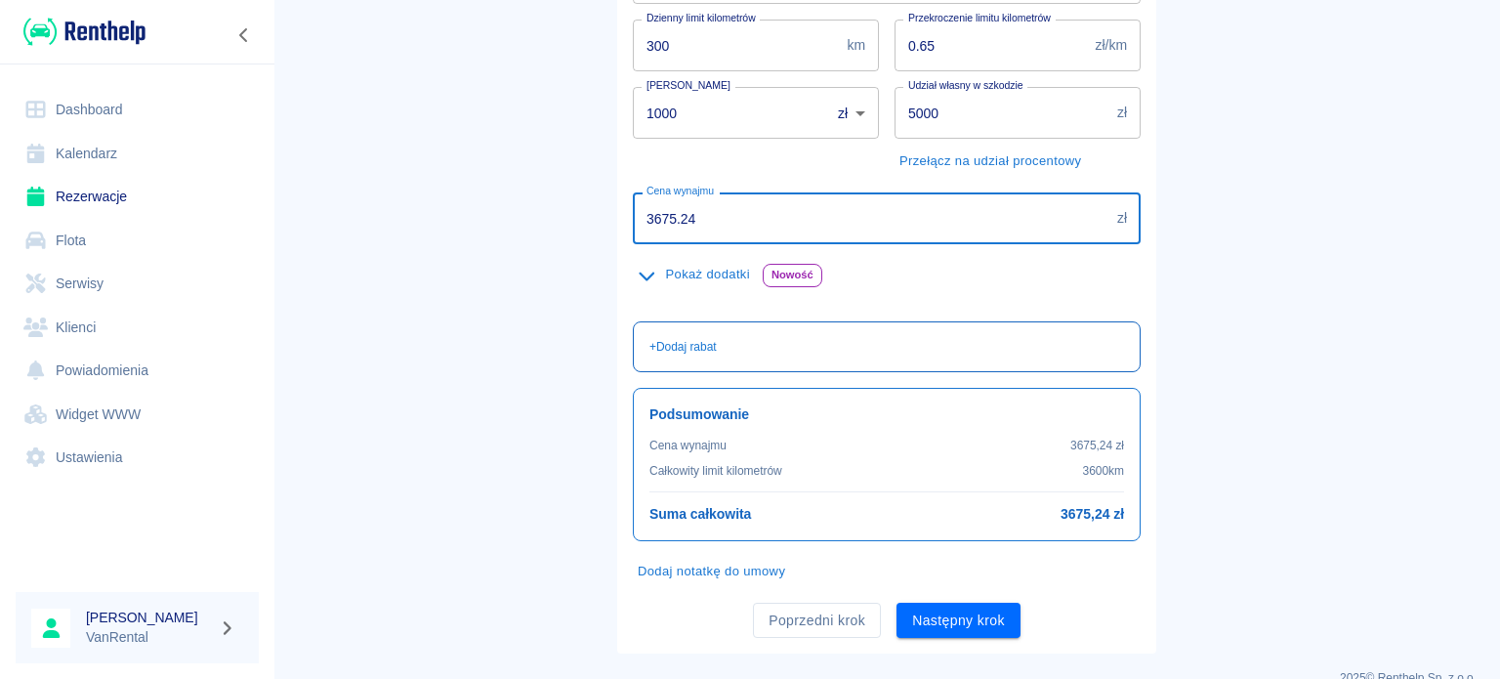
scroll to position [368, 0]
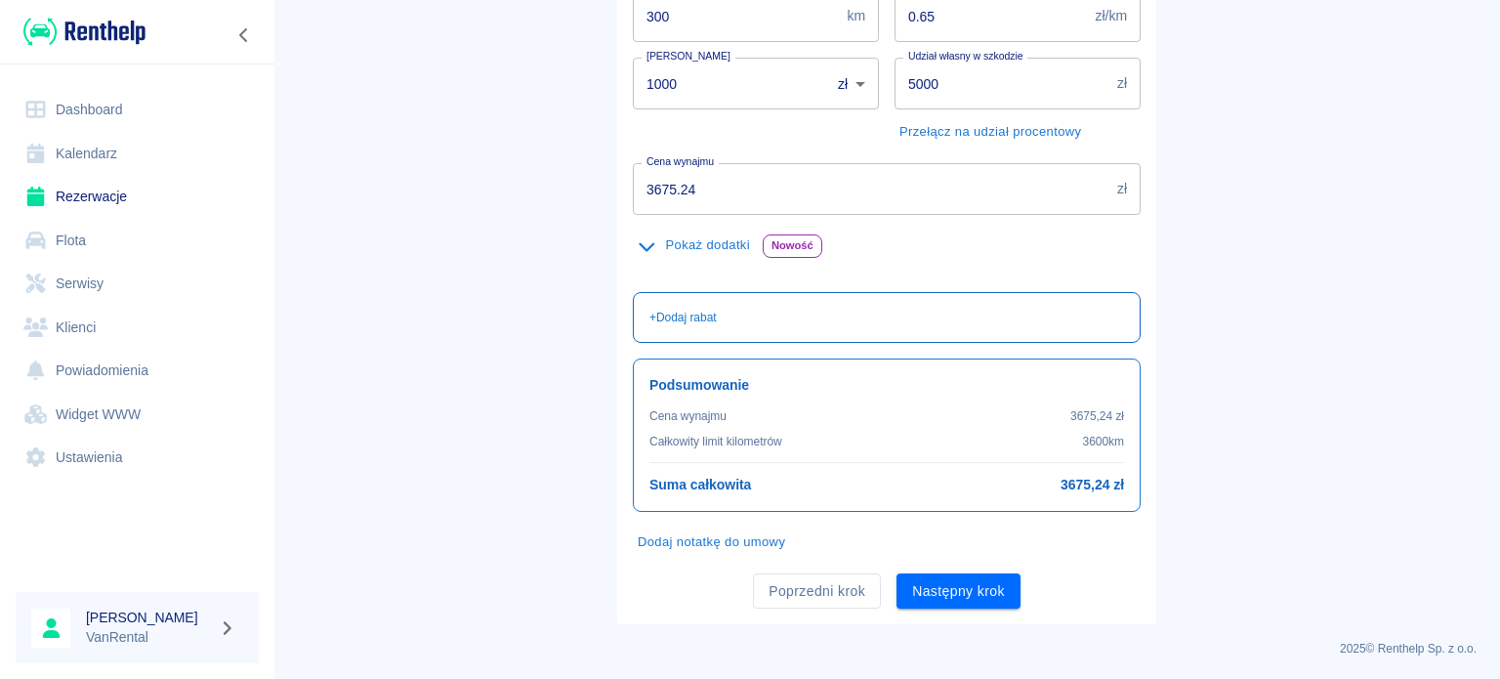
click at [650, 312] on p "+ Dodaj rabat" at bounding box center [682, 318] width 67 height 18
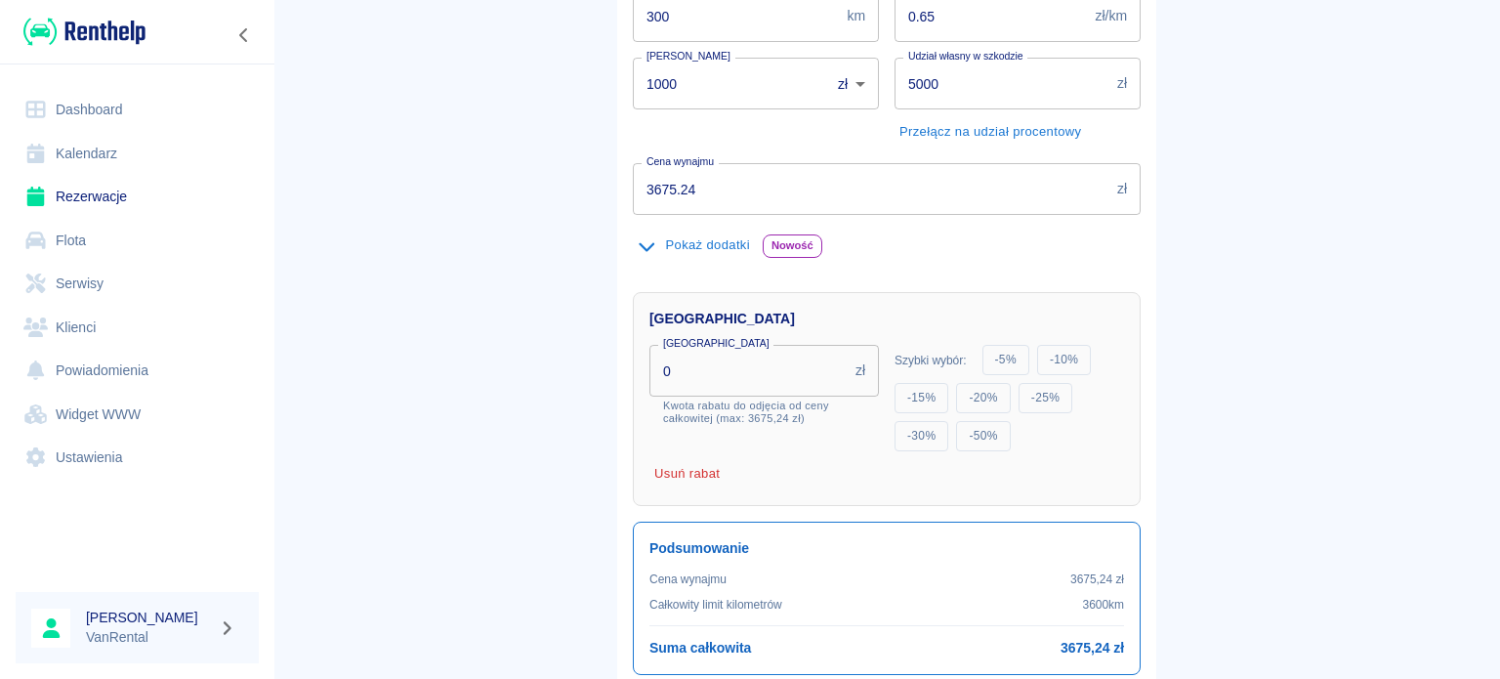
click at [636, 243] on icon "button" at bounding box center [647, 246] width 22 height 18
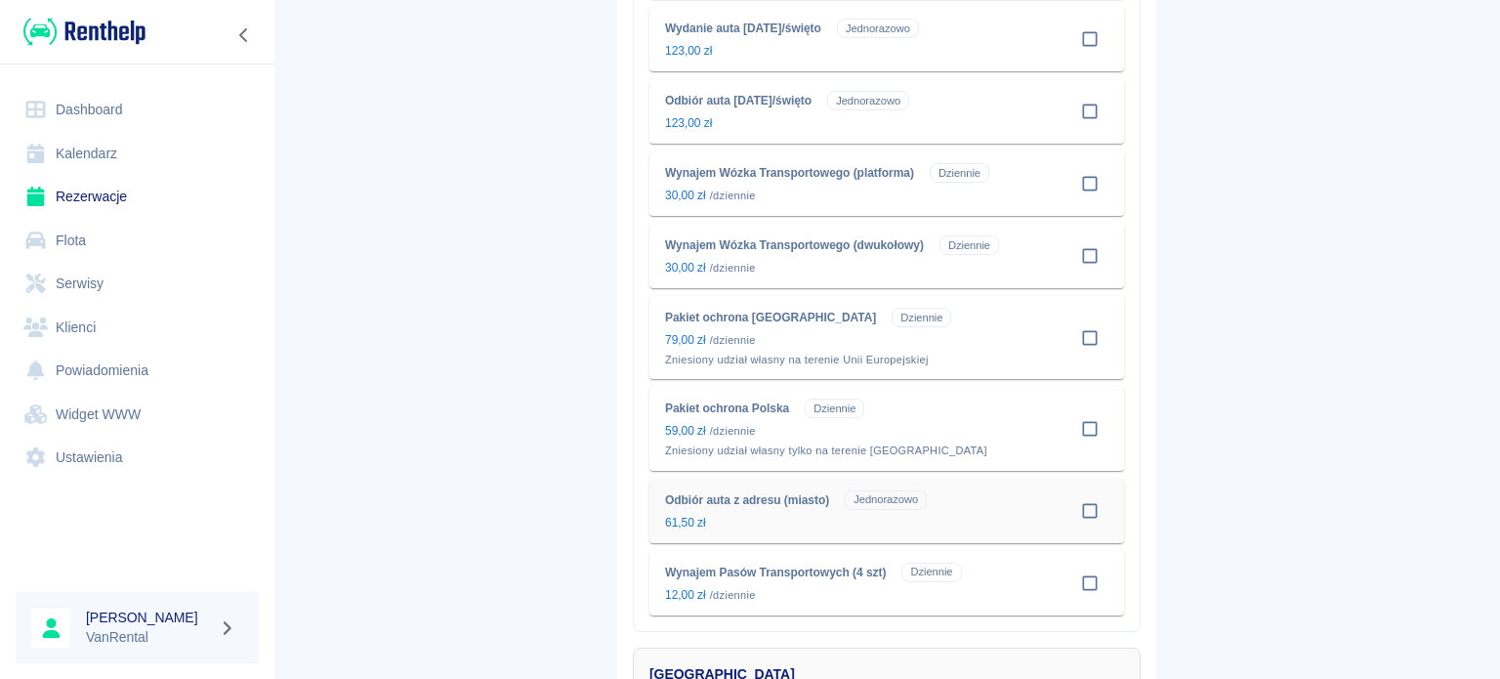
scroll to position [954, 0]
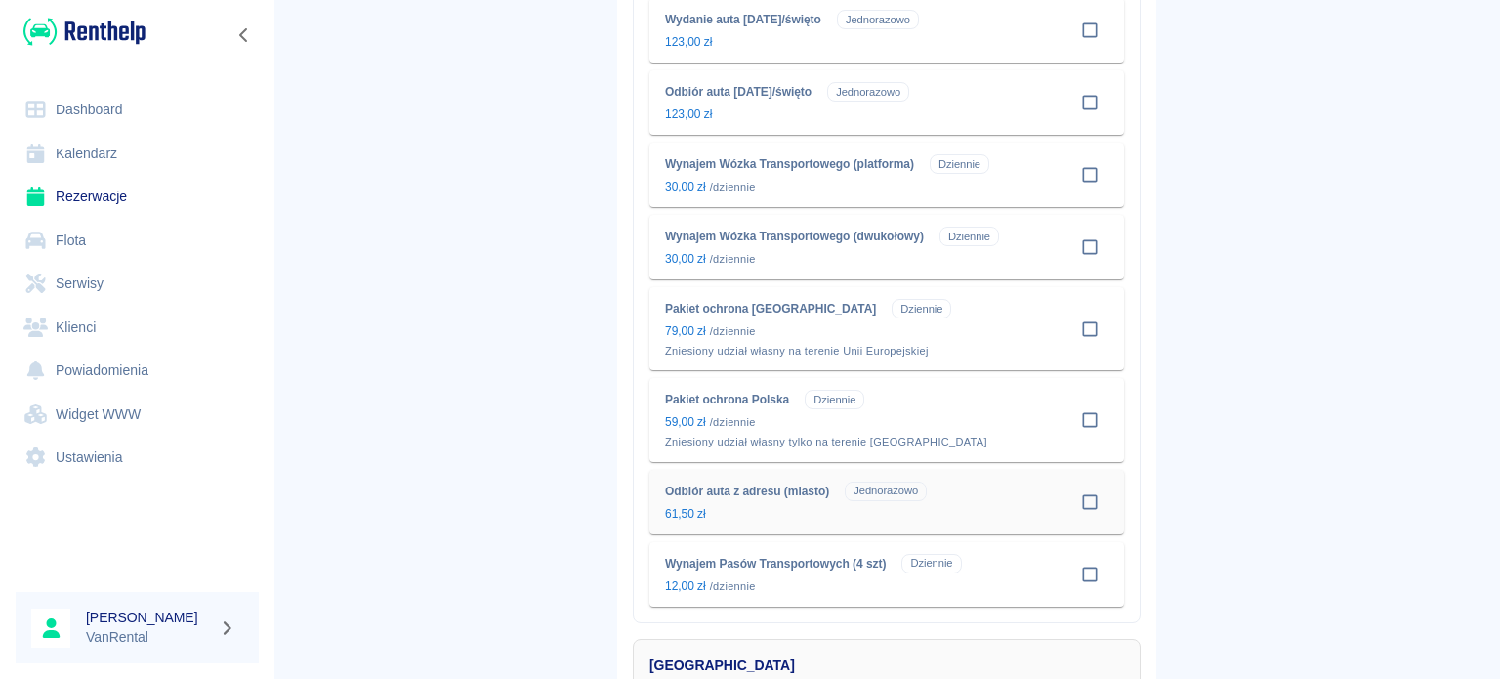
click at [1082, 493] on input "checkbox" at bounding box center [1089, 501] width 37 height 37
checkbox input "true"
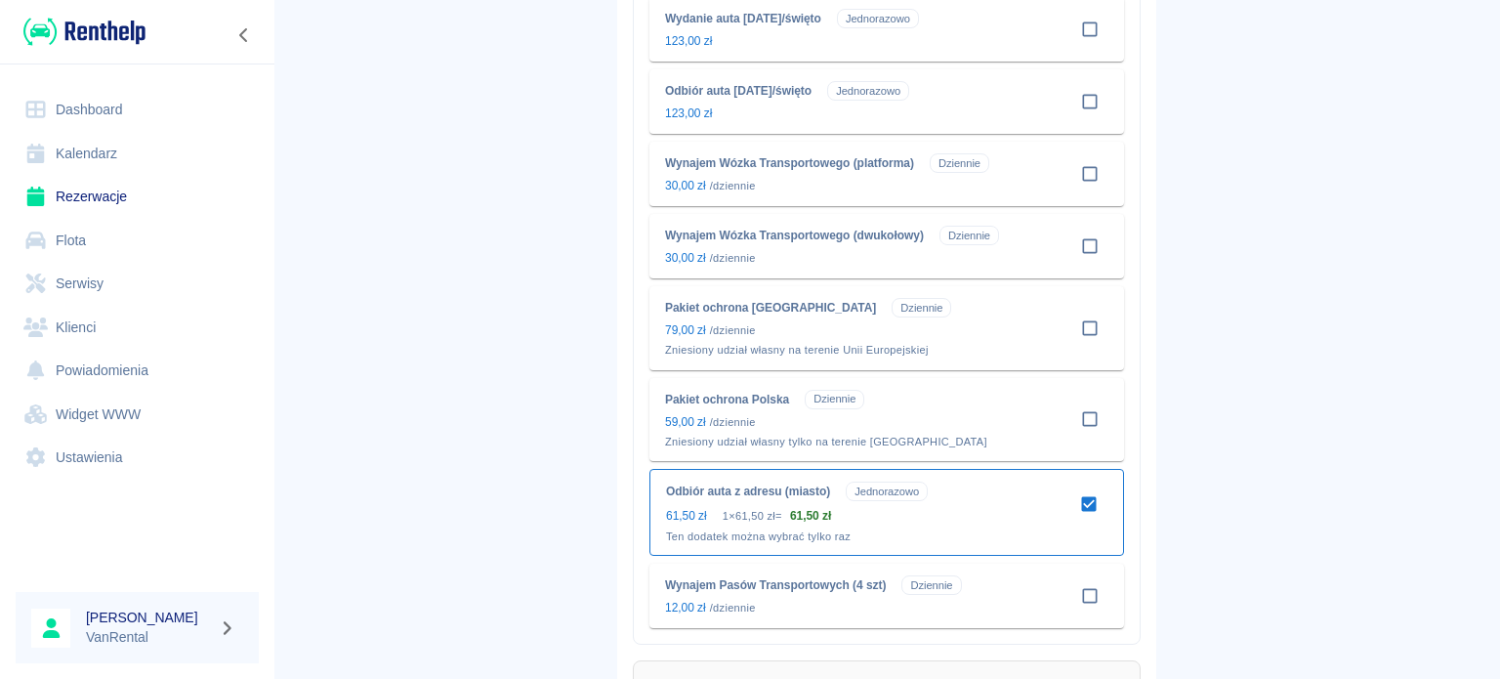
click at [504, 384] on main "Rezerwacje Dodaj rezerwację Podstawowe dane 2 Oferta 3 Klient 4 Podsumowanie Of…" at bounding box center [886, 124] width 1226 height 2113
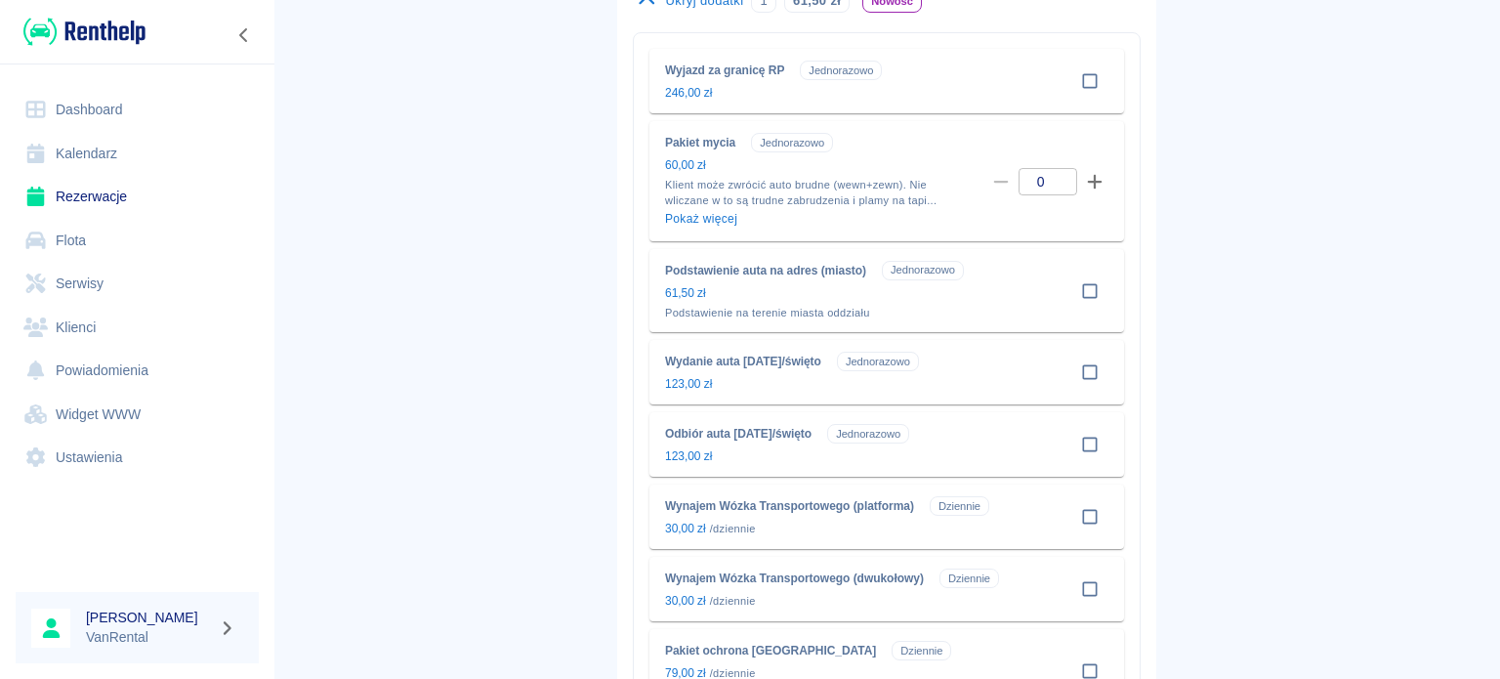
scroll to position [0, 0]
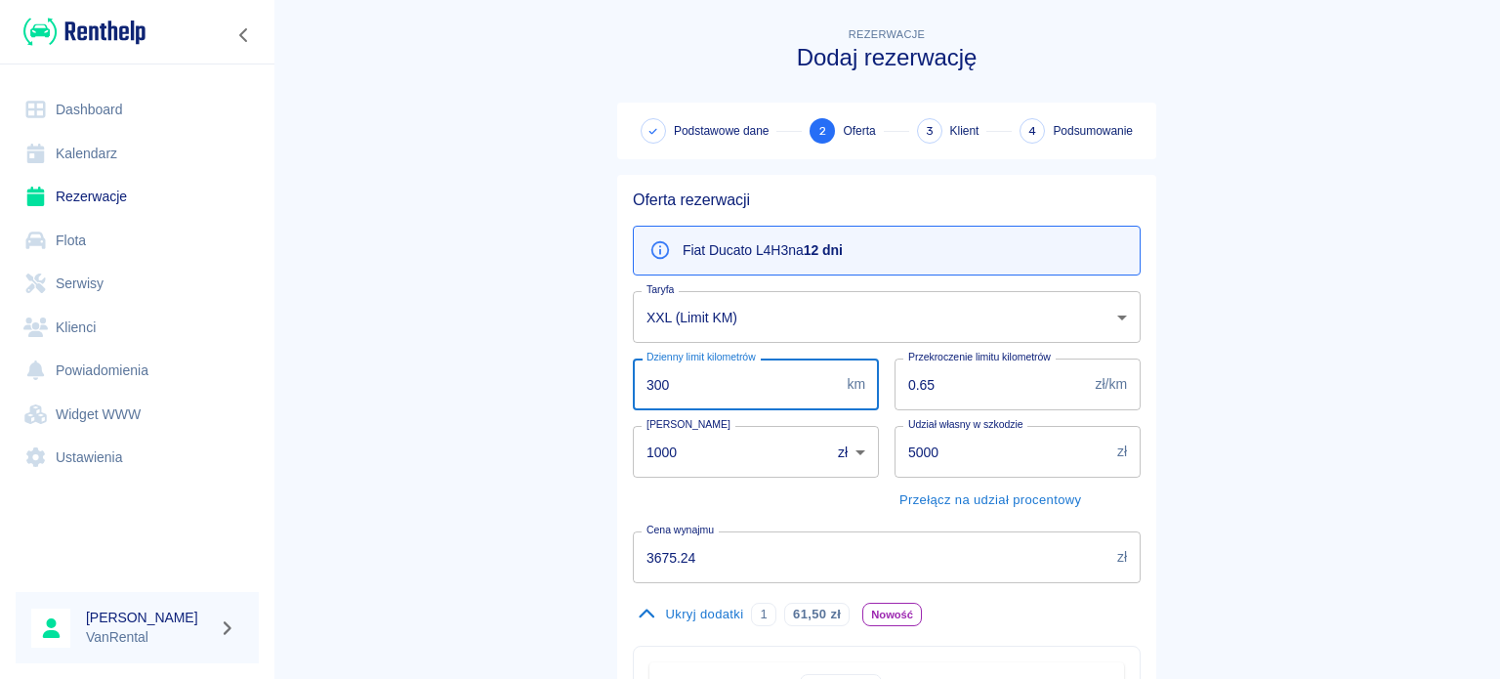
drag, startPoint x: 731, startPoint y: 371, endPoint x: 588, endPoint y: 387, distance: 144.4
type input "200"
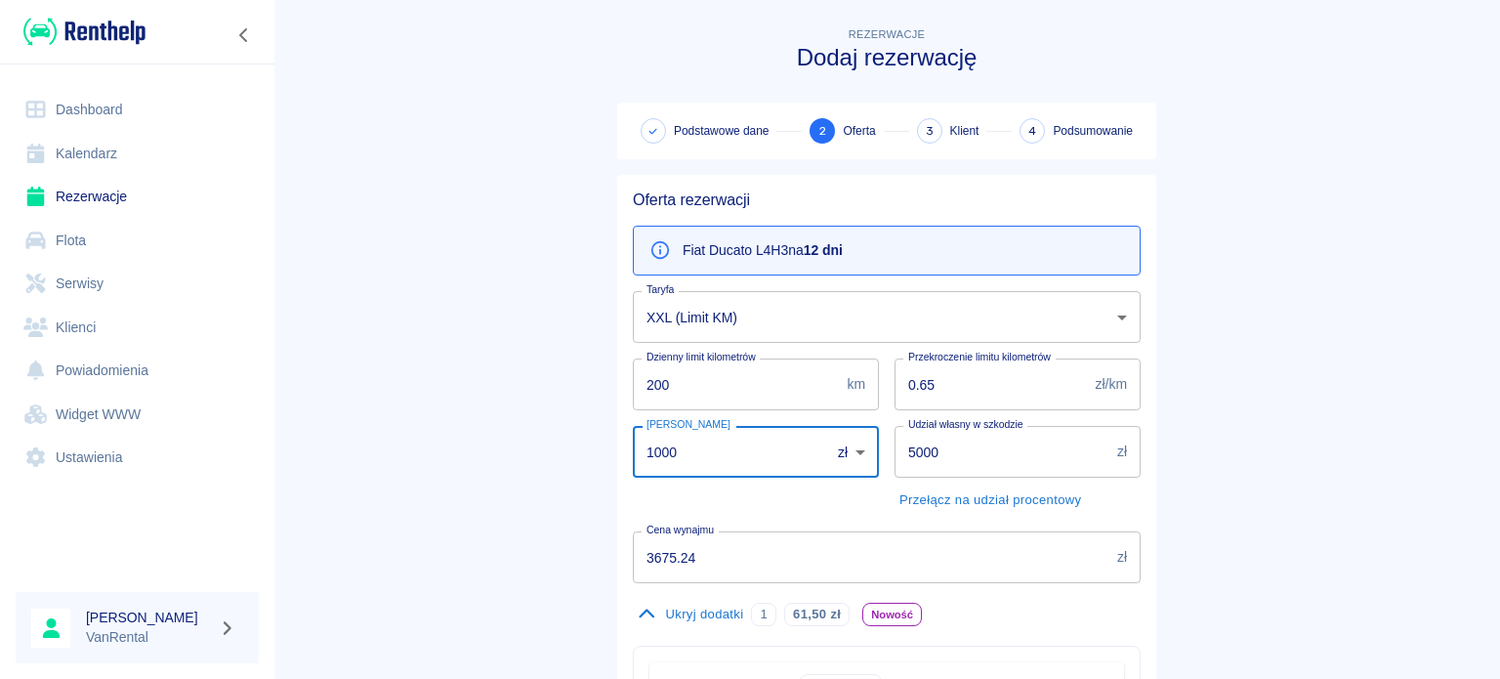
drag, startPoint x: 717, startPoint y: 464, endPoint x: 527, endPoint y: 465, distance: 189.4
type input "0"
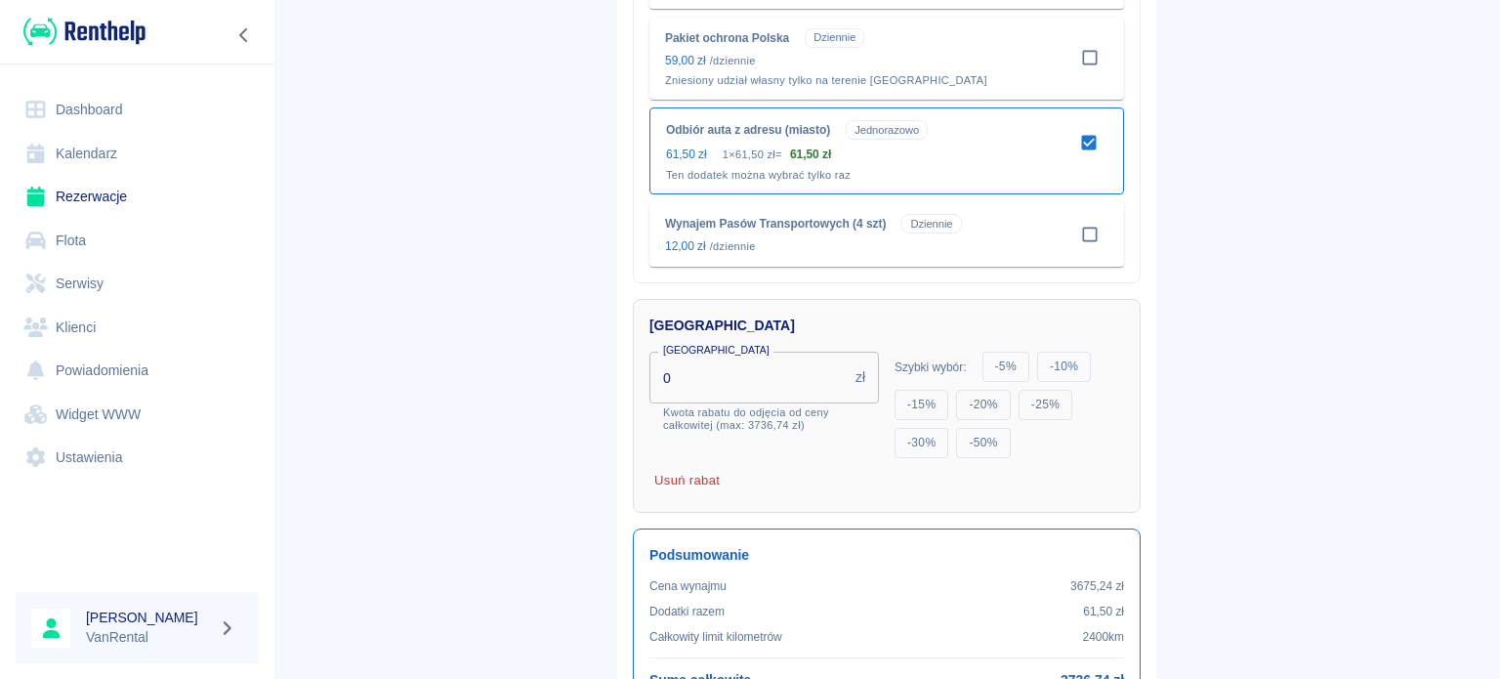
scroll to position [1465, 0]
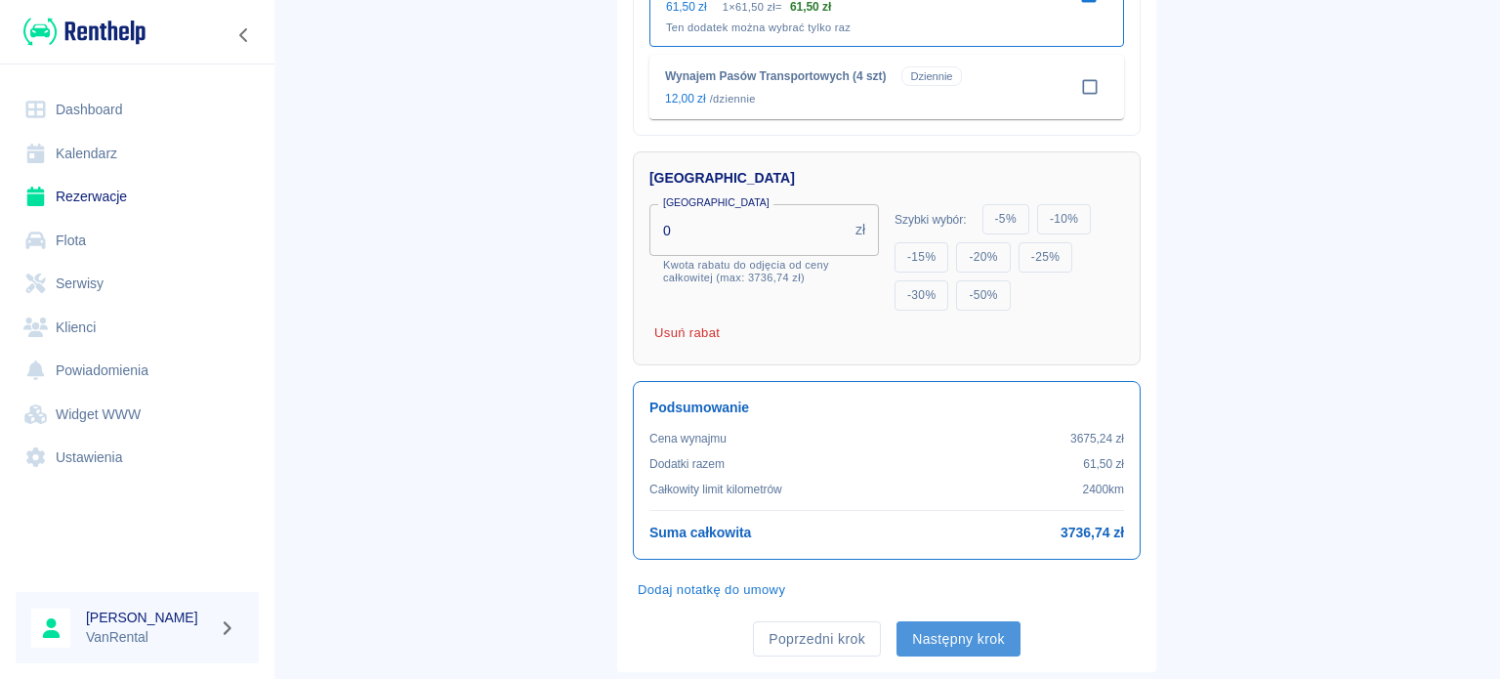
click at [980, 635] on button "Następny krok" at bounding box center [958, 639] width 124 height 36
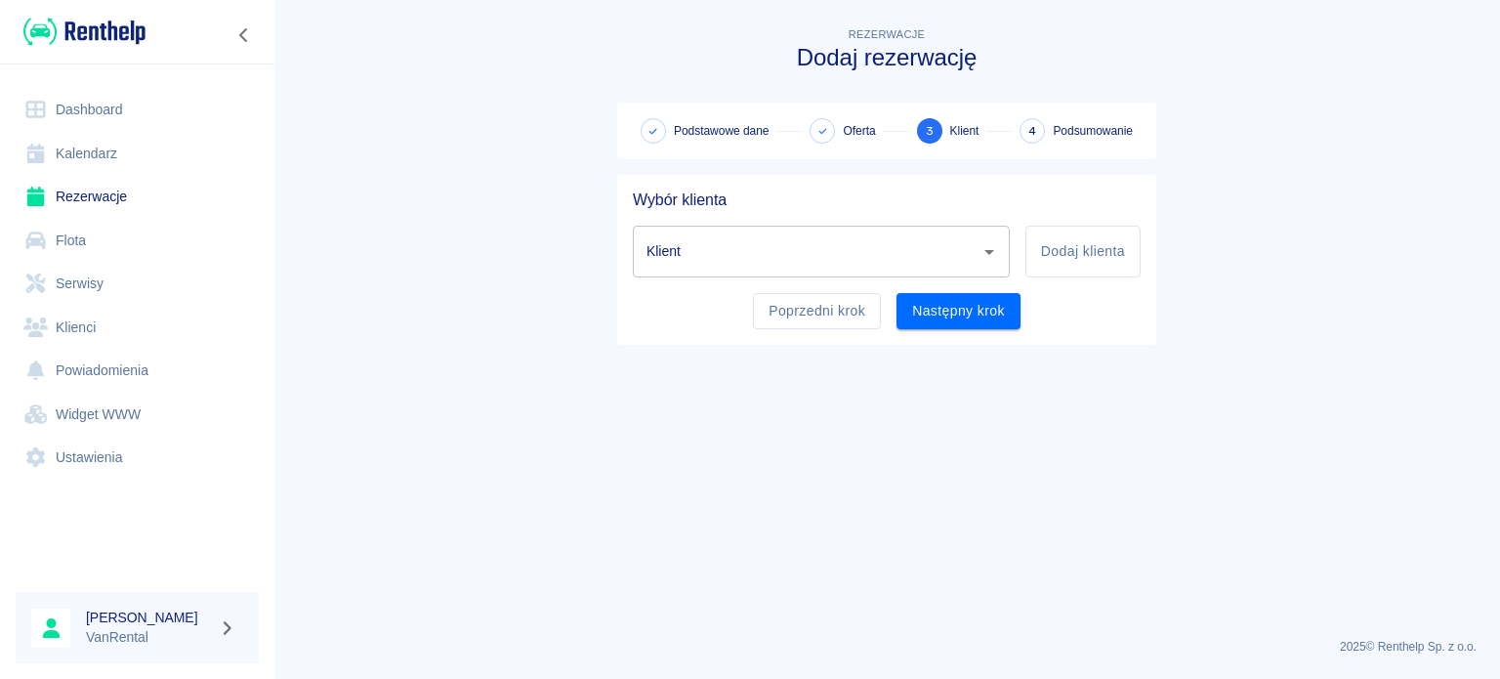
click at [863, 260] on input "Klient" at bounding box center [806, 251] width 330 height 34
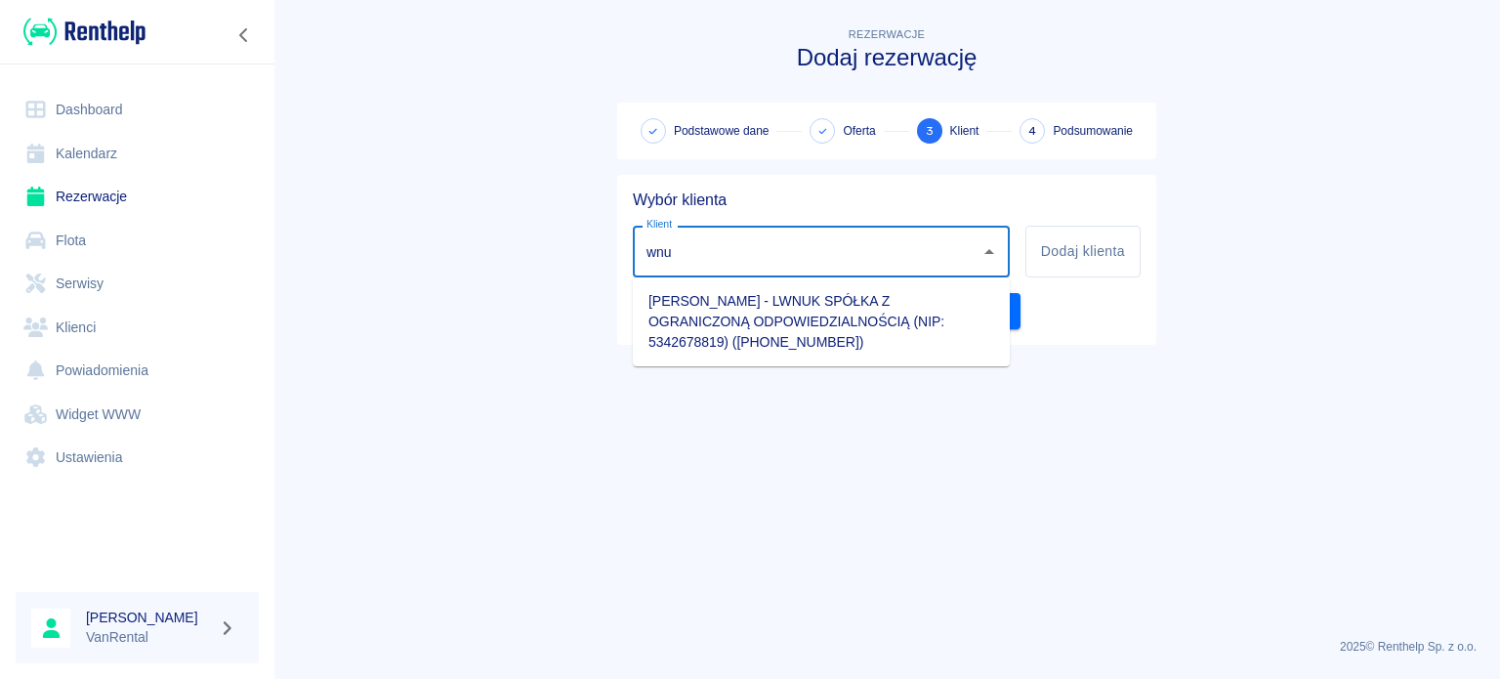
click at [821, 308] on li "[PERSON_NAME] - LWNUK SPÓŁKA Z OGRANICZONĄ ODPOWIEDZIALNOŚCIĄ (NIP: 5342678819)…" at bounding box center [821, 321] width 377 height 73
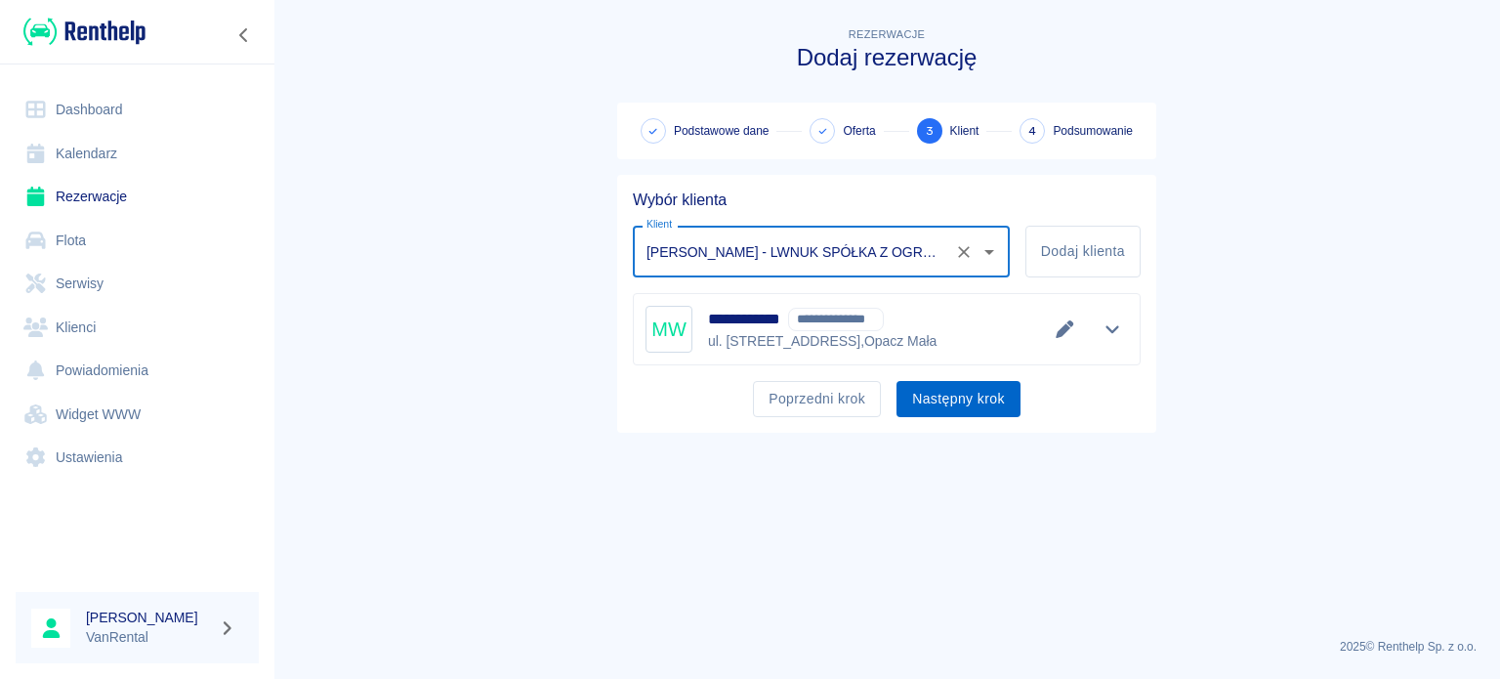
type input "[PERSON_NAME] - LWNUK SPÓŁKA Z OGRANICZONĄ ODPOWIEDZIALNOŚCIĄ (NIP: 5342678819)…"
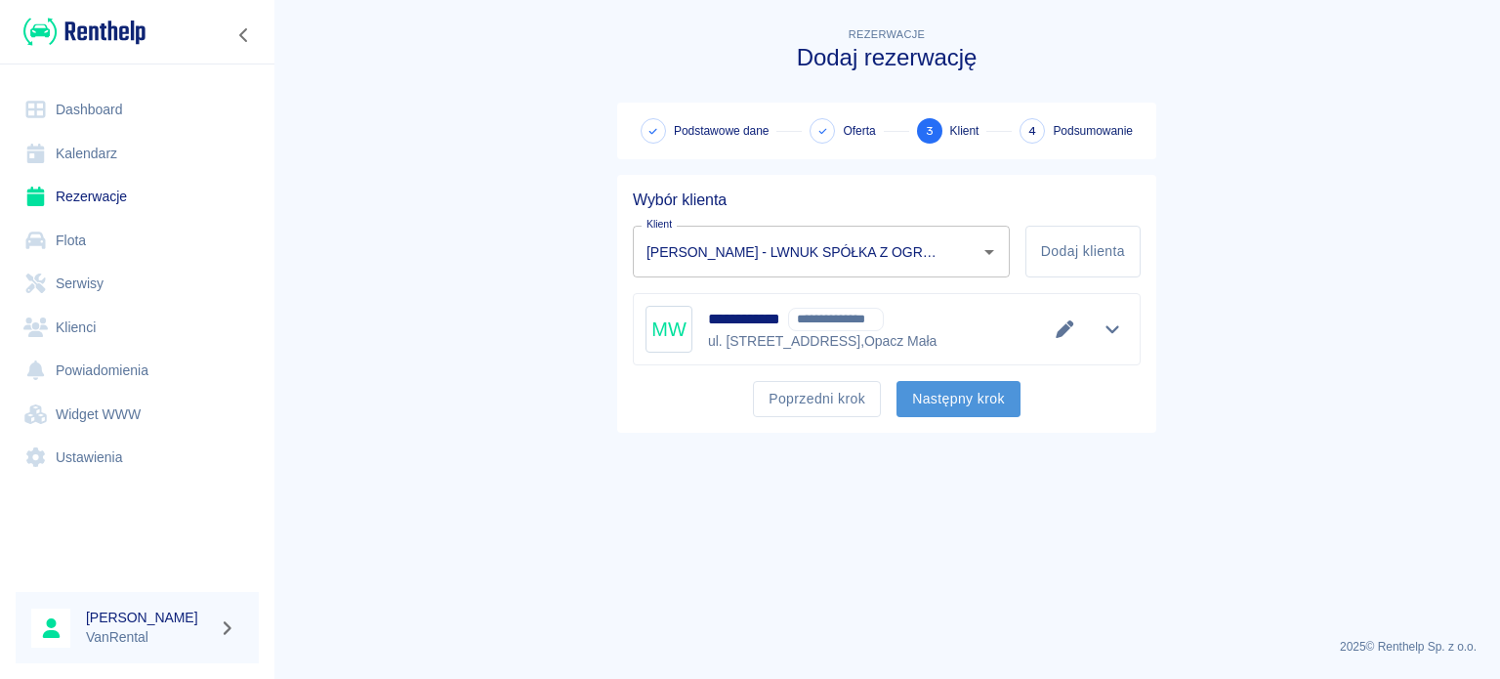
click at [941, 402] on button "Następny krok" at bounding box center [958, 399] width 124 height 36
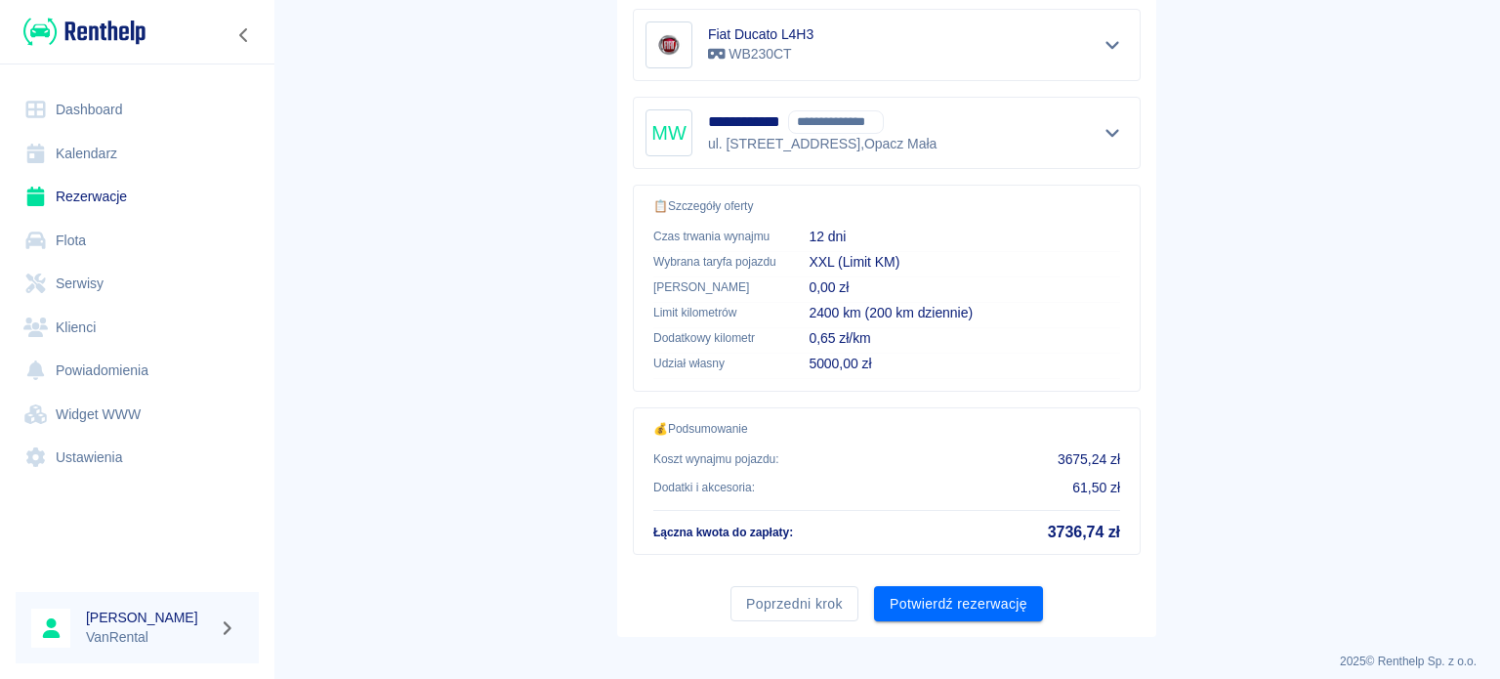
scroll to position [399, 0]
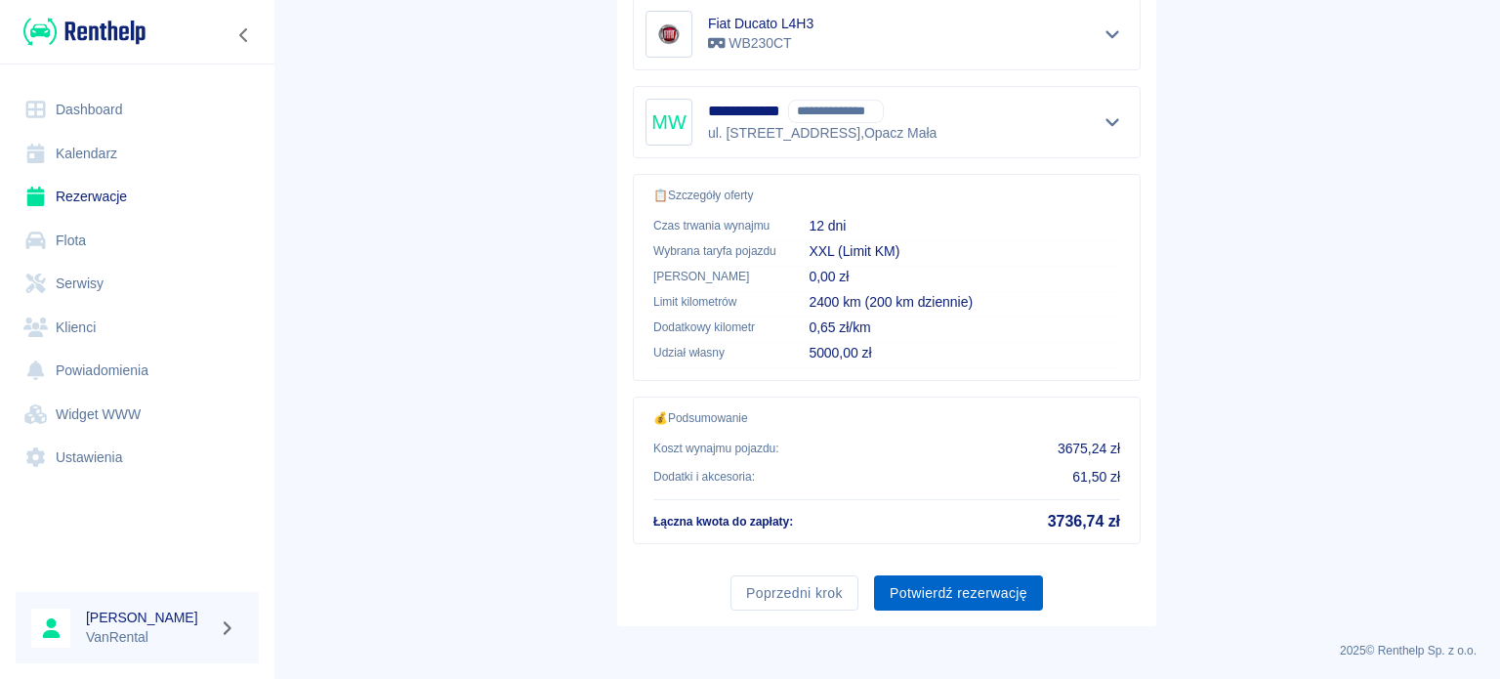
click at [1032, 571] on div "Poprzedni krok Potwierdź rezerwację" at bounding box center [878, 585] width 523 height 52
click at [1022, 577] on button "Potwierdź rezerwację" at bounding box center [958, 593] width 169 height 36
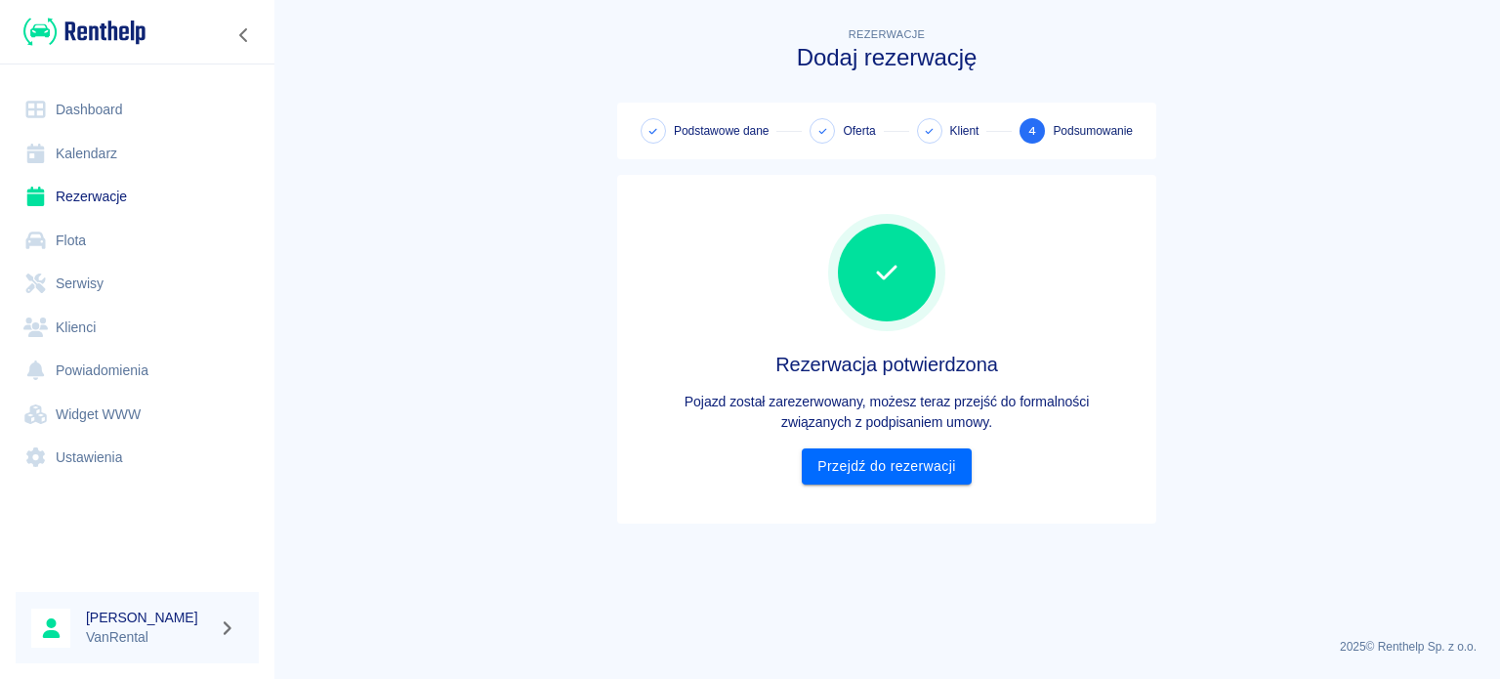
scroll to position [0, 0]
click at [913, 471] on link "Przejdź do rezerwacji" at bounding box center [886, 466] width 169 height 36
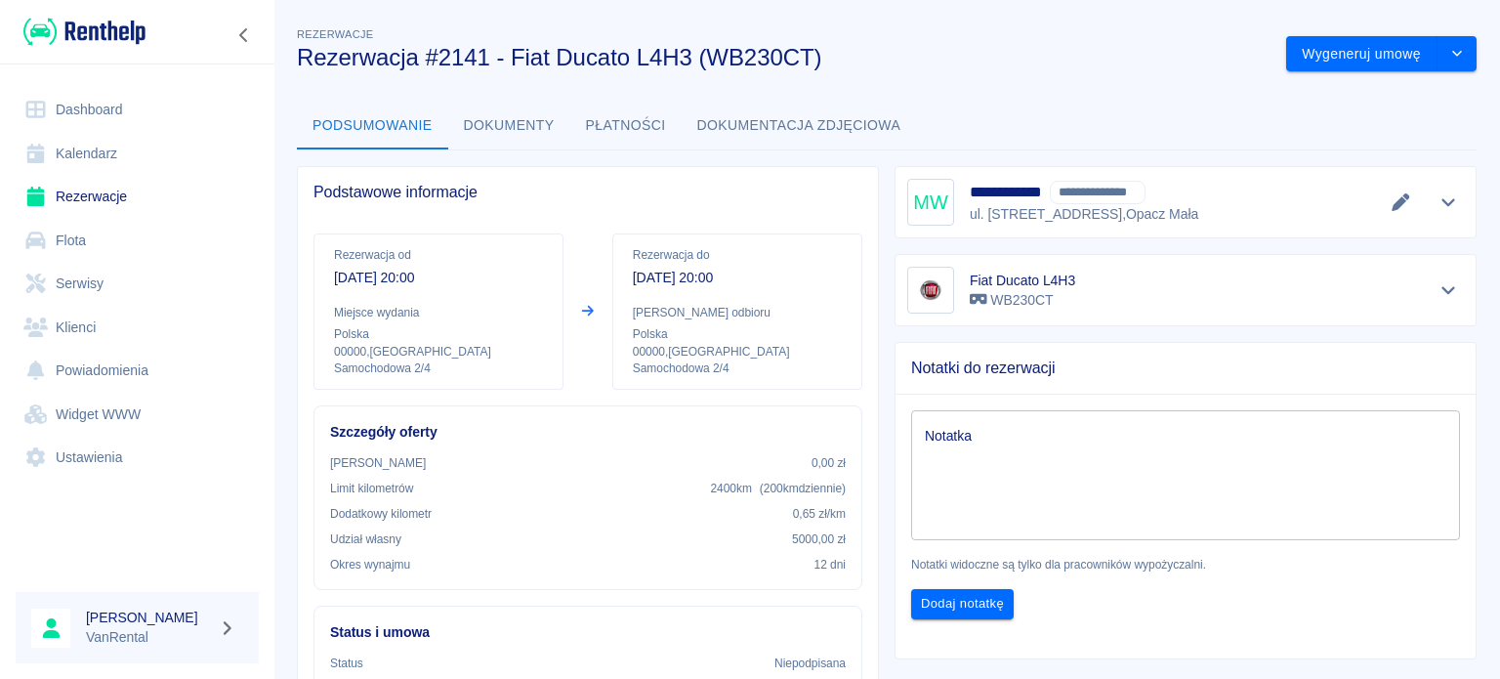
click at [110, 151] on link "Kalendarz" at bounding box center [137, 154] width 243 height 44
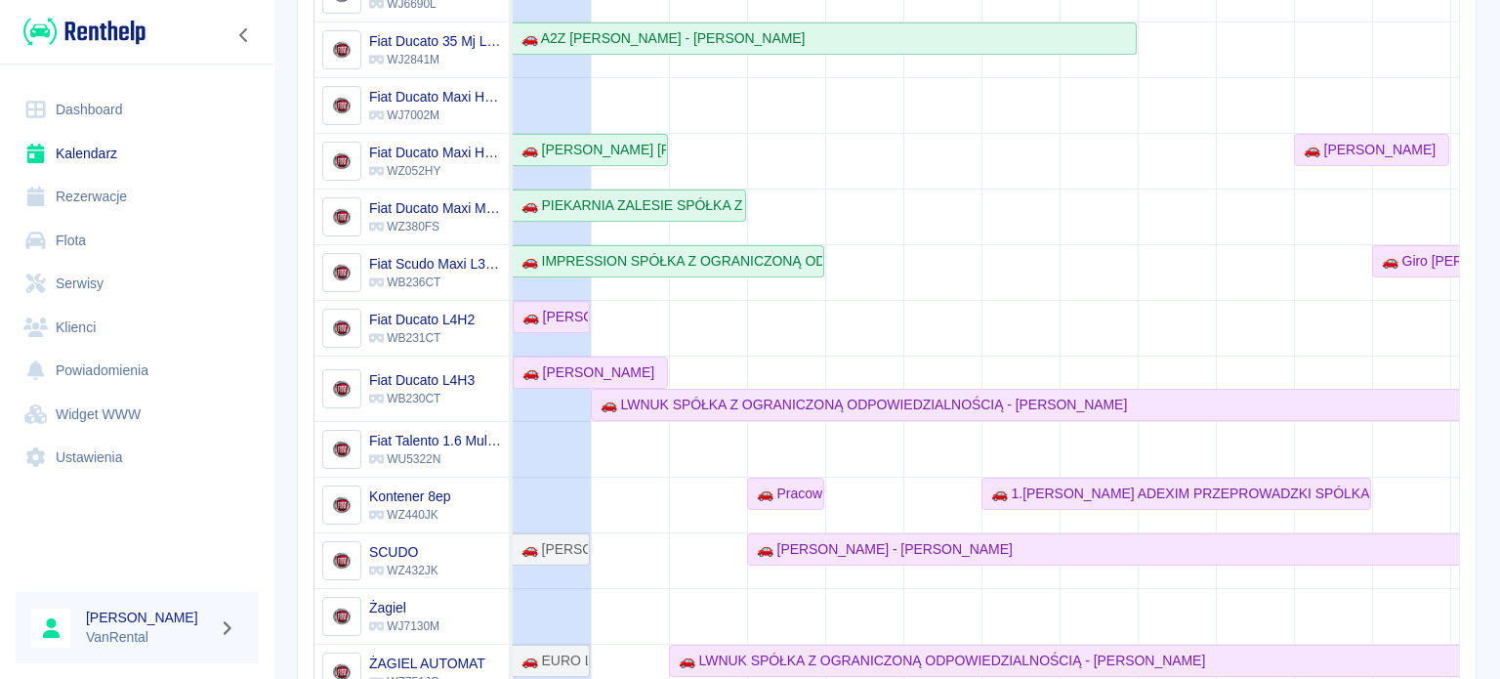
scroll to position [406, 0]
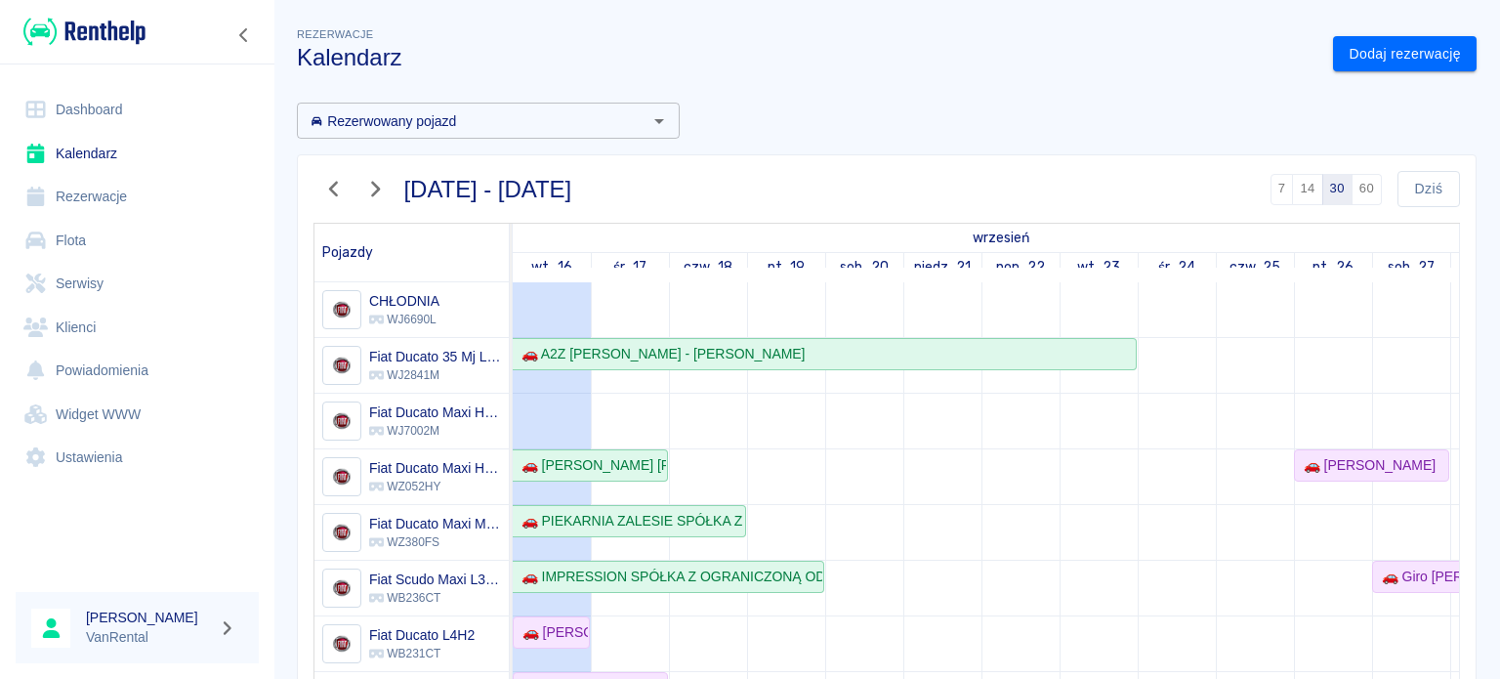
scroll to position [2, 0]
click at [1393, 65] on link "Dodaj rezerwację" at bounding box center [1405, 54] width 144 height 36
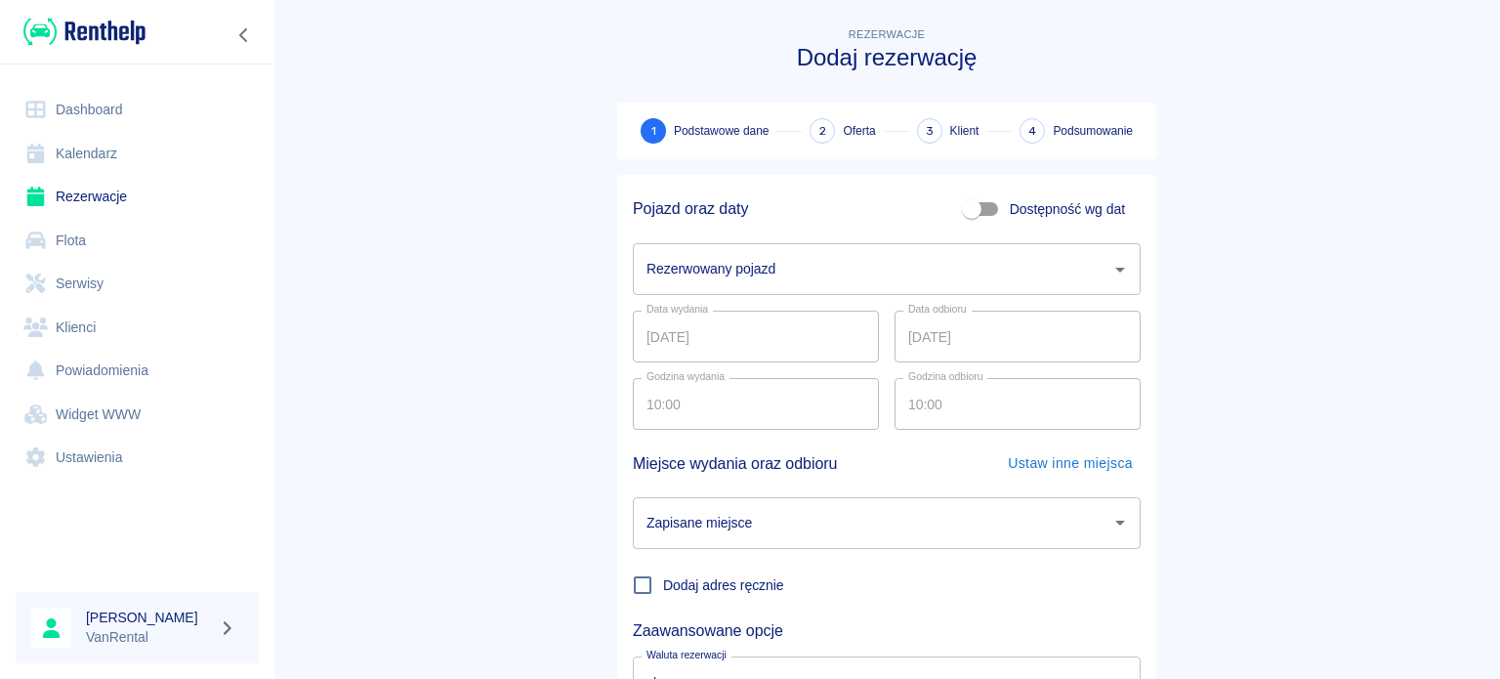
click at [668, 266] on input "Rezerwowany pojazd" at bounding box center [871, 269] width 461 height 34
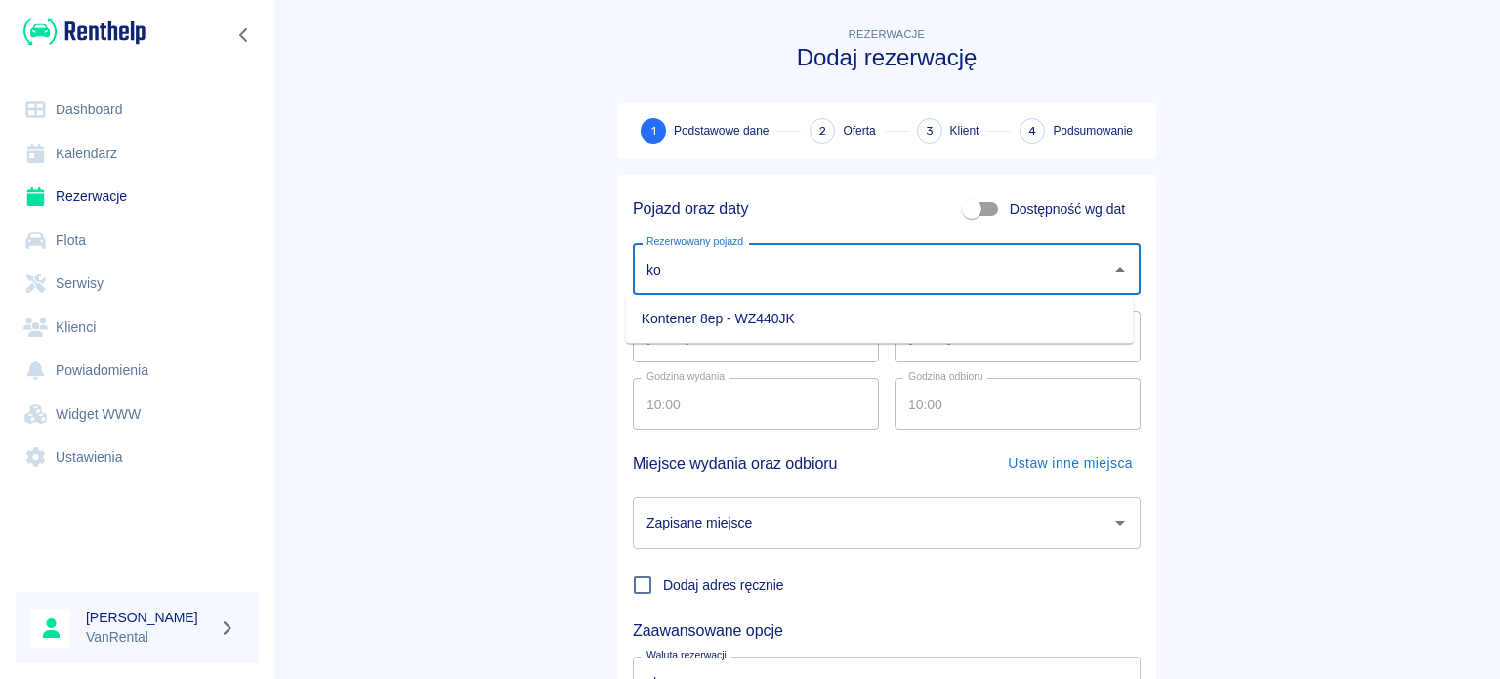
click at [691, 304] on li "Kontener 8ep - WZ440JK" at bounding box center [880, 319] width 508 height 32
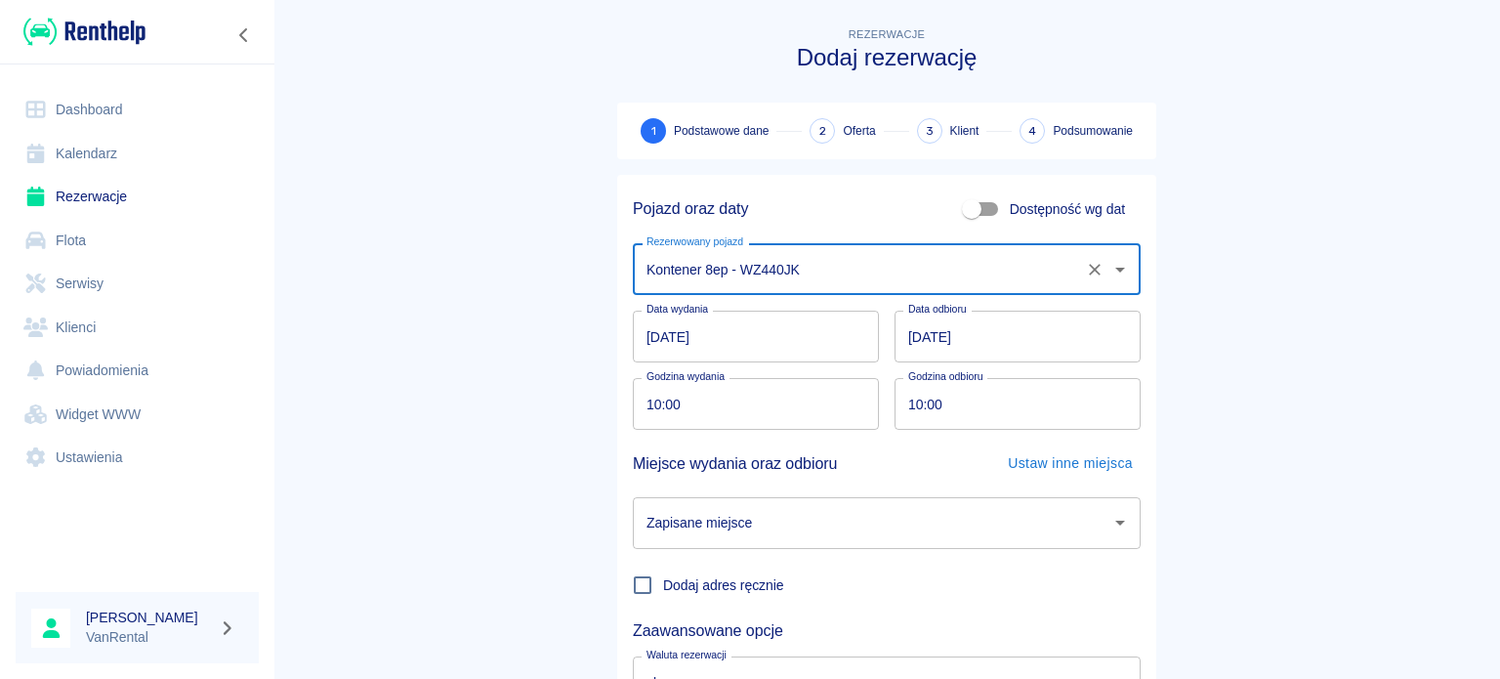
type input "Kontener 8ep - WZ440JK"
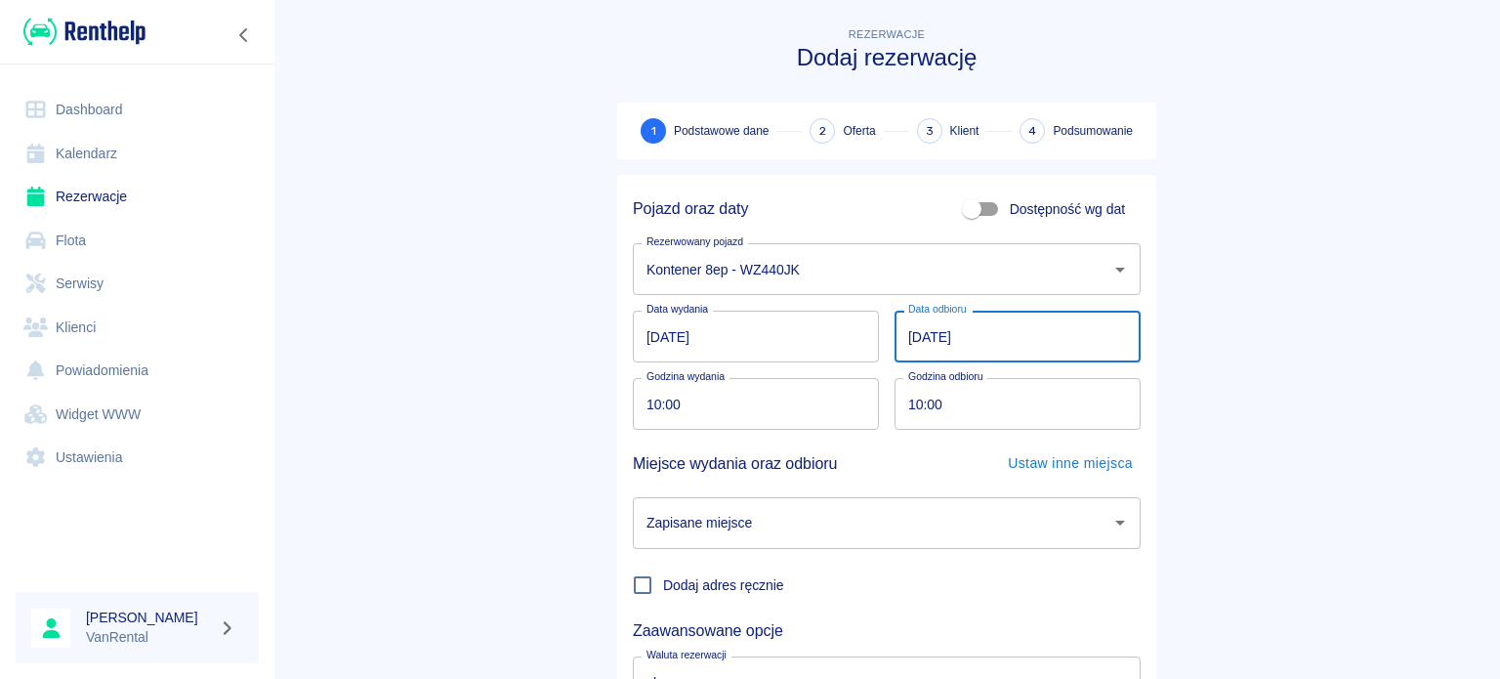
click at [894, 335] on input "[DATE]" at bounding box center [1017, 336] width 246 height 52
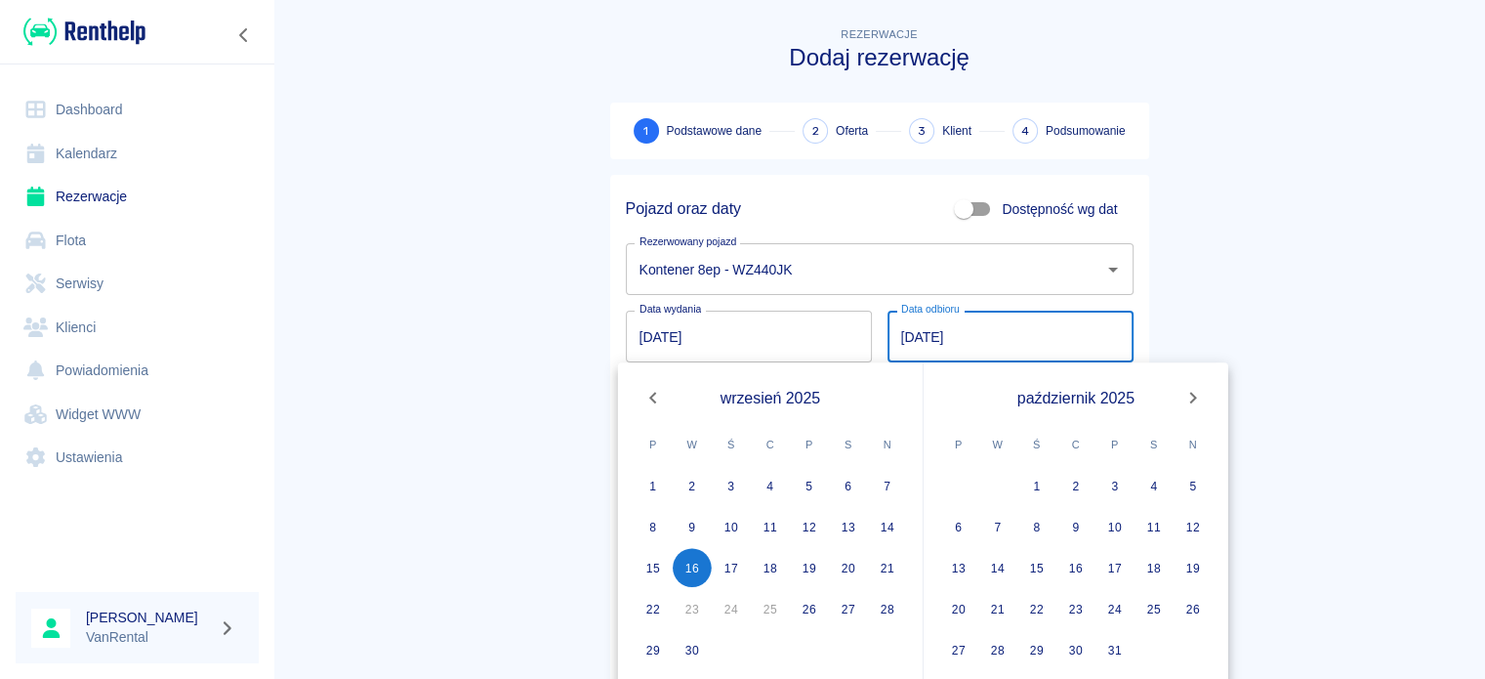
type input "[DATE]"
click at [482, 319] on main "Rezerwacje Dodaj rezerwację 1 Podstawowe dane 2 Oferta 3 Klient 4 Podsumowanie …" at bounding box center [879, 406] width 1212 height 767
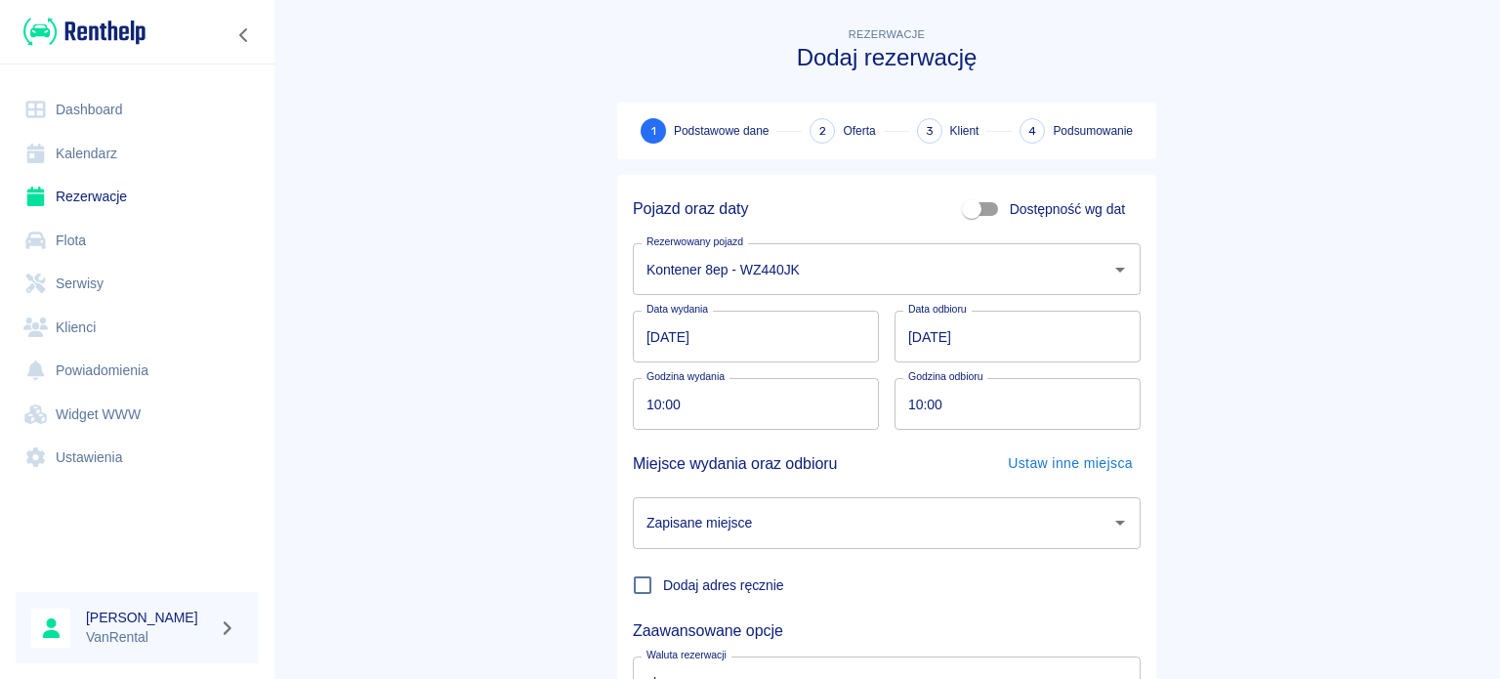
click at [647, 406] on input "10:00" at bounding box center [749, 404] width 232 height 52
type input "13:00"
click at [909, 407] on input "10:00" at bounding box center [1010, 404] width 232 height 52
type input "22:00"
click at [894, 527] on input "Zapisane miejsce" at bounding box center [871, 523] width 461 height 34
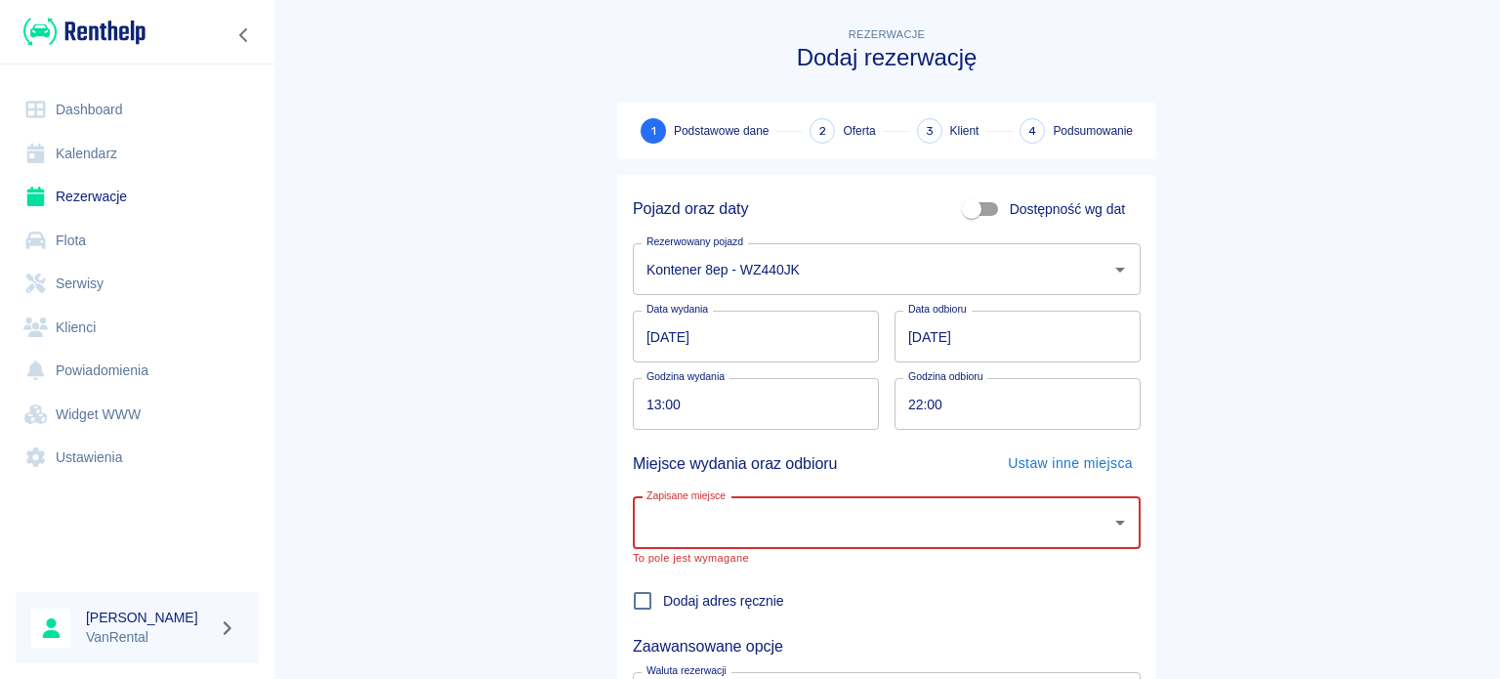
click at [901, 517] on input "Zapisane miejsce" at bounding box center [871, 523] width 461 height 34
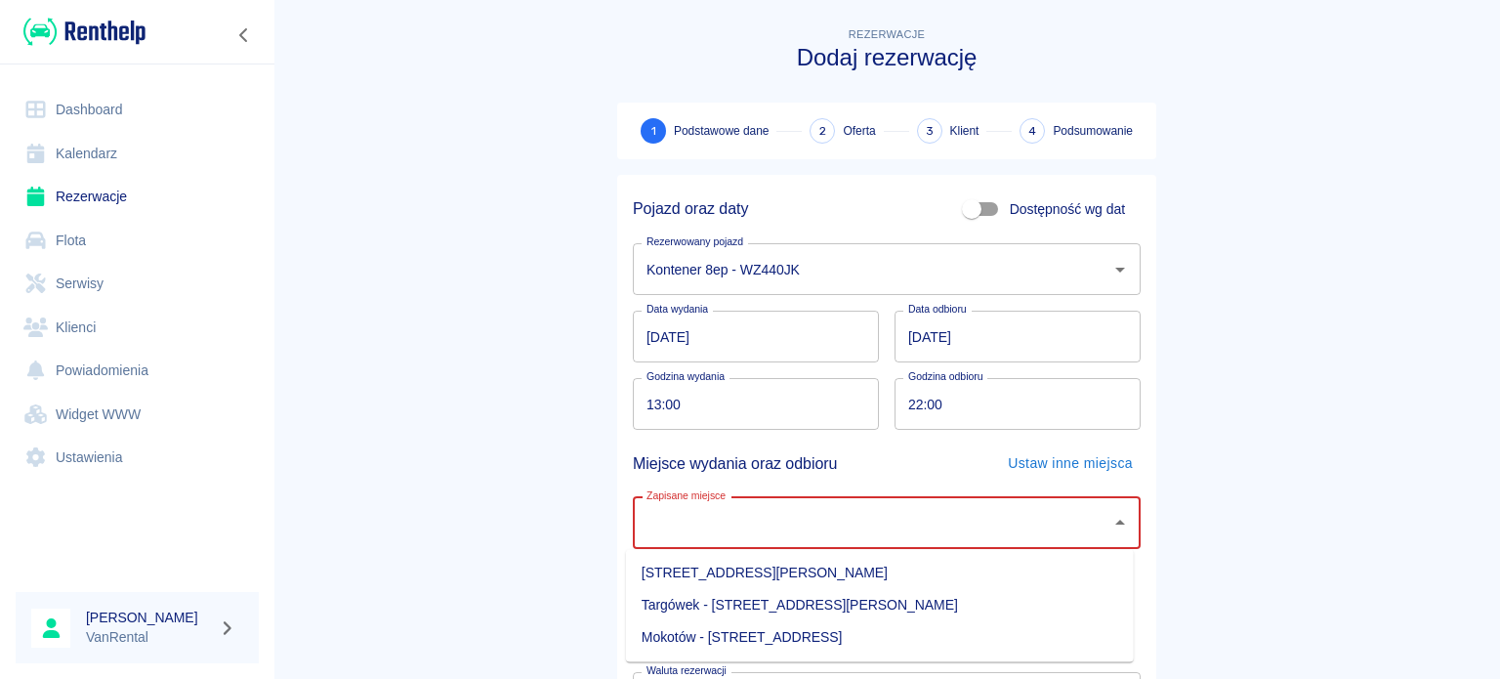
click at [886, 601] on li "Targówek - [STREET_ADDRESS][PERSON_NAME]" at bounding box center [880, 605] width 508 height 32
type input "Targówek - [STREET_ADDRESS][PERSON_NAME]"
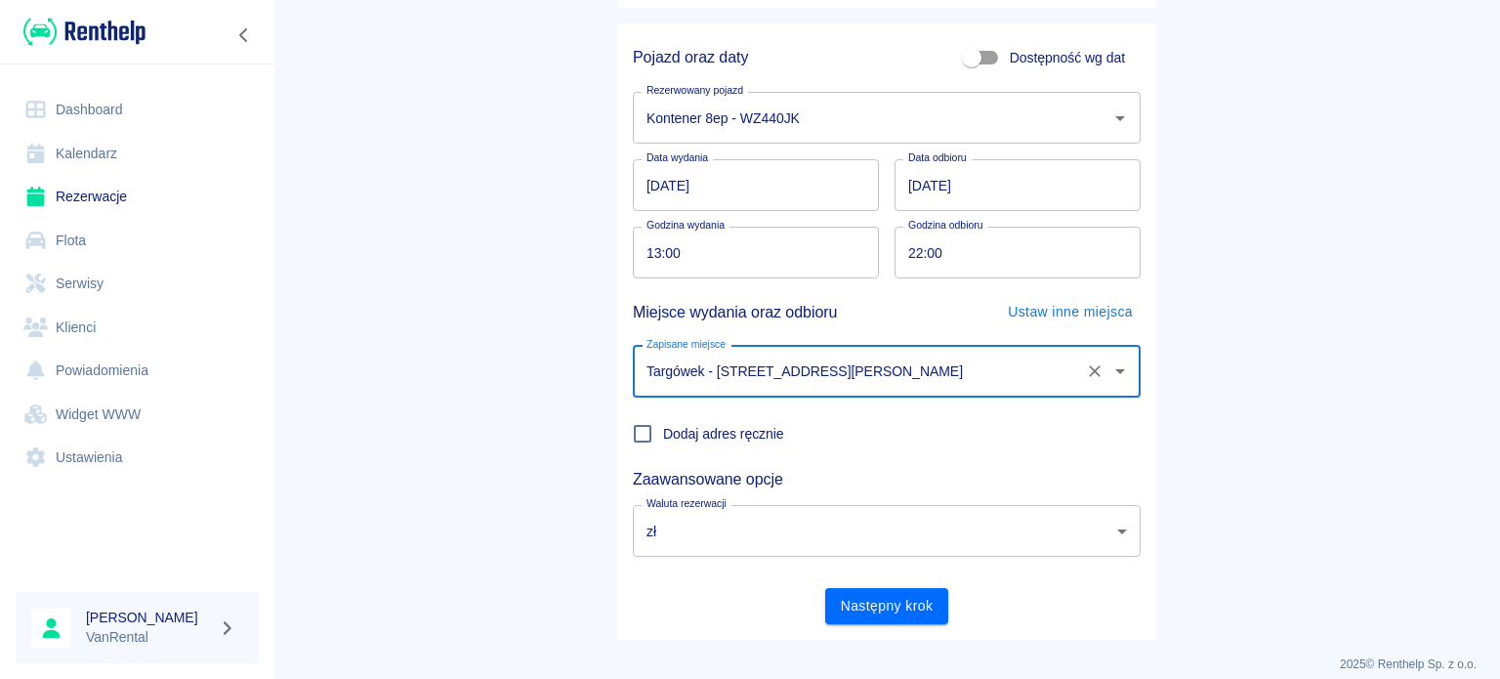
scroll to position [168, 0]
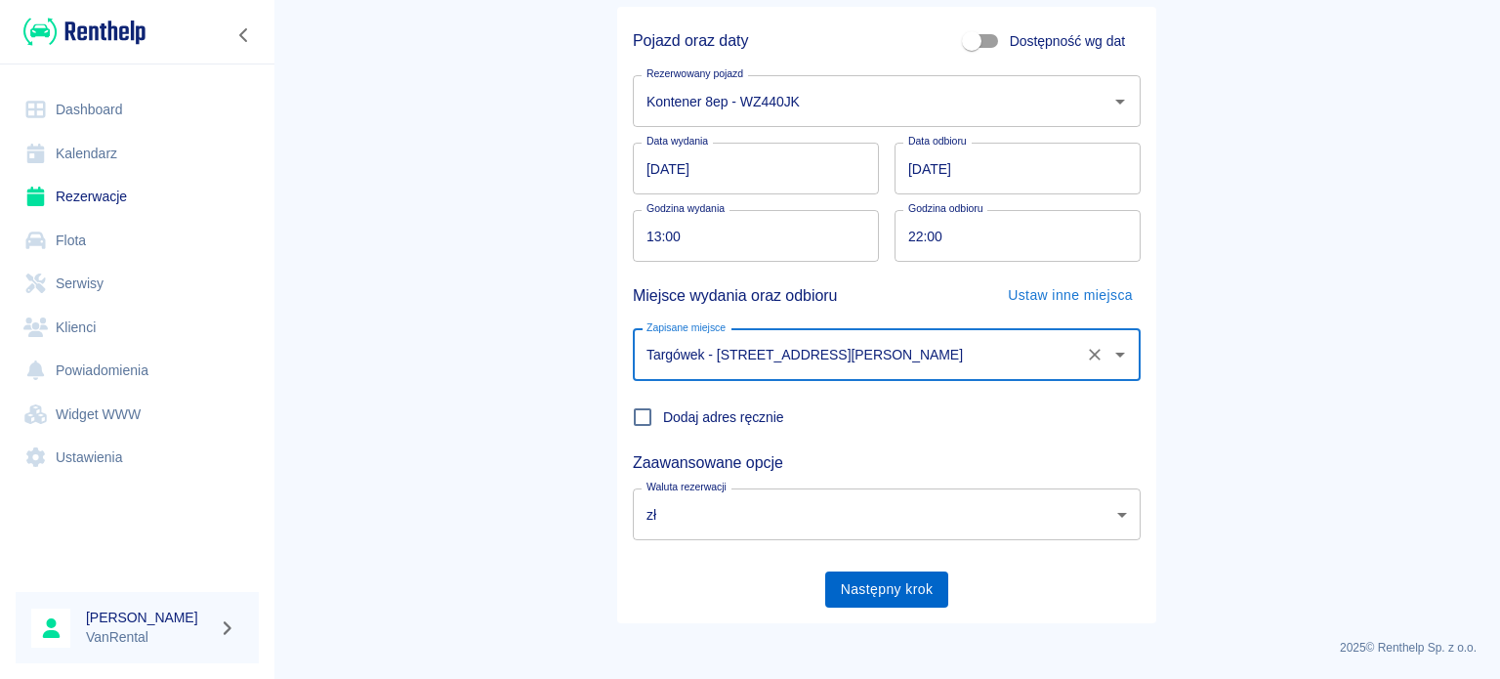
click at [838, 575] on button "Następny krok" at bounding box center [887, 589] width 124 height 36
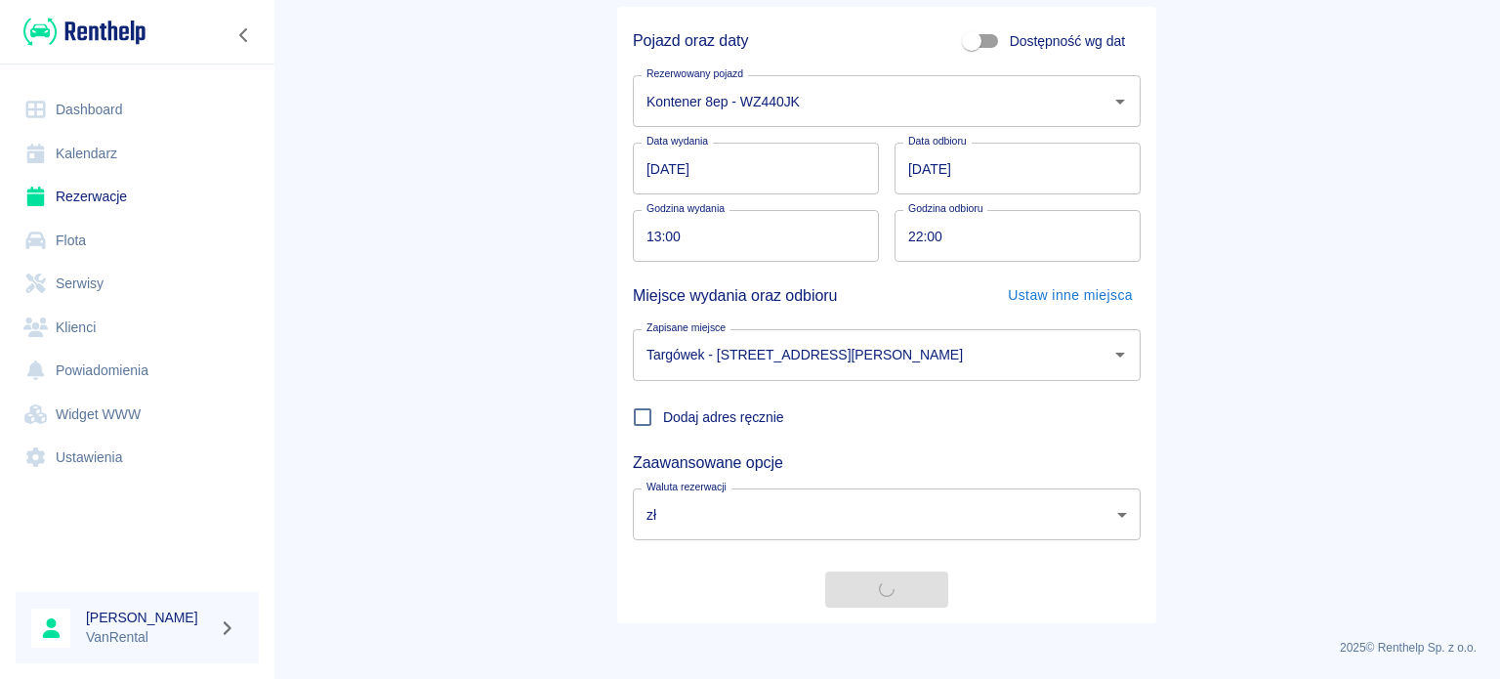
scroll to position [0, 0]
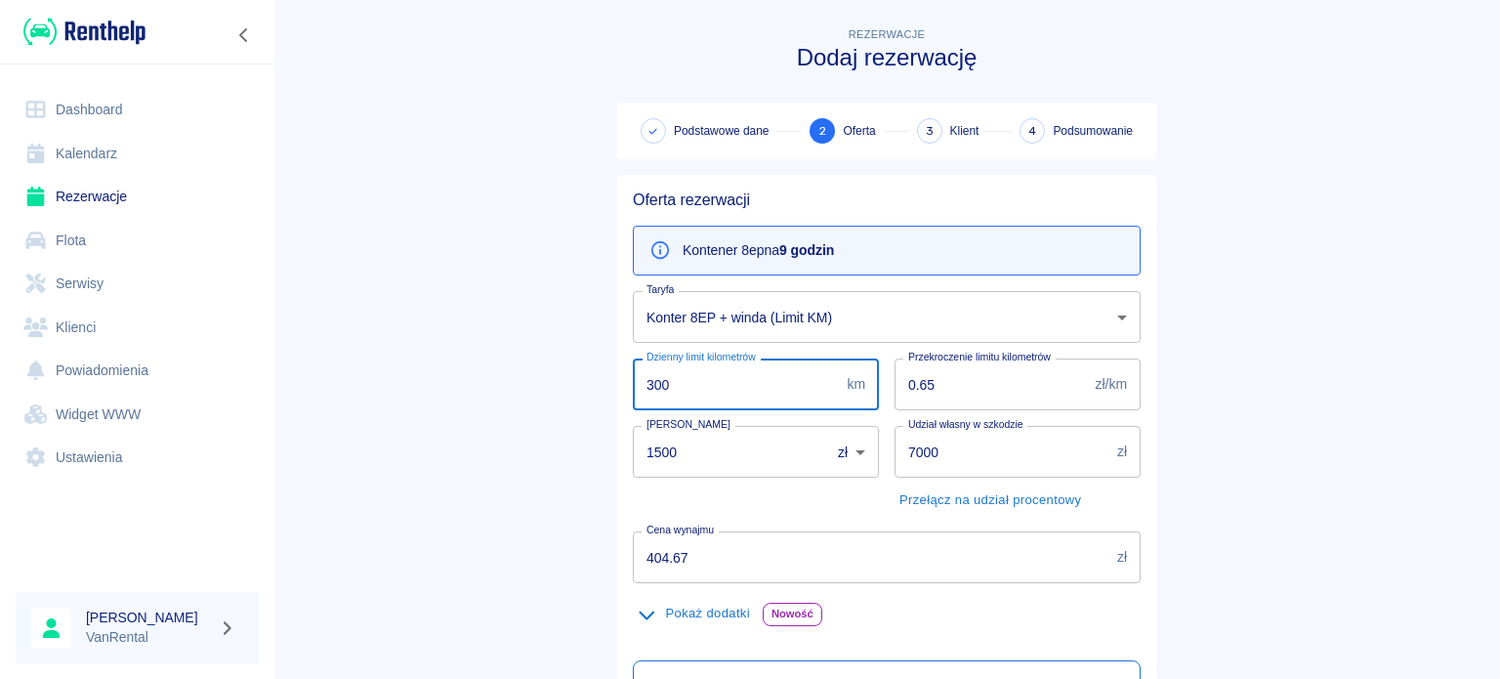
drag, startPoint x: 618, startPoint y: 383, endPoint x: 778, endPoint y: 352, distance: 163.0
click at [594, 386] on div "Rezerwacje Dodaj rezerwację Podstawowe dane 2 Oferta 3 Klient 4 Podsumowanie Of…" at bounding box center [887, 500] width 586 height 984
click at [832, 323] on body "Używamy plików Cookies, by zapewnić Ci najlepsze możliwe doświadczenie. Aby dow…" at bounding box center [750, 339] width 1500 height 679
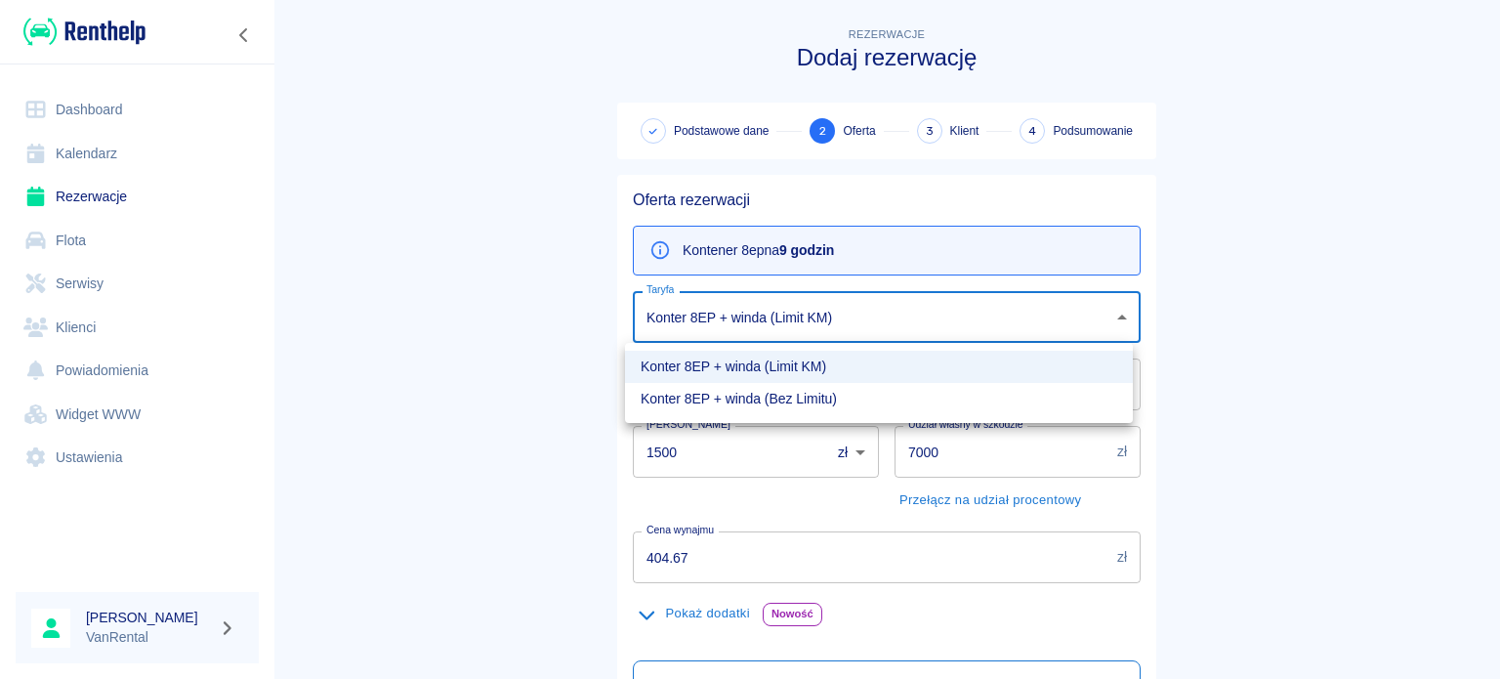
click at [791, 386] on li "Konter 8EP + winda (Bez Limitu)" at bounding box center [879, 399] width 508 height 32
type input "b6fd872c-e2ac-448a-ab74-d4e103325068"
type input "0"
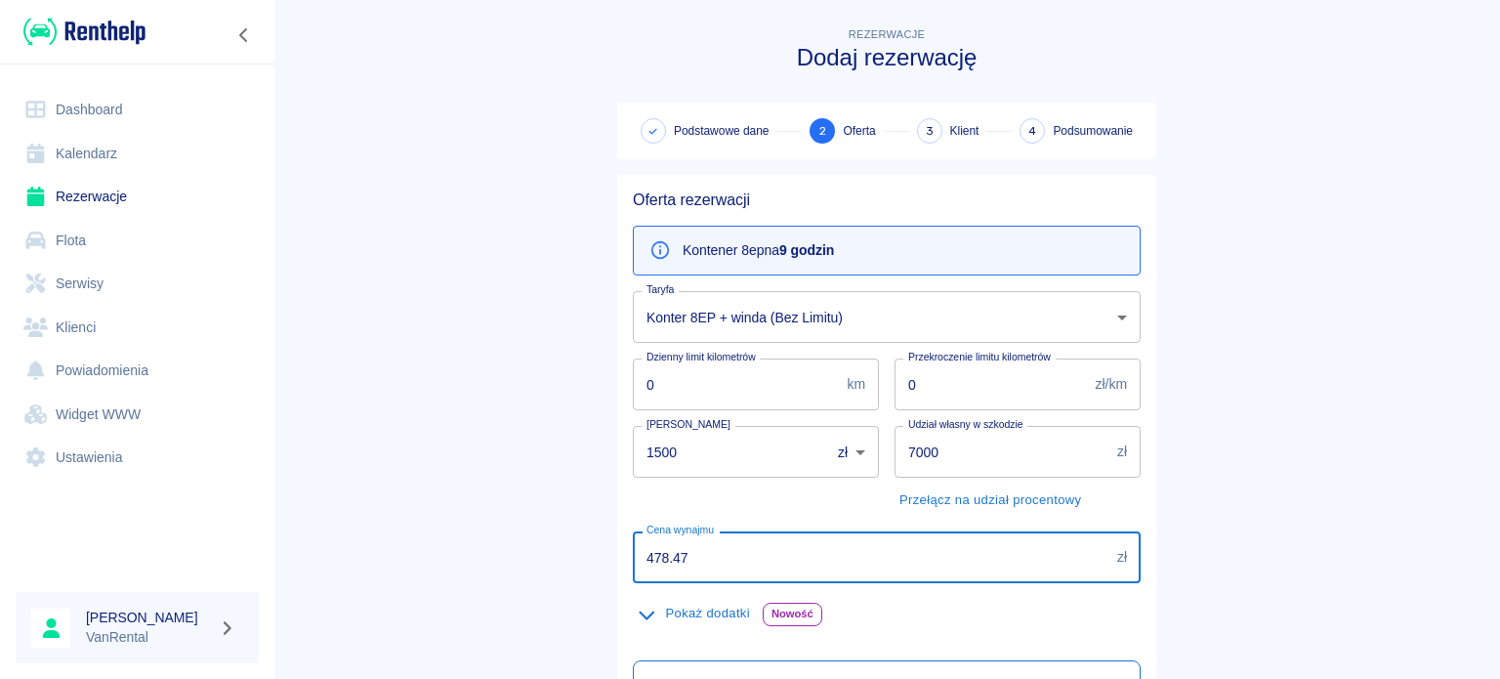
drag, startPoint x: 660, startPoint y: 561, endPoint x: 531, endPoint y: 554, distance: 129.1
click at [531, 554] on main "Rezerwacje Dodaj rezerwację Podstawowe dane 2 Oferta 3 Klient 4 Podsumowanie Of…" at bounding box center [886, 494] width 1226 height 943
type input "490.77"
click at [396, 339] on main "Rezerwacje Dodaj rezerwację Podstawowe dane 2 Oferta 3 Klient 4 Podsumowanie Of…" at bounding box center [886, 494] width 1226 height 943
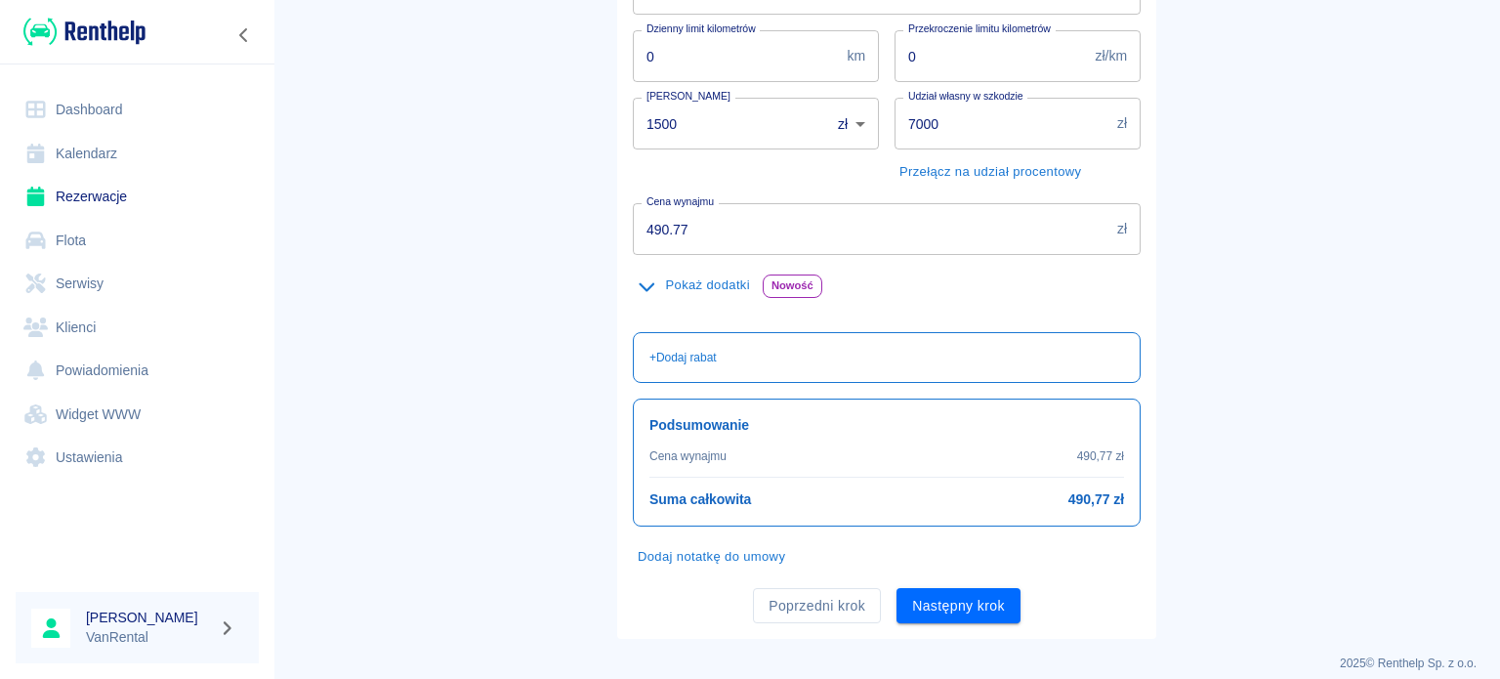
scroll to position [344, 0]
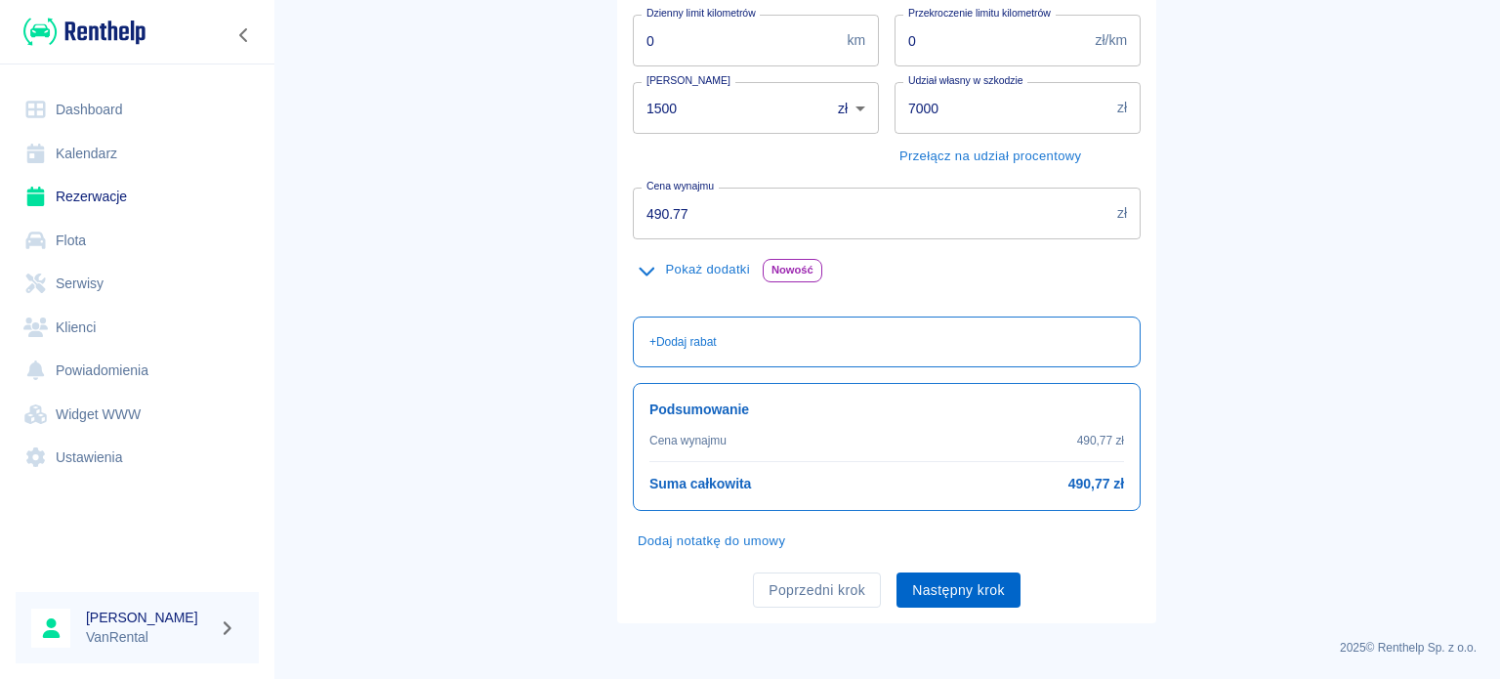
click at [972, 600] on button "Następny krok" at bounding box center [958, 590] width 124 height 36
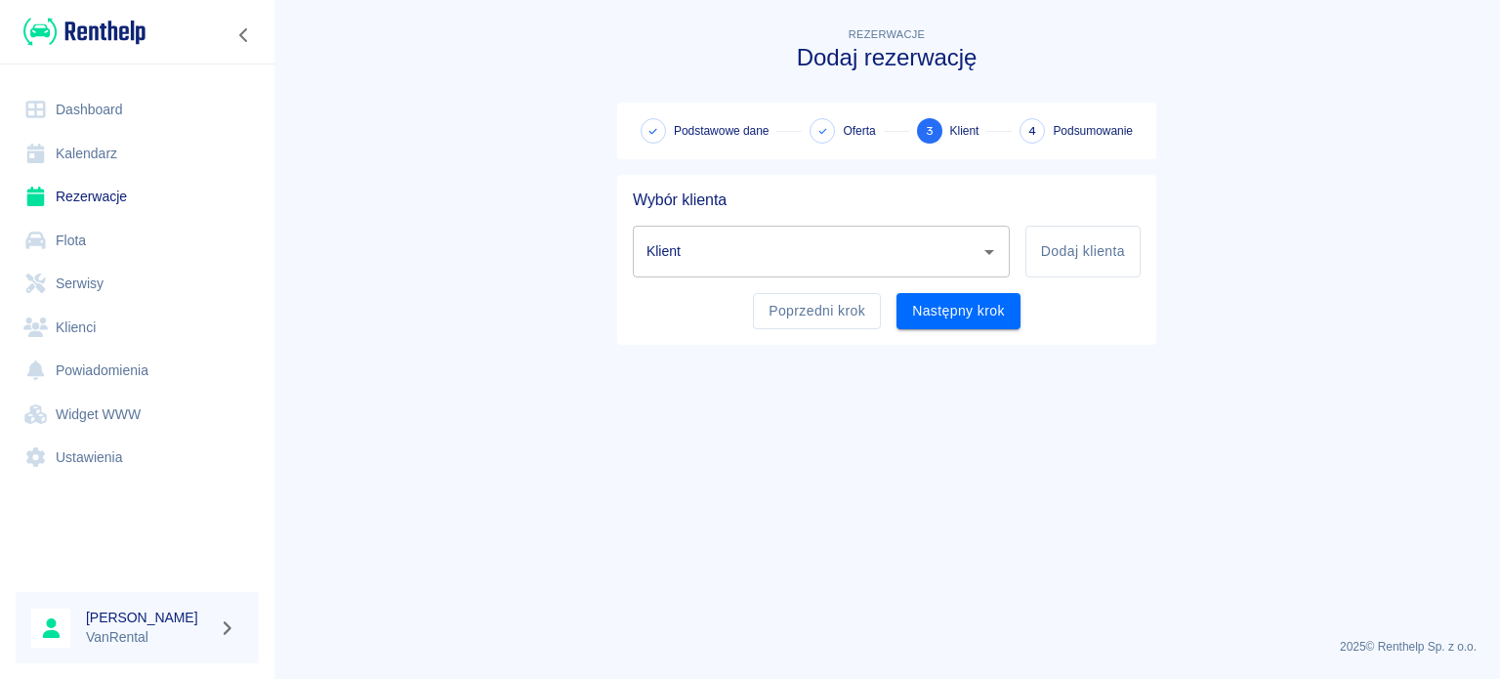
click at [804, 249] on input "Klient" at bounding box center [806, 251] width 330 height 34
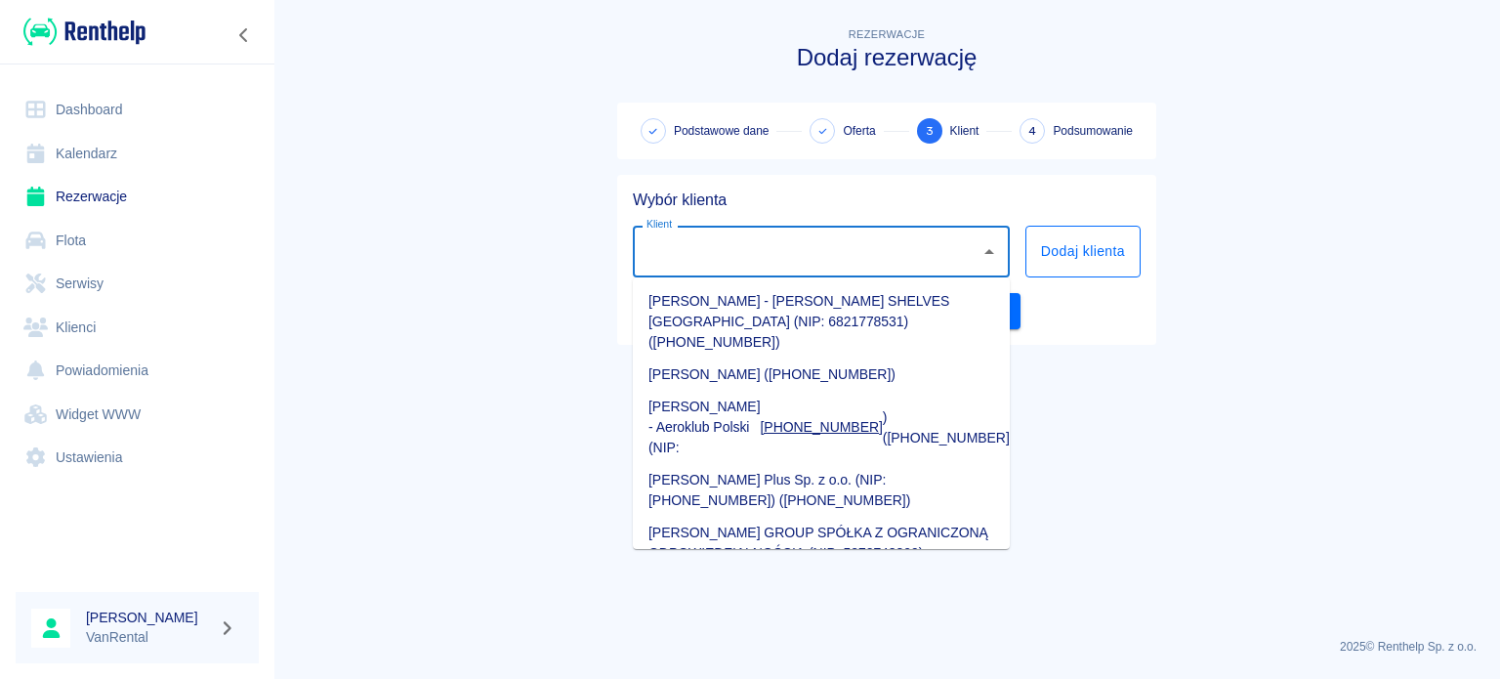
click at [1054, 250] on button "Dodaj klienta" at bounding box center [1082, 252] width 115 height 52
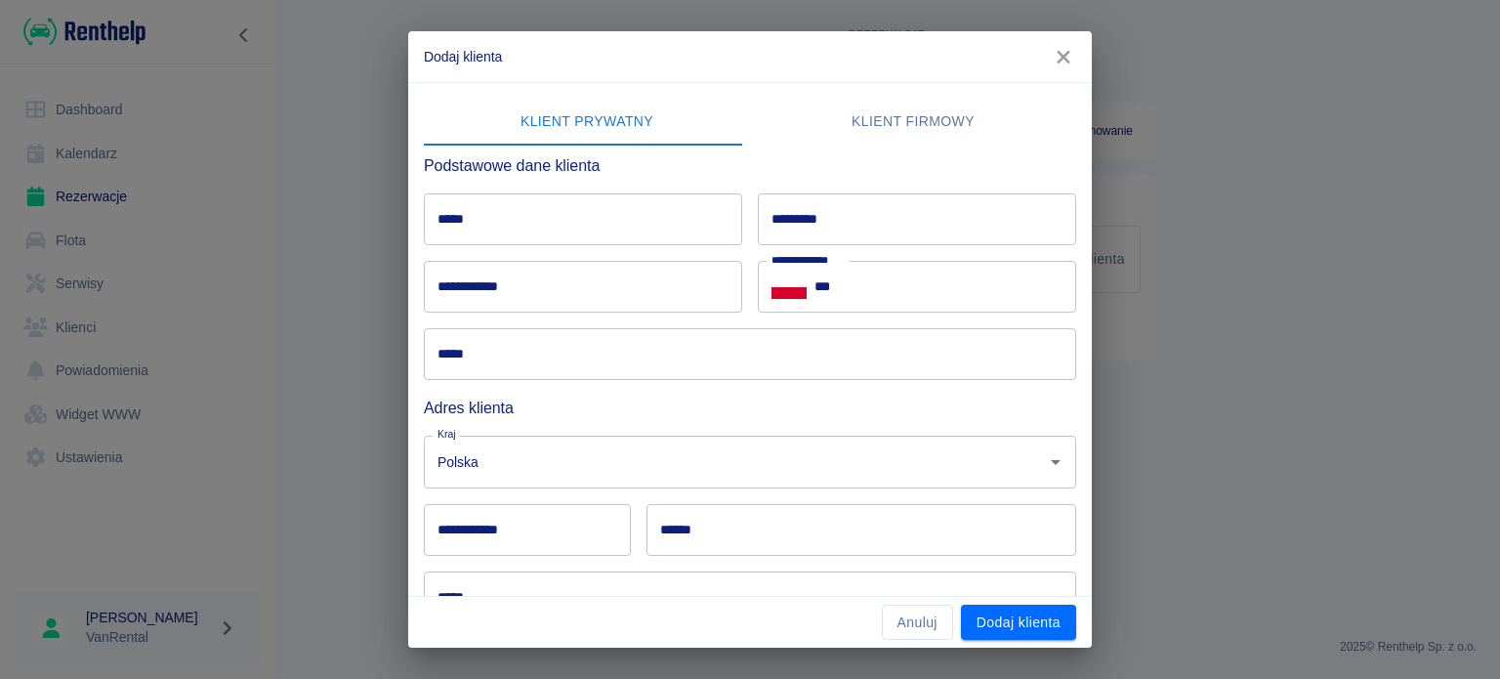
click at [930, 233] on input "*********" at bounding box center [917, 219] width 318 height 52
paste input "**********"
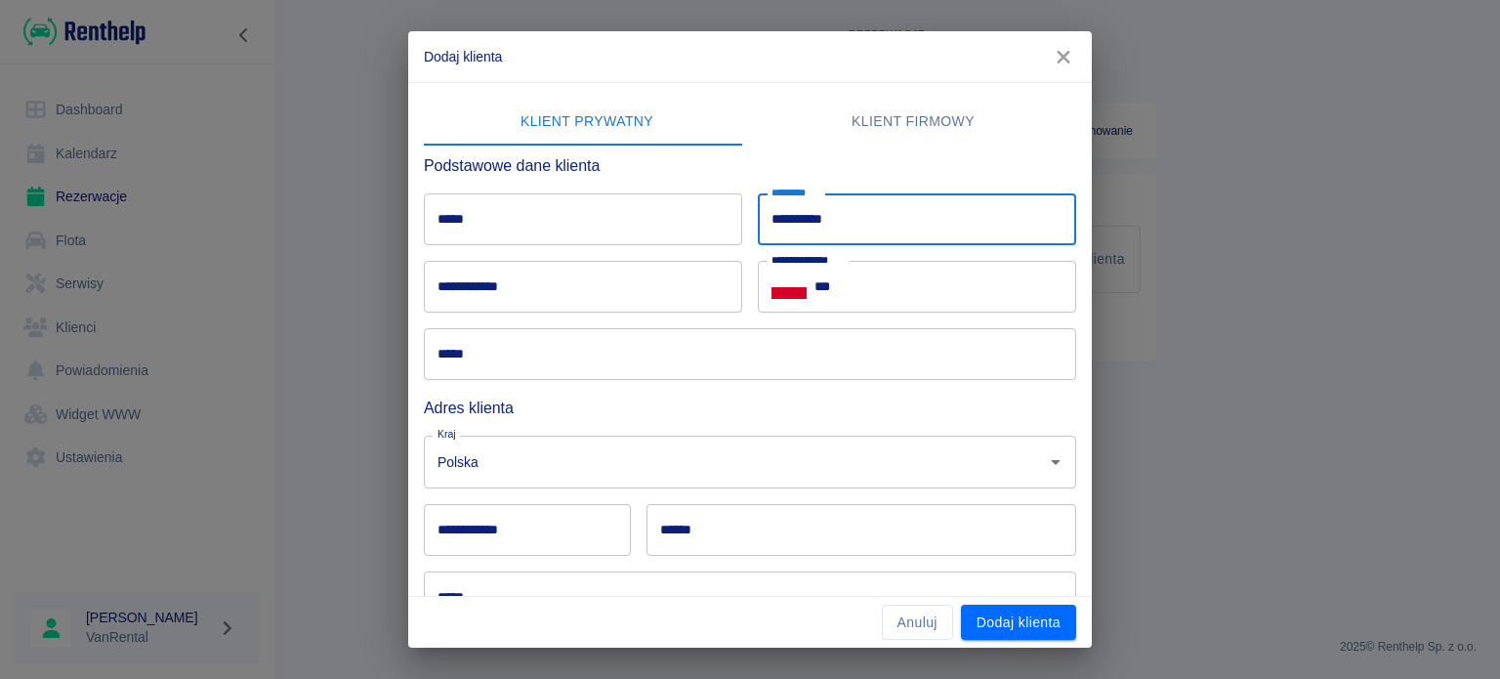
type input "**********"
click at [608, 210] on input "*****" at bounding box center [583, 219] width 318 height 52
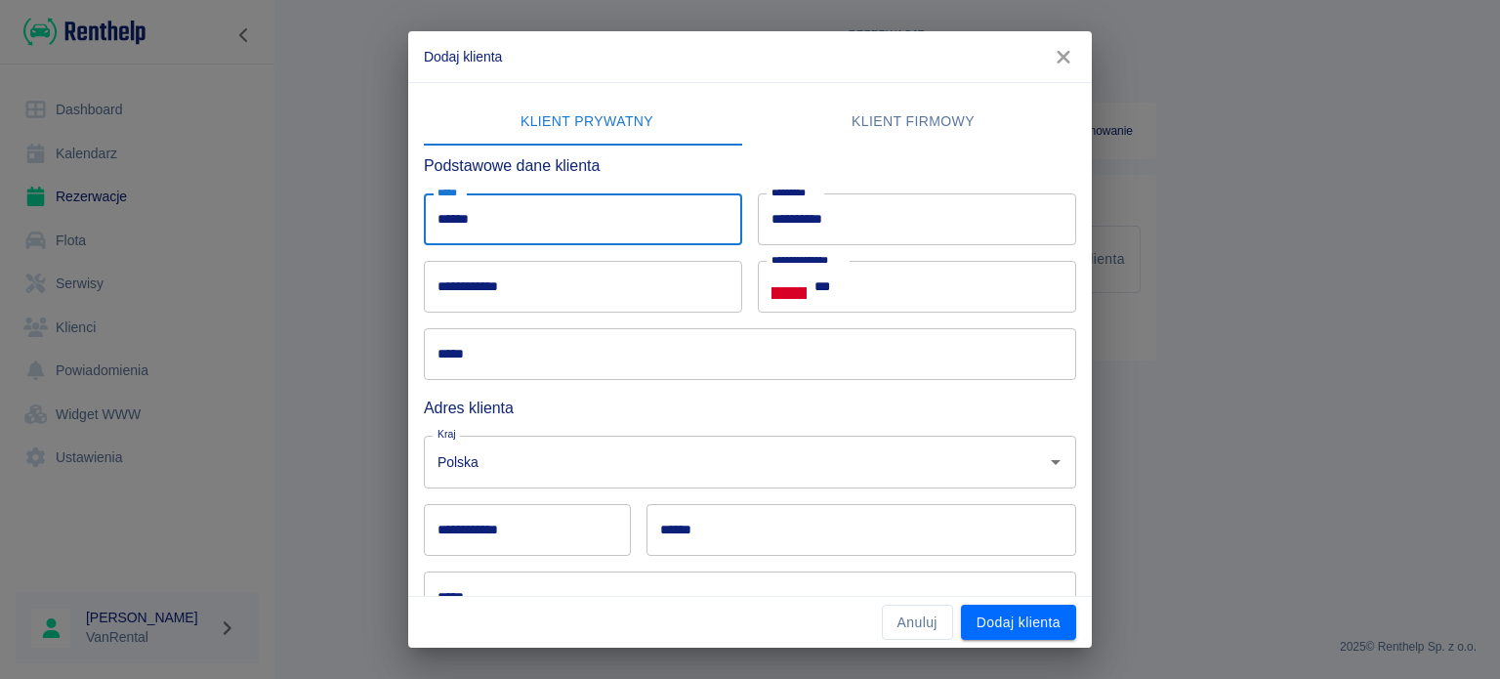
type input "******"
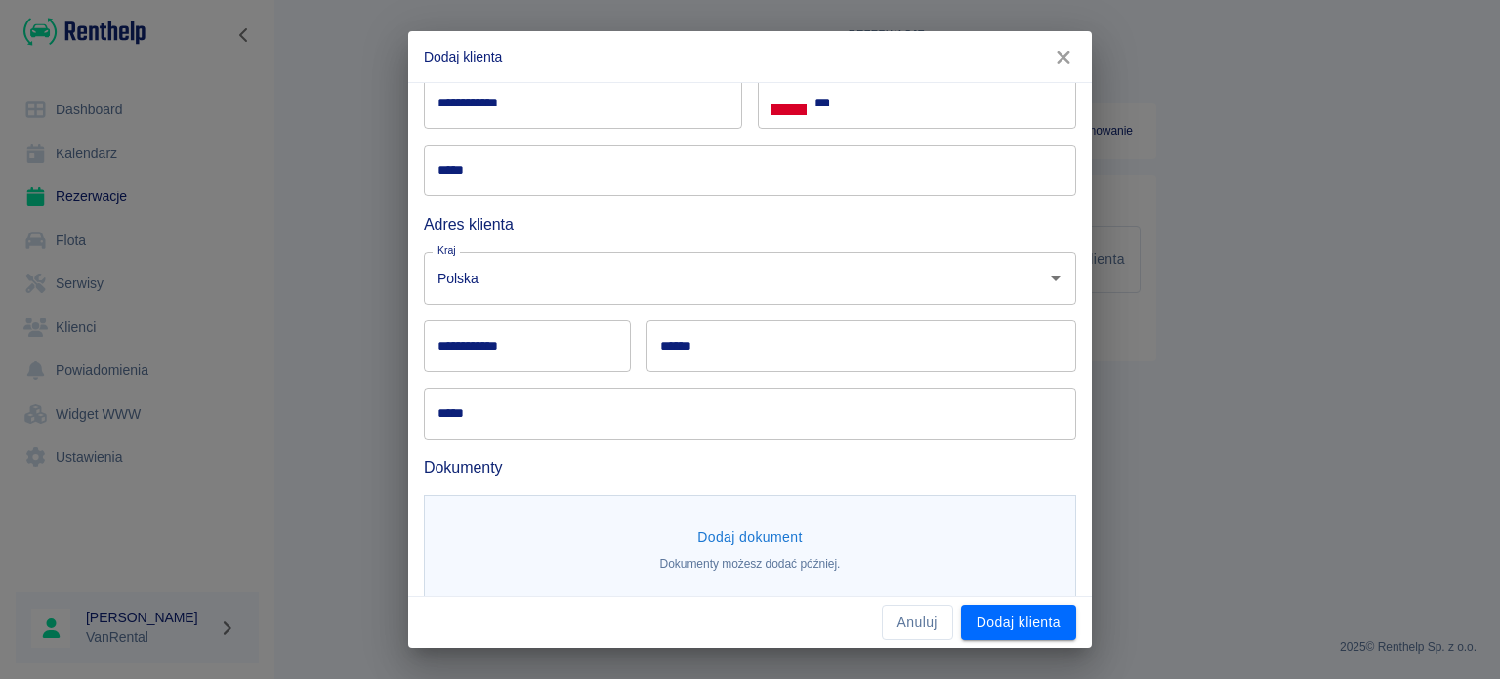
scroll to position [195, 0]
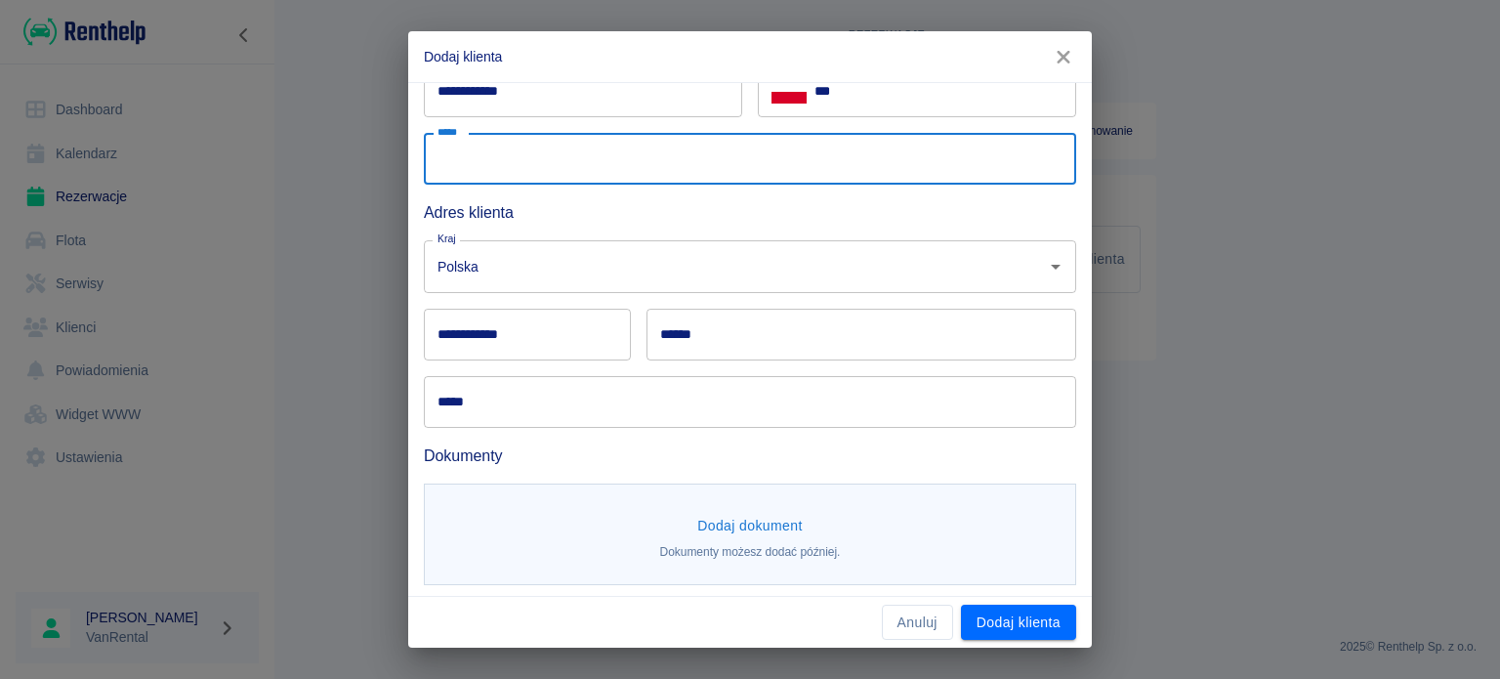
click at [520, 159] on input "*****" at bounding box center [750, 159] width 652 height 52
paste input "**********"
type input "**********"
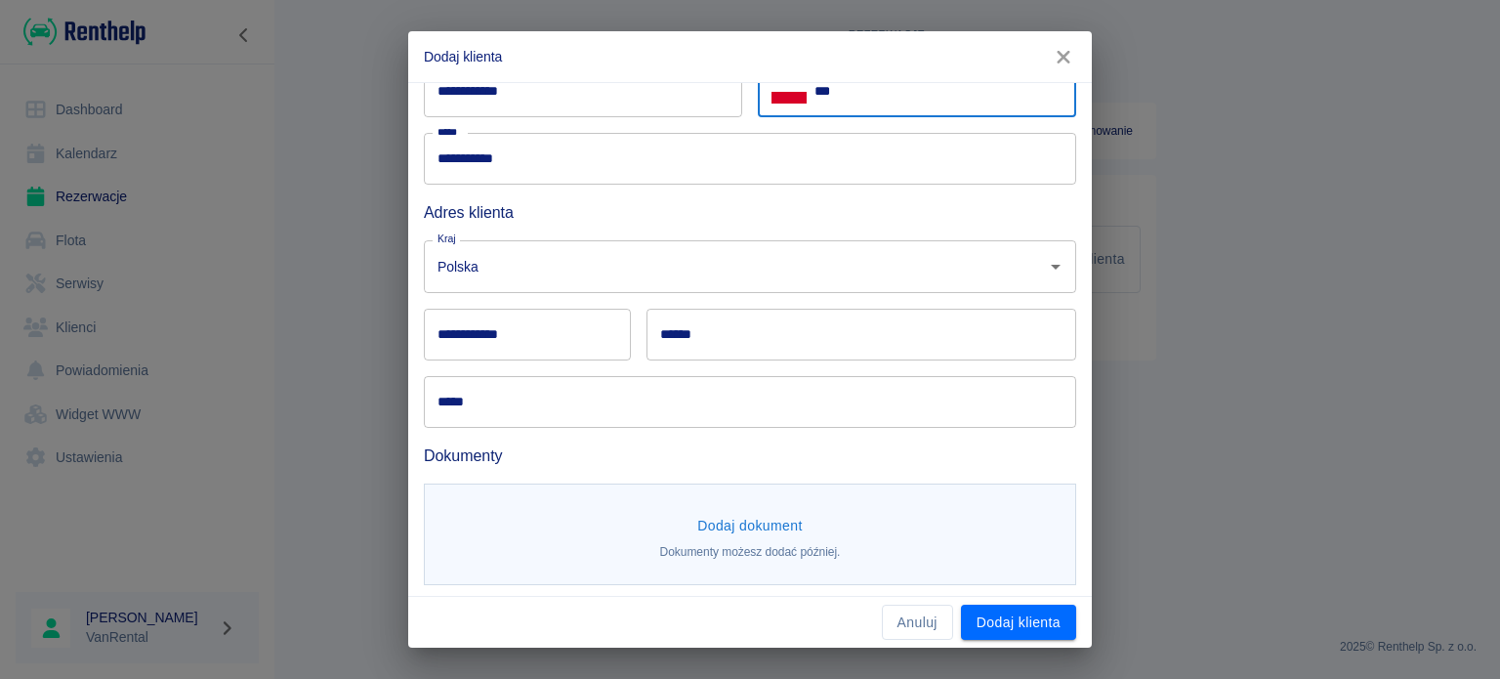
click at [954, 104] on input "***" at bounding box center [945, 91] width 262 height 52
paste input "**********"
type input "**********"
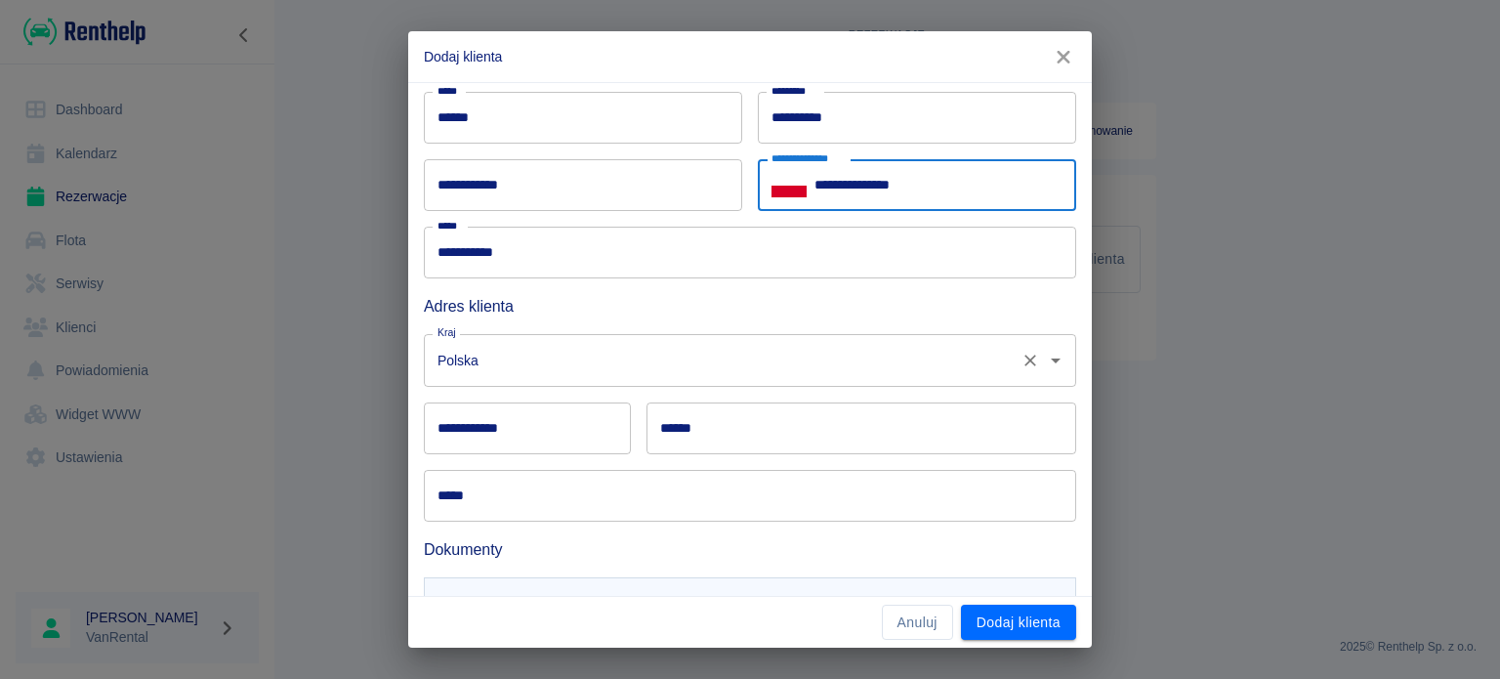
scroll to position [98, 0]
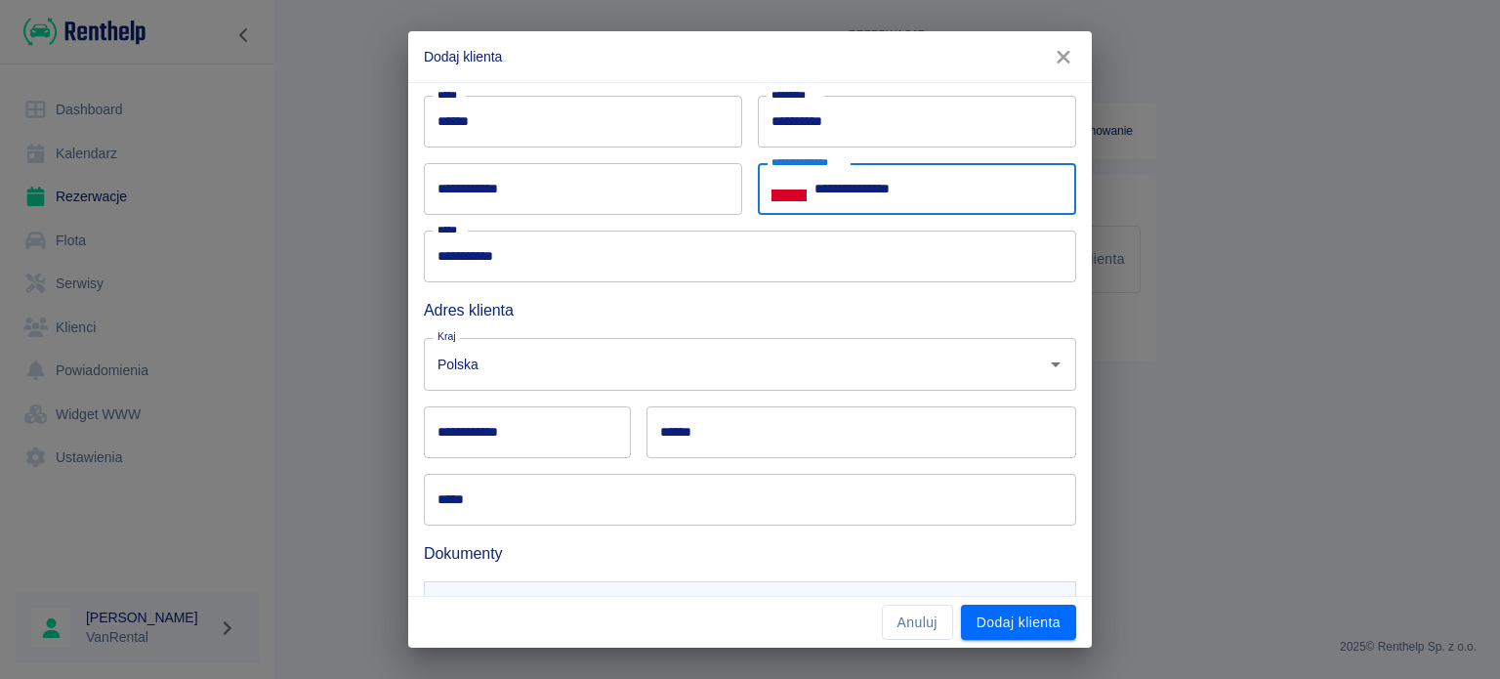
click at [562, 198] on input "**********" at bounding box center [583, 189] width 318 height 52
paste input "**********"
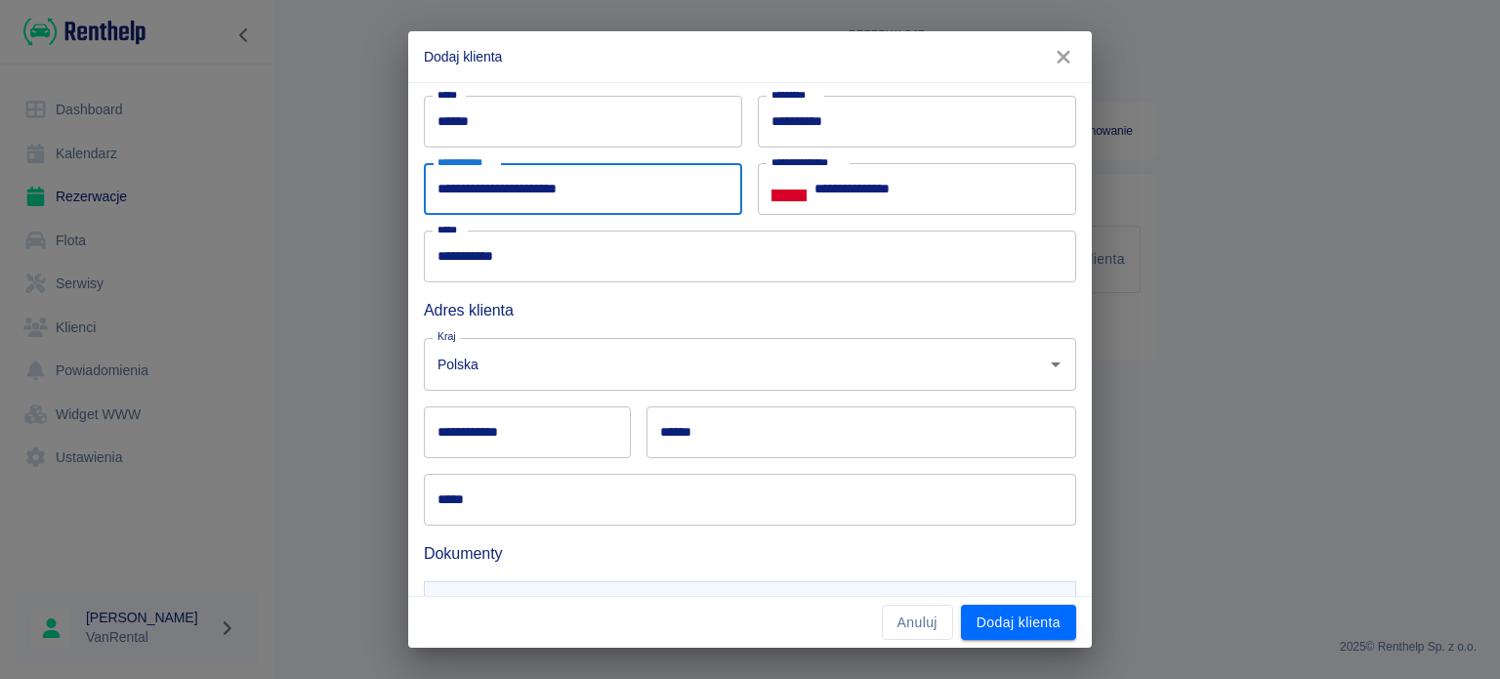
type input "**********"
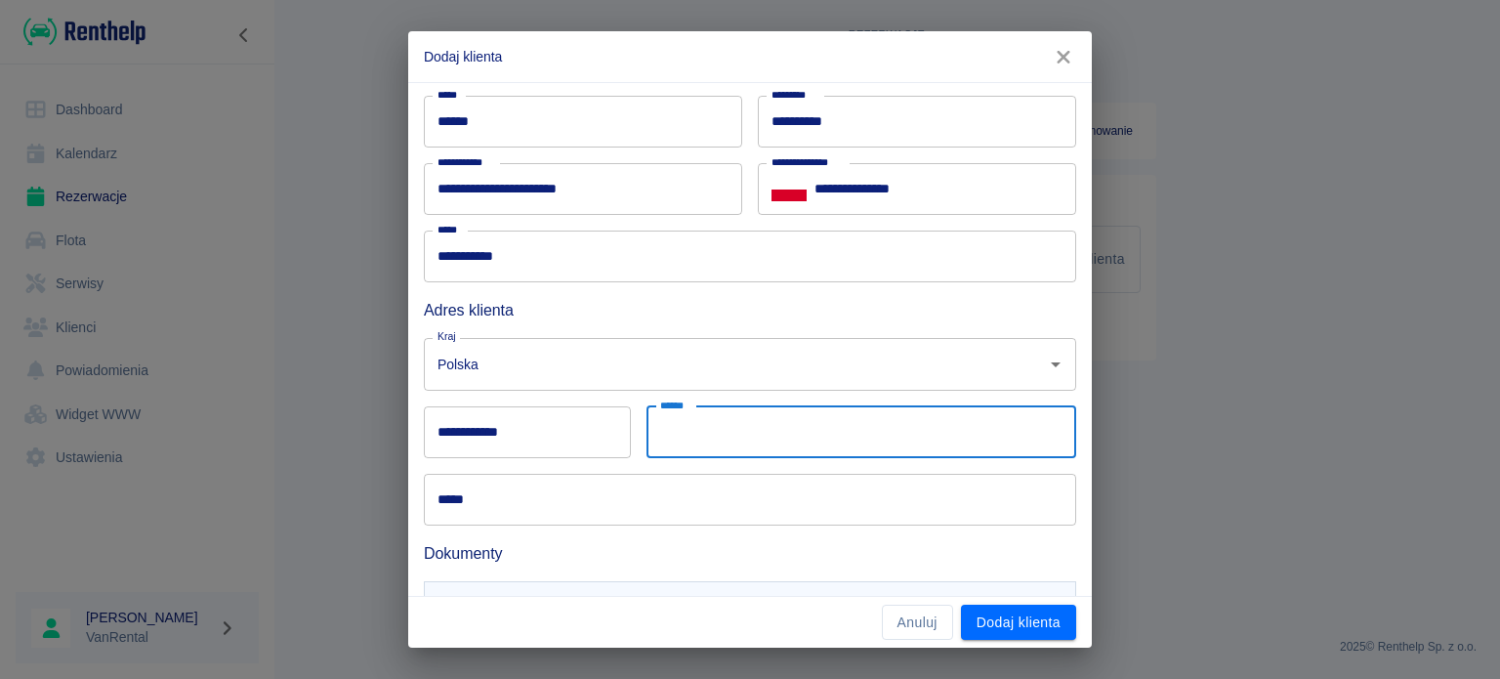
click at [695, 444] on input "******" at bounding box center [861, 432] width 430 height 52
type input "*****"
click at [636, 495] on input "*****" at bounding box center [750, 500] width 652 height 52
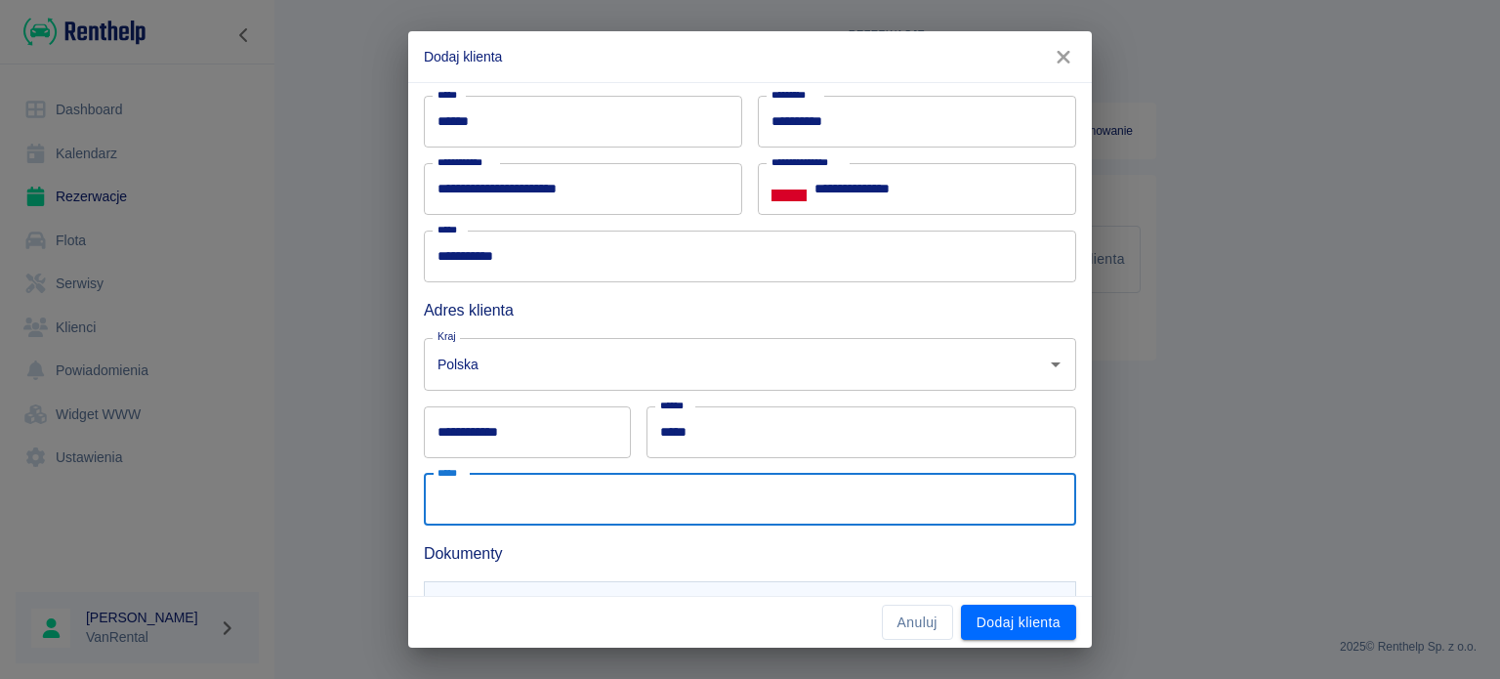
paste input "********"
type input "**********"
click at [538, 444] on input "**********" at bounding box center [527, 432] width 207 height 52
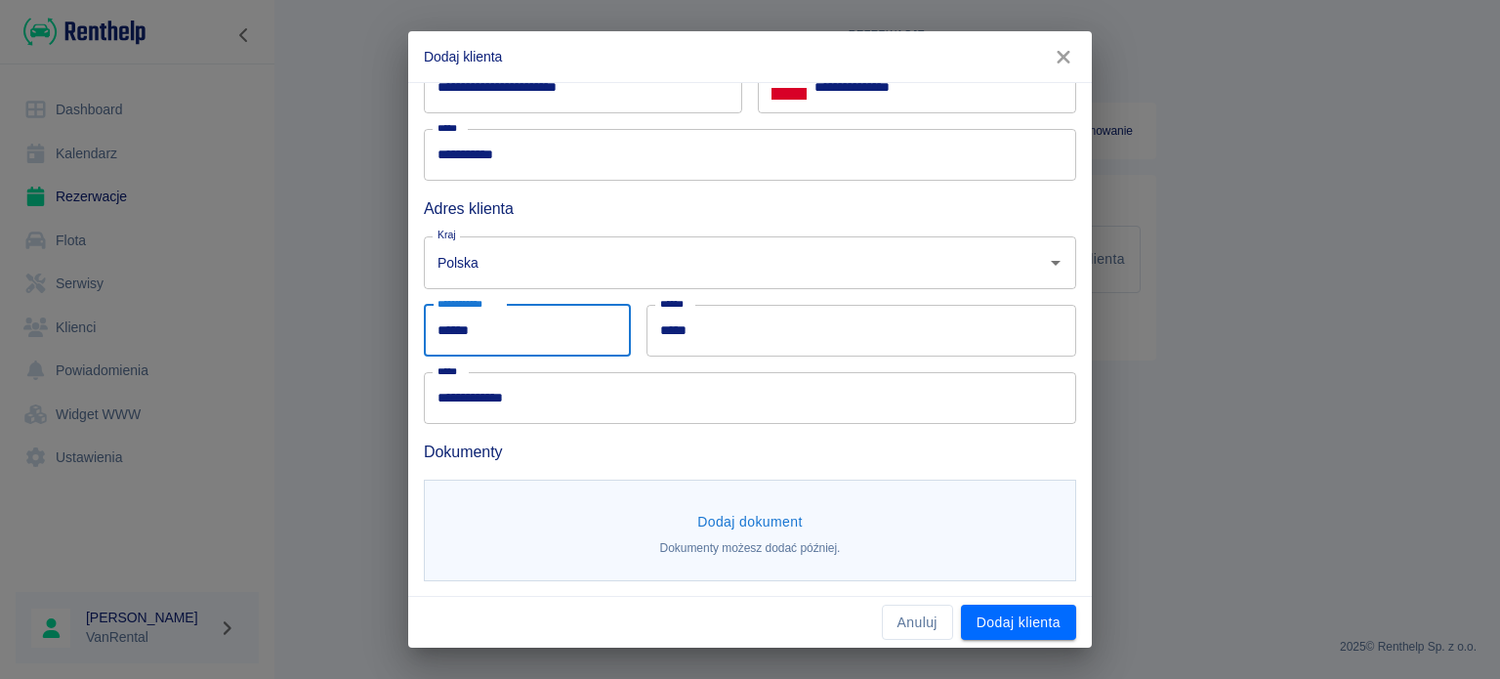
type input "******"
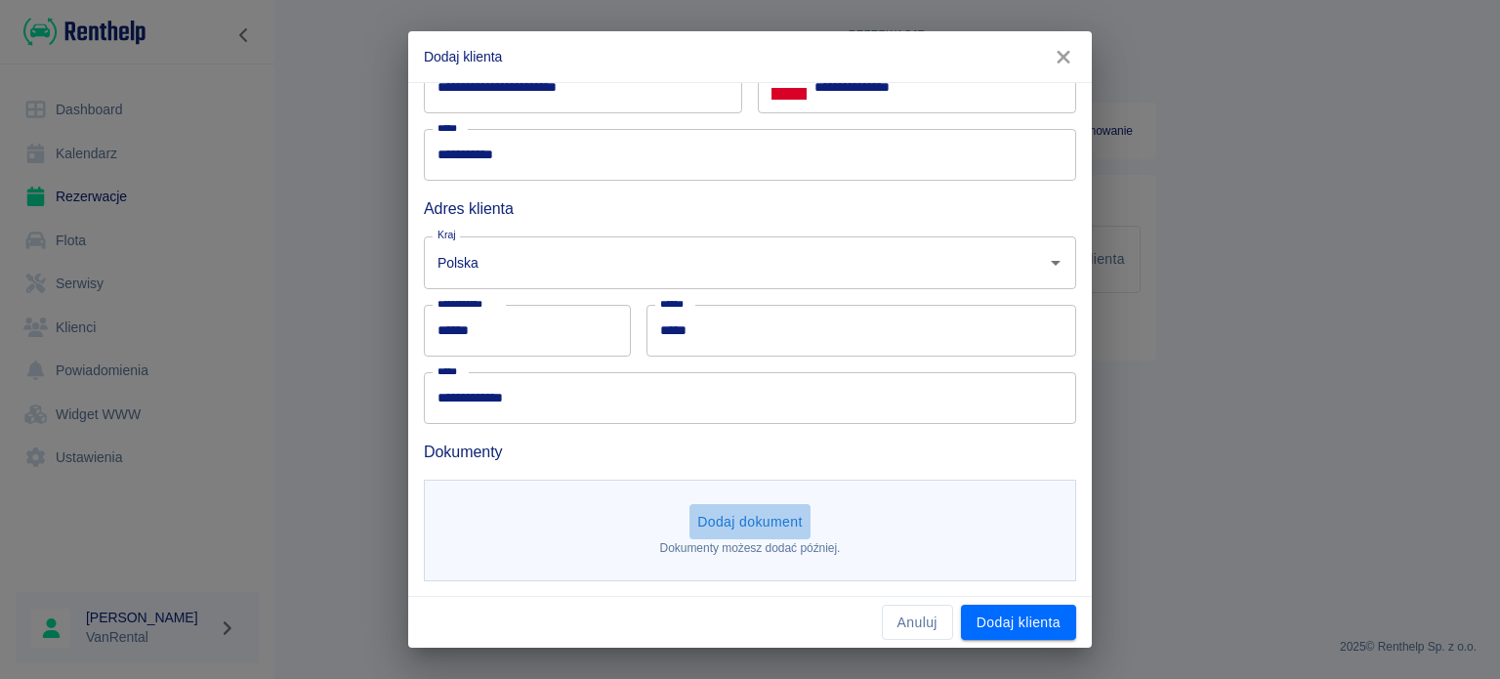
click at [775, 530] on button "Dodaj dokument" at bounding box center [749, 522] width 121 height 36
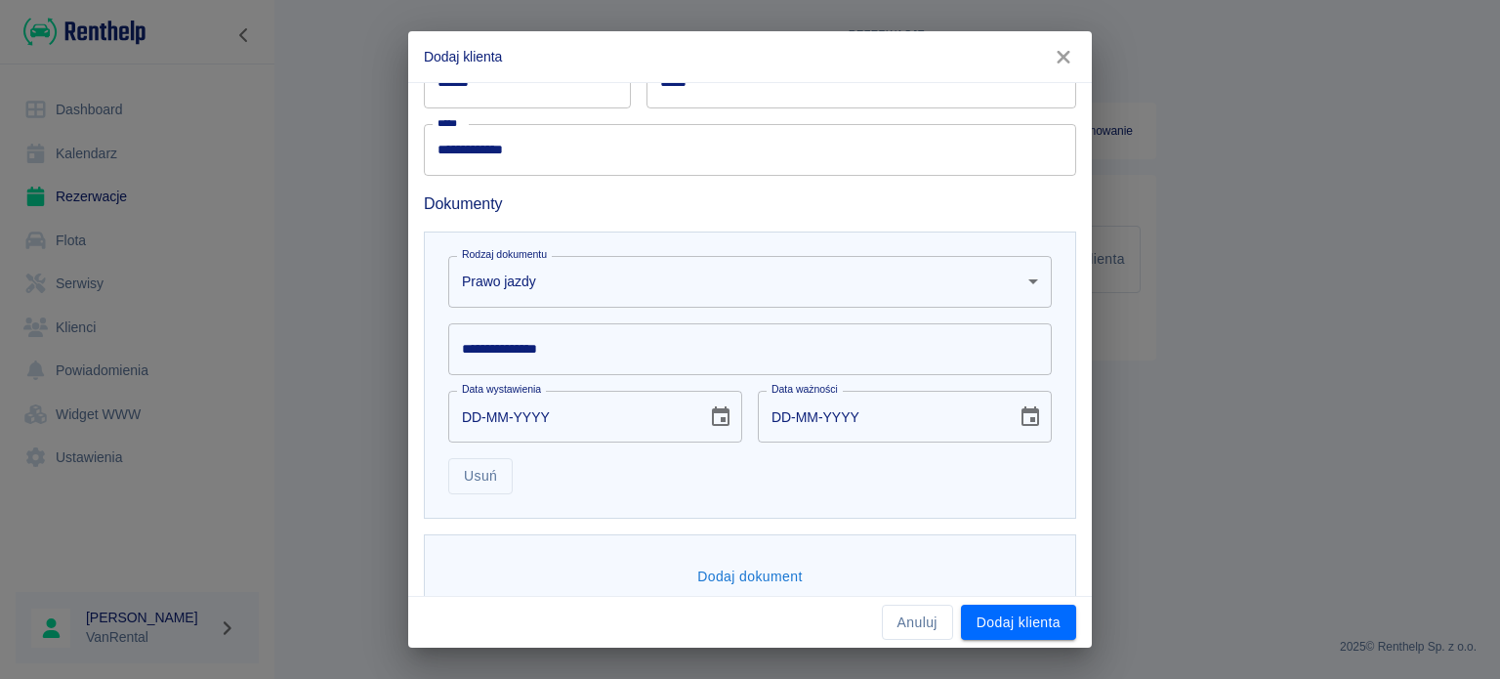
scroll to position [484, 0]
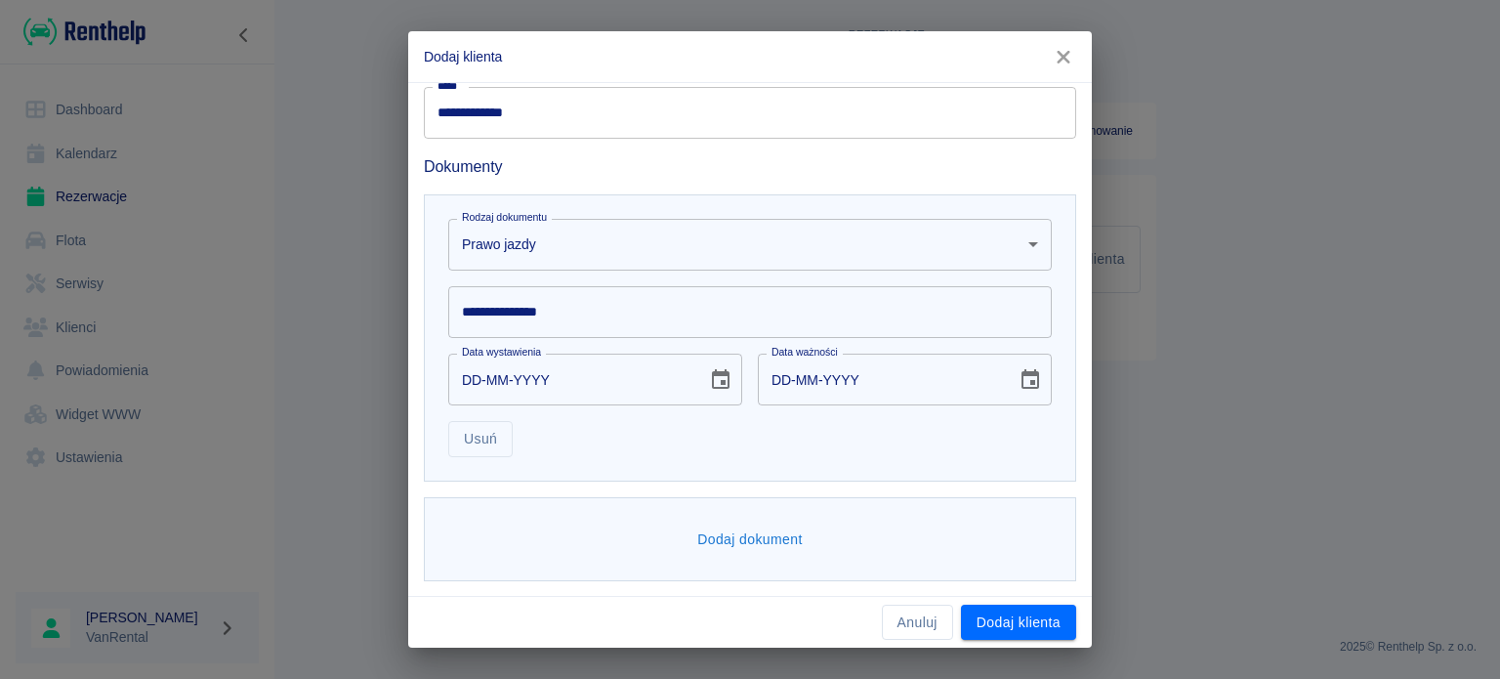
click at [707, 340] on div "Data wystawienia DD-MM-YYYY Data wystawienia" at bounding box center [588, 371] width 310 height 67
click at [709, 324] on input "**********" at bounding box center [749, 312] width 603 height 52
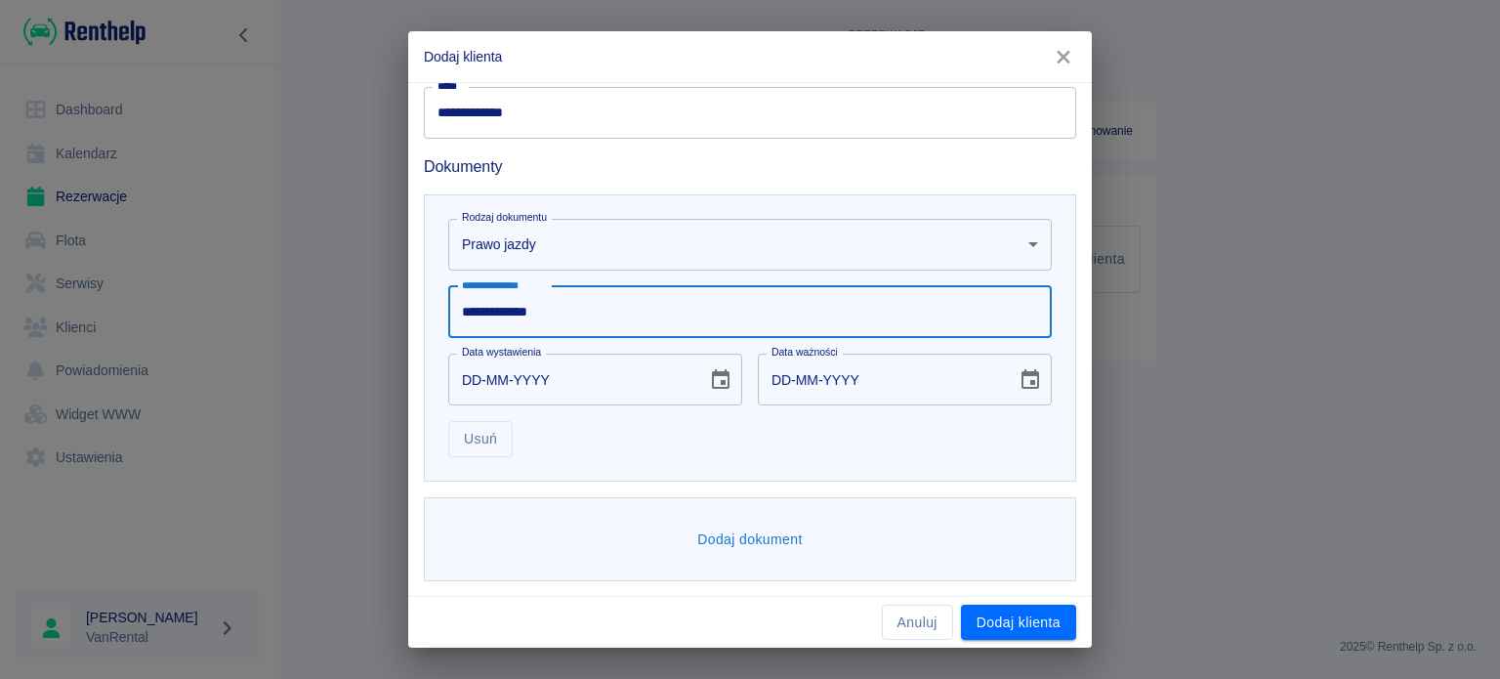
type input "**********"
click at [482, 375] on input "DD-MM-YYYY" at bounding box center [570, 379] width 245 height 52
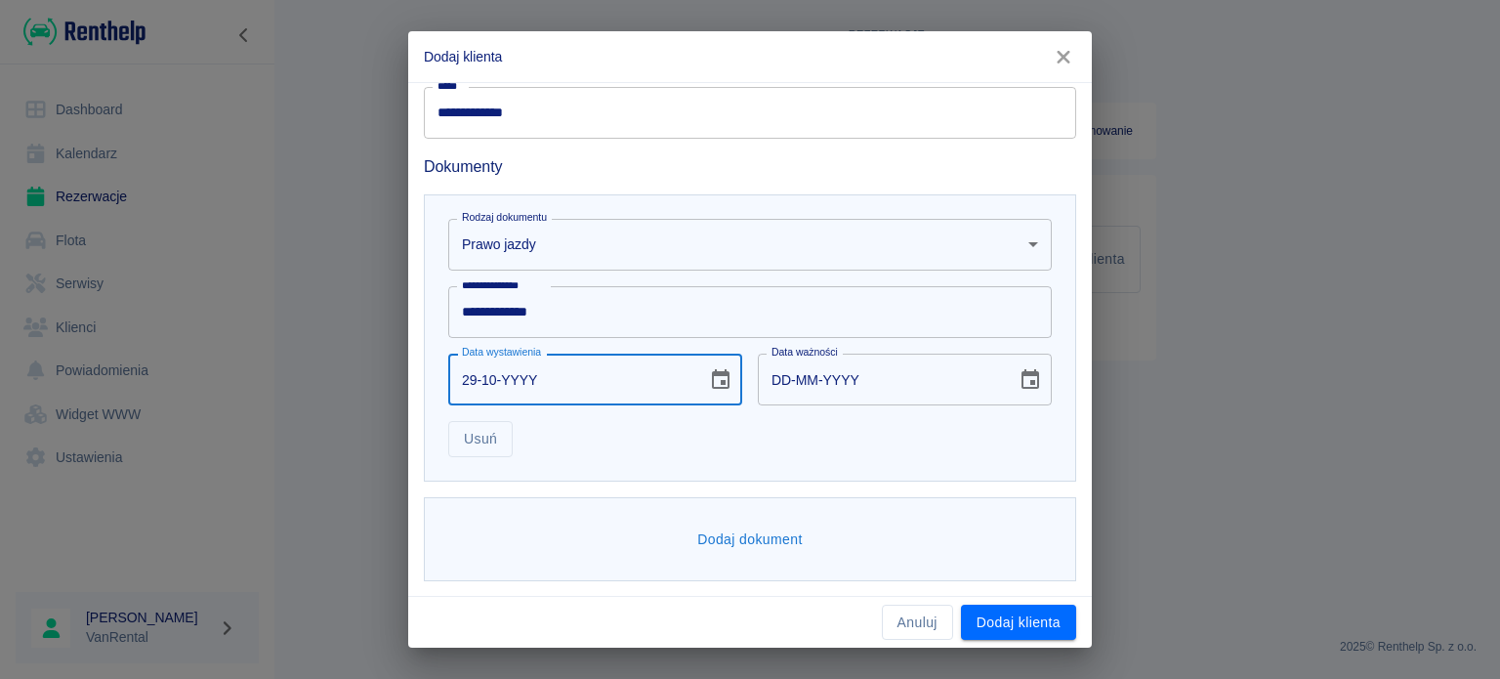
type input "29-10-0002"
type input "29-10-0012"
type input "29-10-0020"
type input "29-10-0030"
type input "29-10-0201"
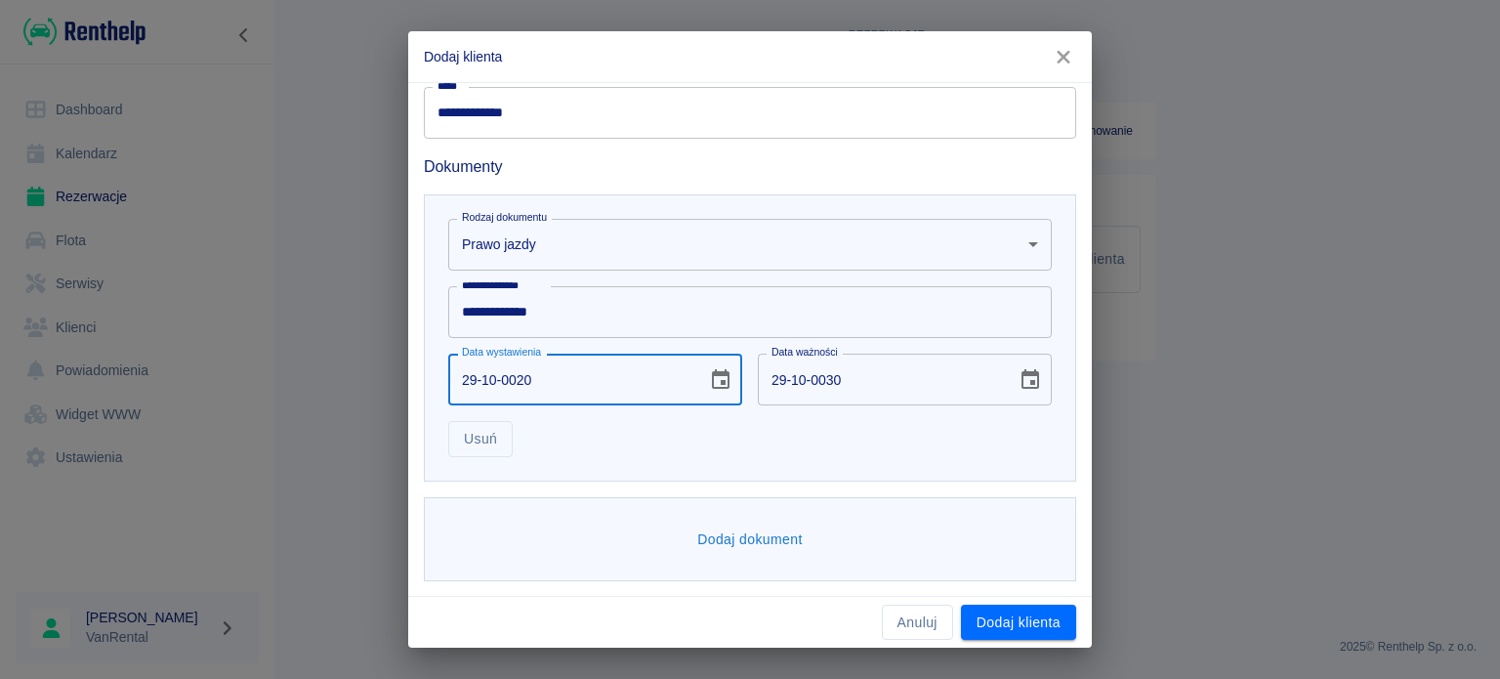
type input "29-10-0211"
type input "29-10-2012"
type input "29-10-2022"
type input "29-10-2012"
click at [767, 382] on input "29-10-2022" at bounding box center [880, 379] width 245 height 52
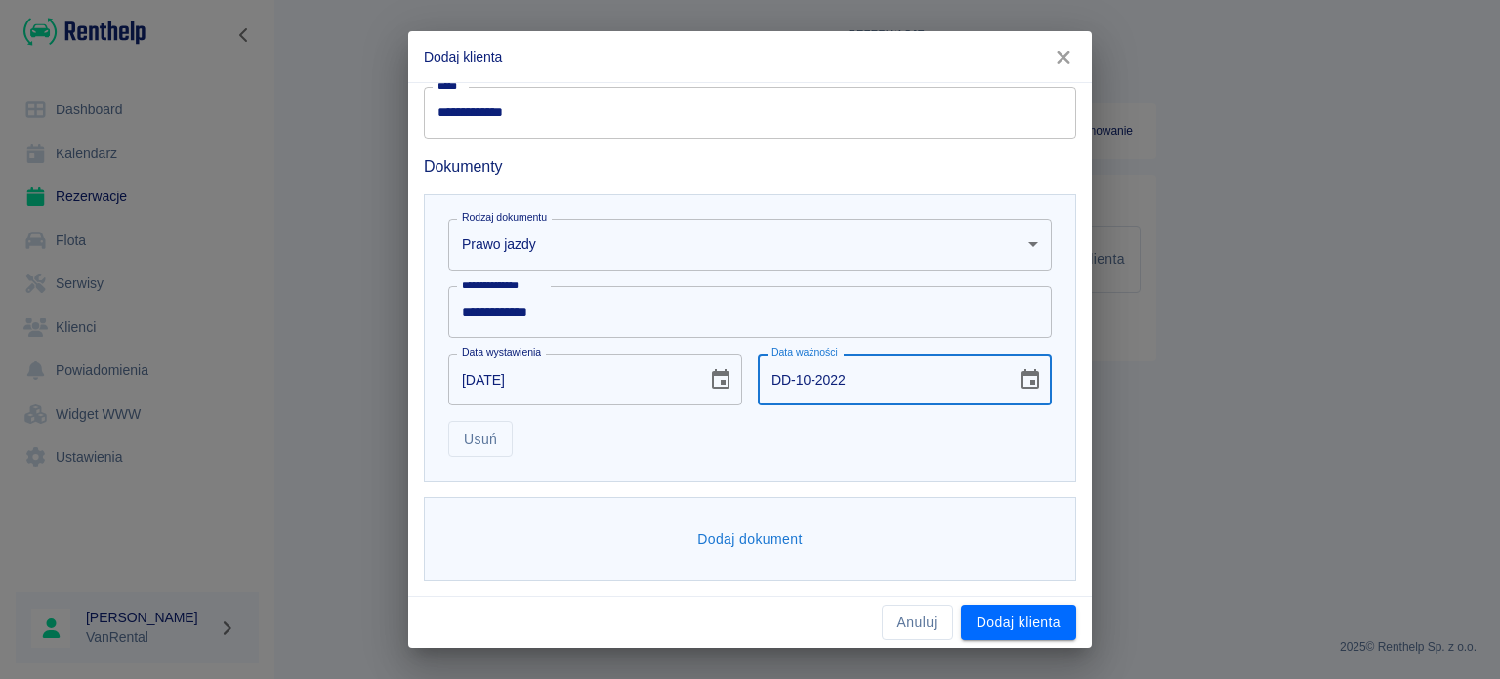
click at [798, 378] on input "DD-10-2022" at bounding box center [880, 379] width 245 height 52
click at [836, 382] on input "DD-MM-2022" at bounding box center [880, 379] width 245 height 52
type input "DD-MM-YYYY"
click at [1013, 613] on button "Dodaj klienta" at bounding box center [1018, 622] width 115 height 36
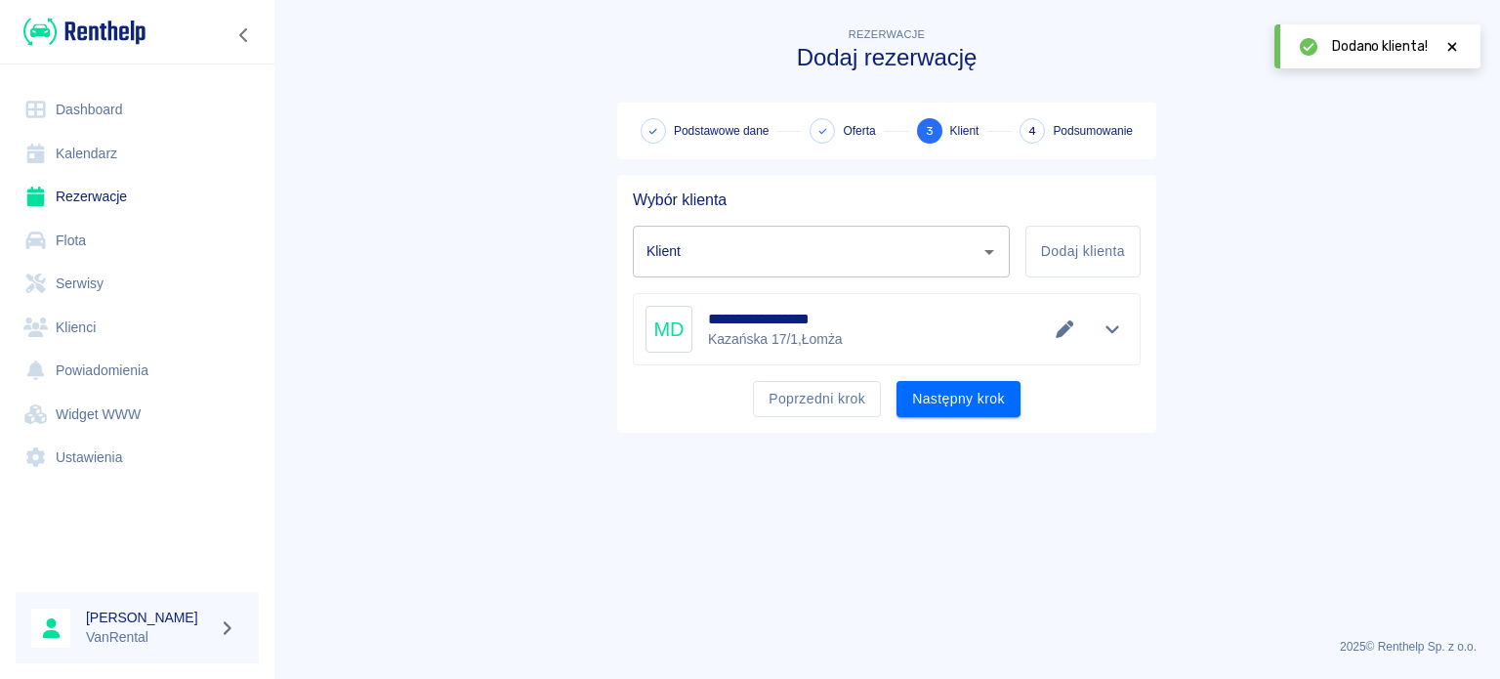
click at [953, 394] on button "Następny krok" at bounding box center [958, 399] width 124 height 36
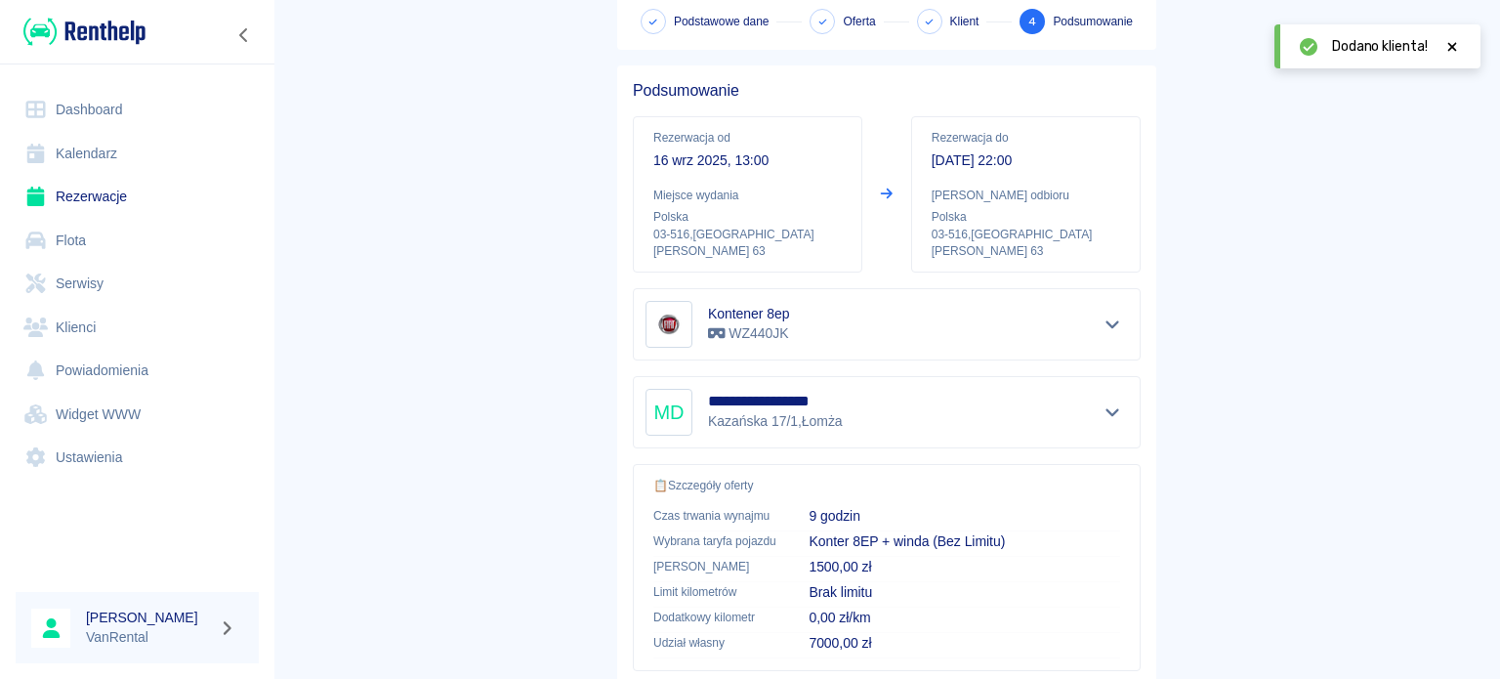
scroll to position [371, 0]
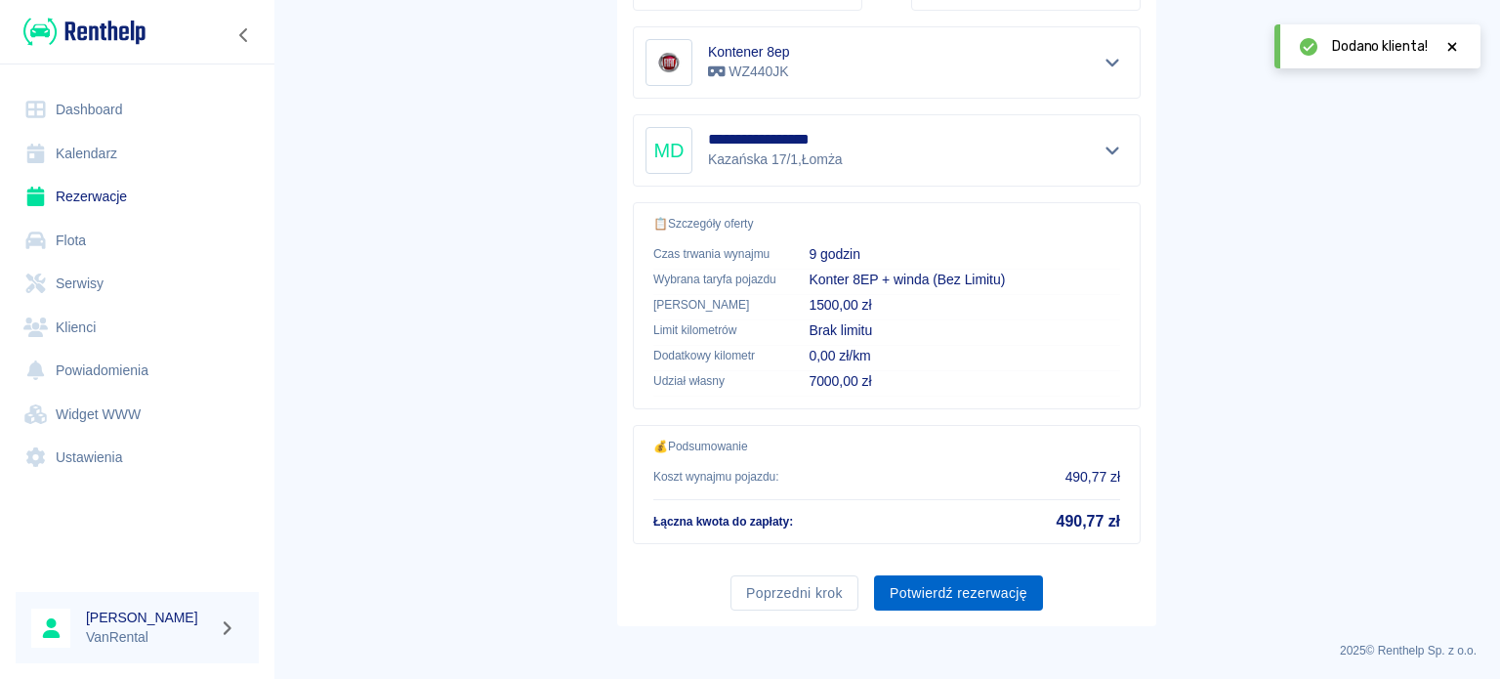
click at [949, 583] on button "Potwierdź rezerwację" at bounding box center [958, 593] width 169 height 36
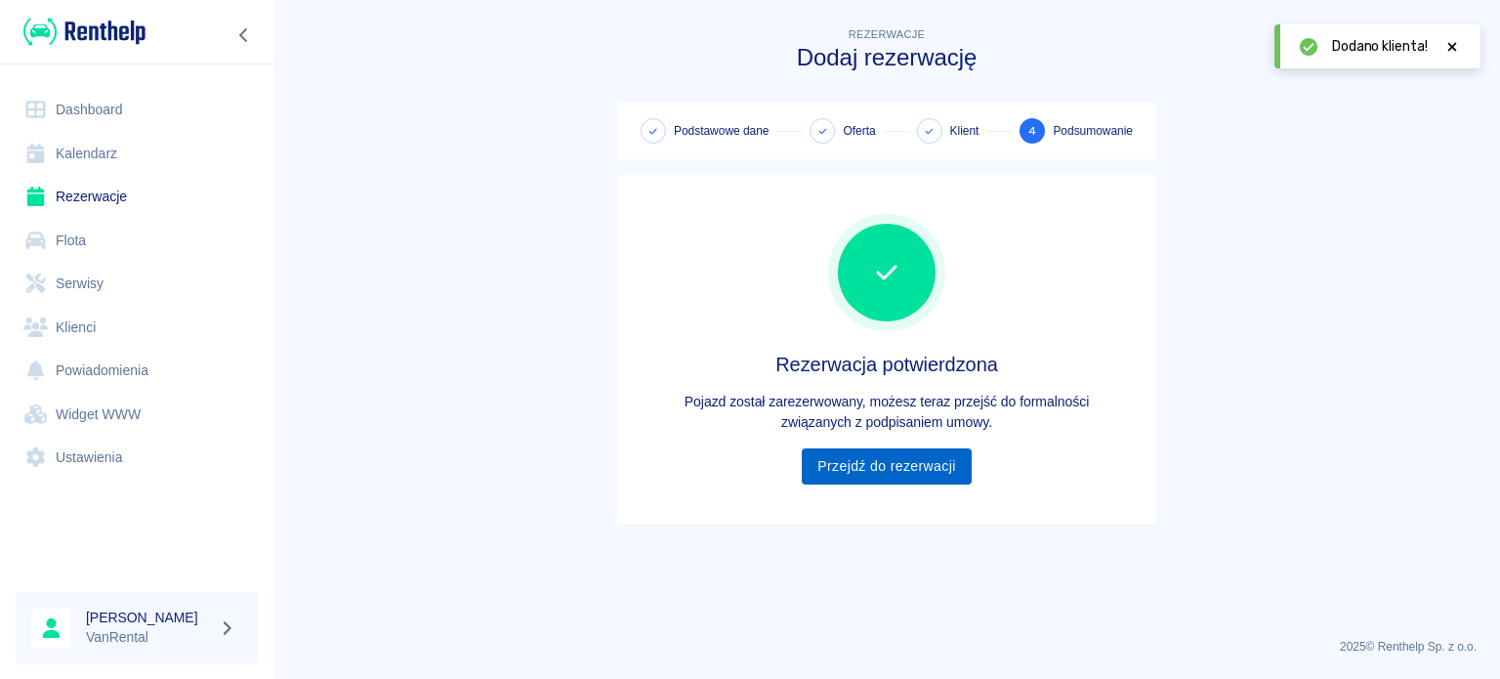
click at [911, 453] on link "Przejdź do rezerwacji" at bounding box center [886, 466] width 169 height 36
